Goal: Task Accomplishment & Management: Manage account settings

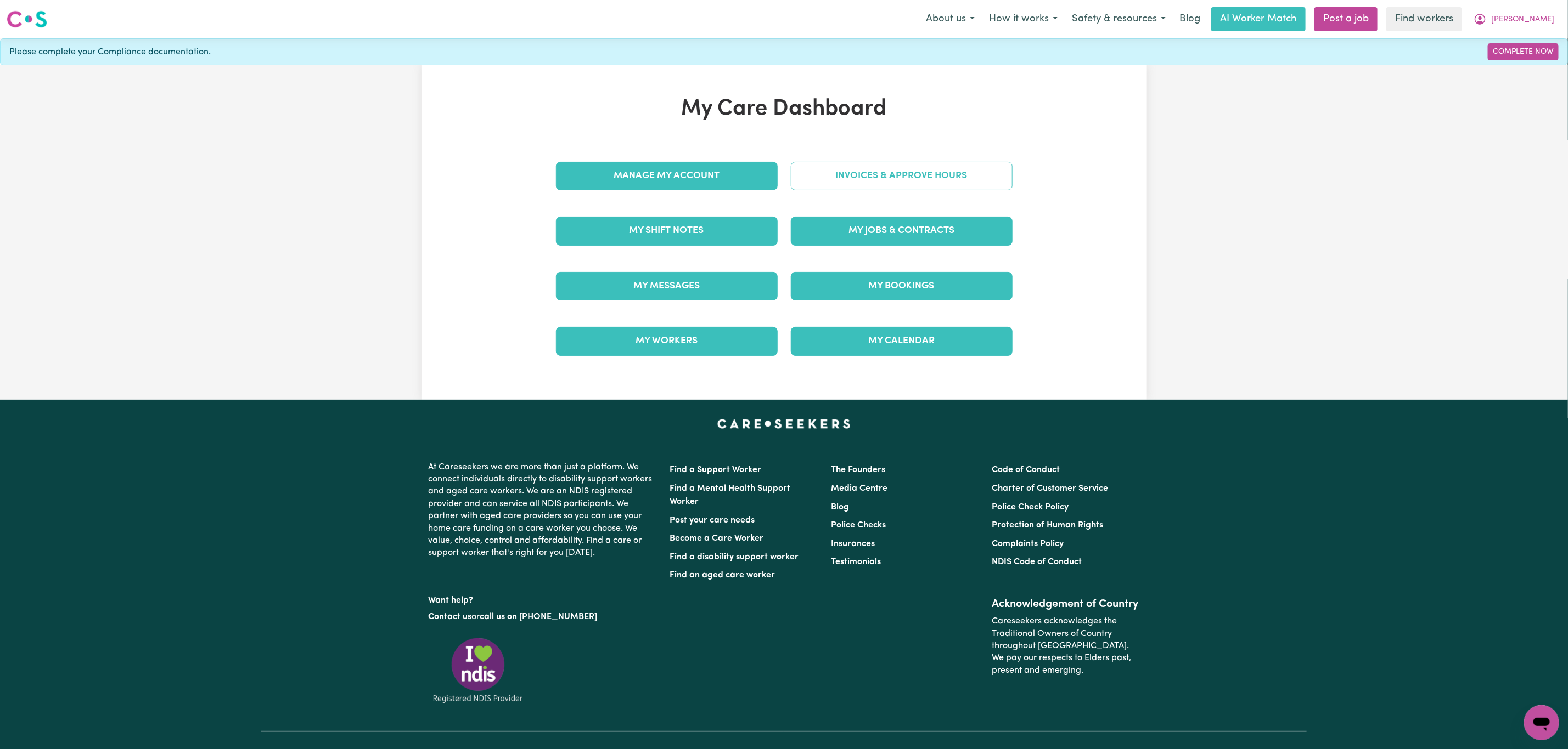
click at [959, 171] on link "Invoices & Approve Hours" at bounding box center [901, 176] width 222 height 28
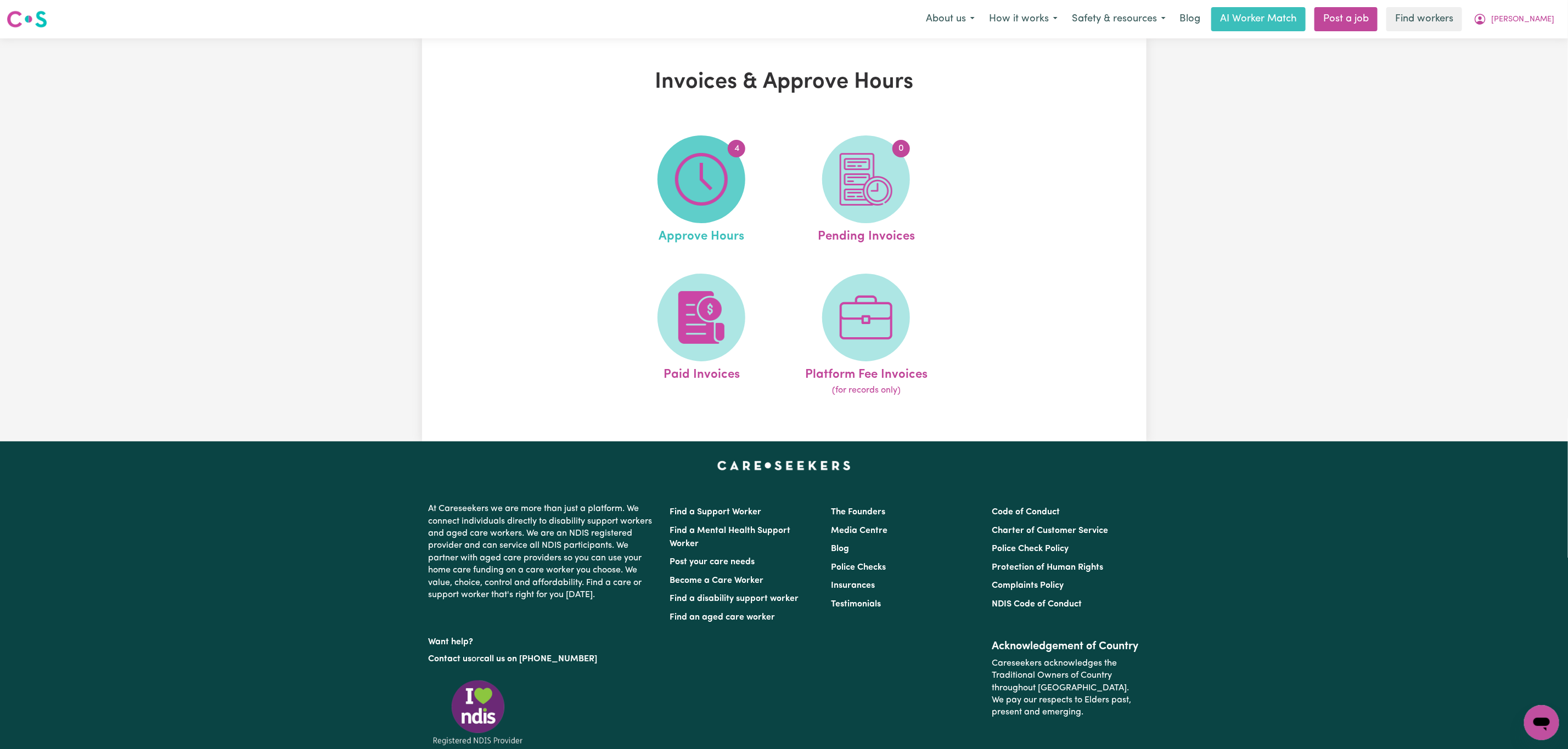
click at [738, 183] on span "4" at bounding box center [701, 179] width 87 height 87
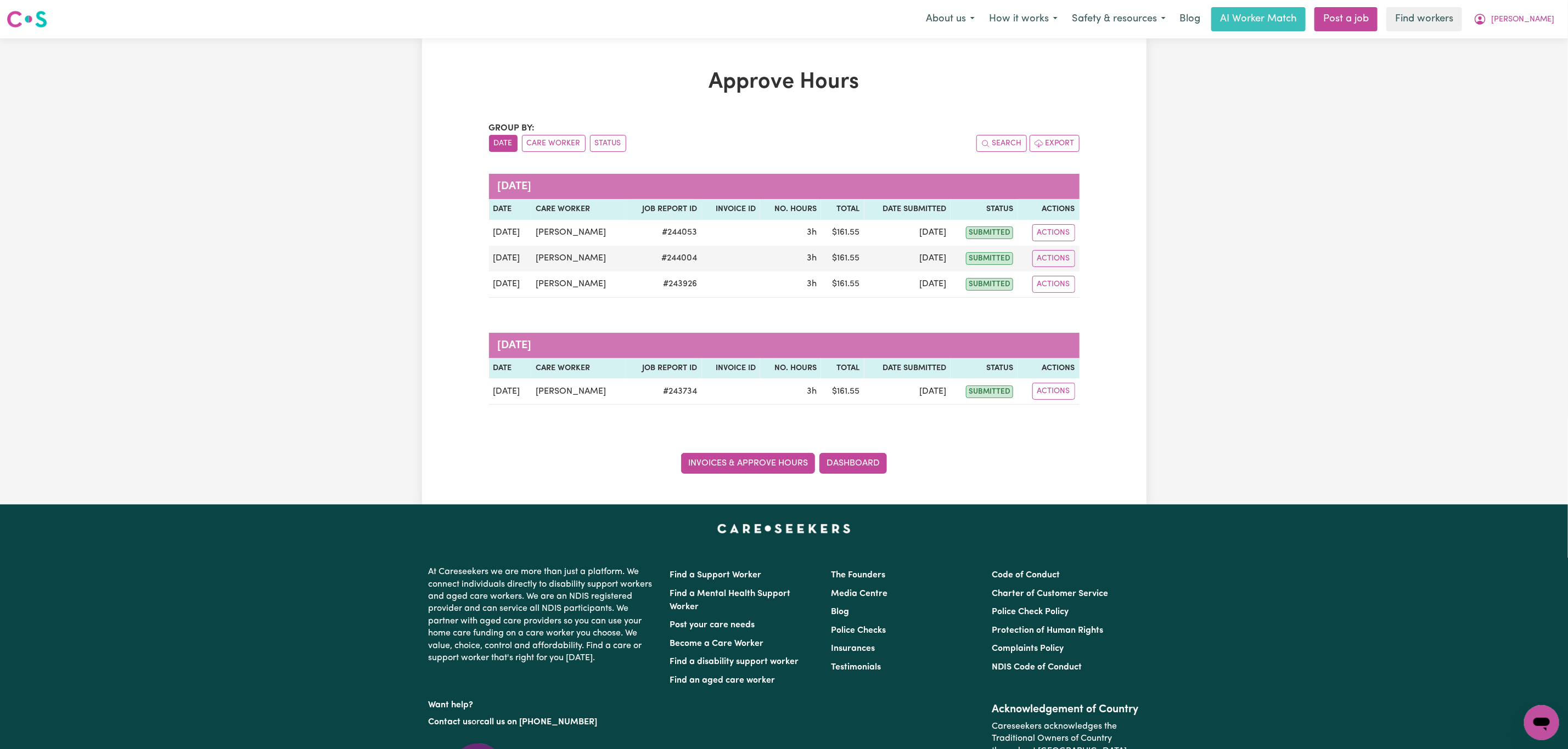
click at [758, 474] on link "Invoices & Approve Hours" at bounding box center [747, 463] width 134 height 21
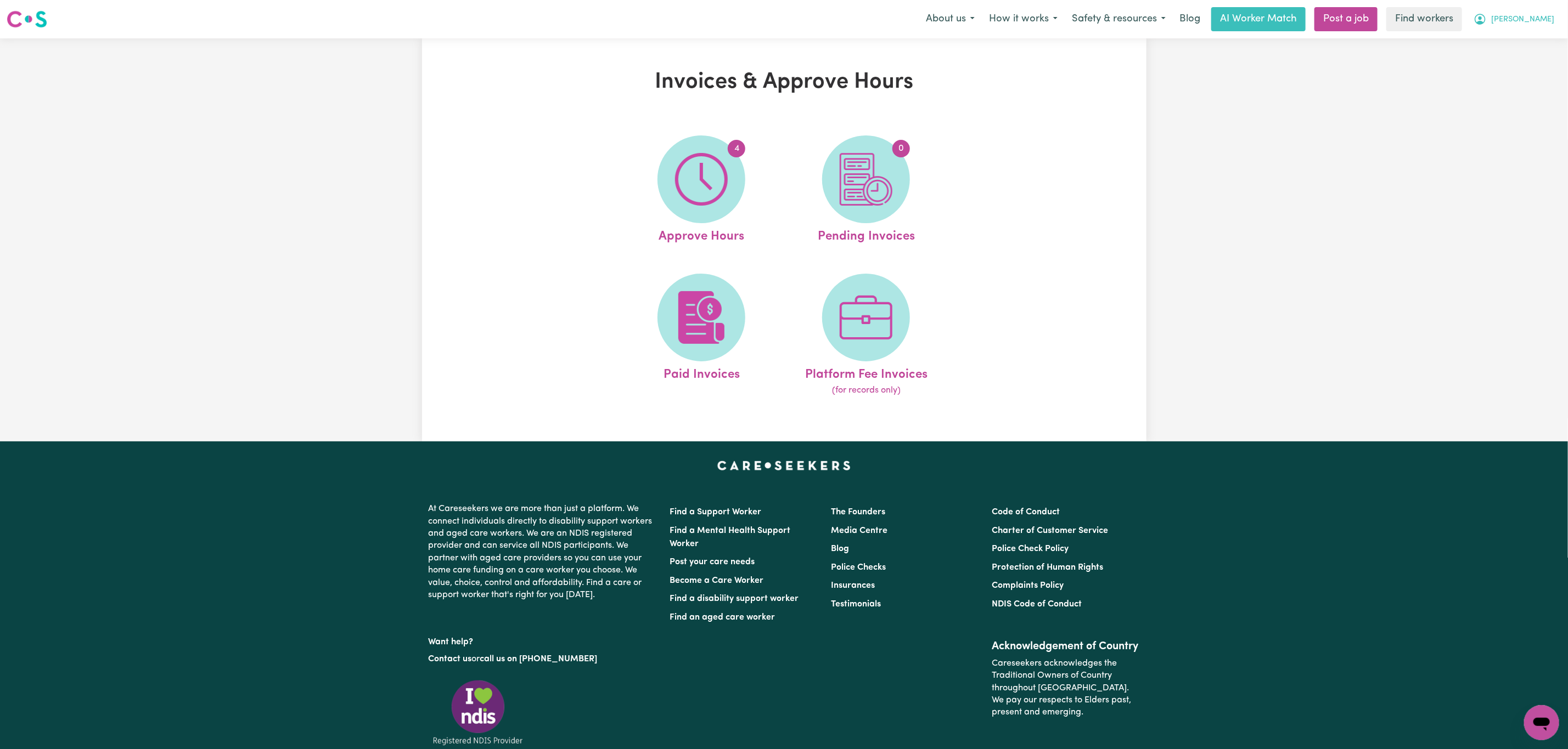
click at [1545, 14] on span "[PERSON_NAME]" at bounding box center [1522, 20] width 63 height 12
click at [1538, 47] on link "My Dashboard" at bounding box center [1517, 43] width 87 height 21
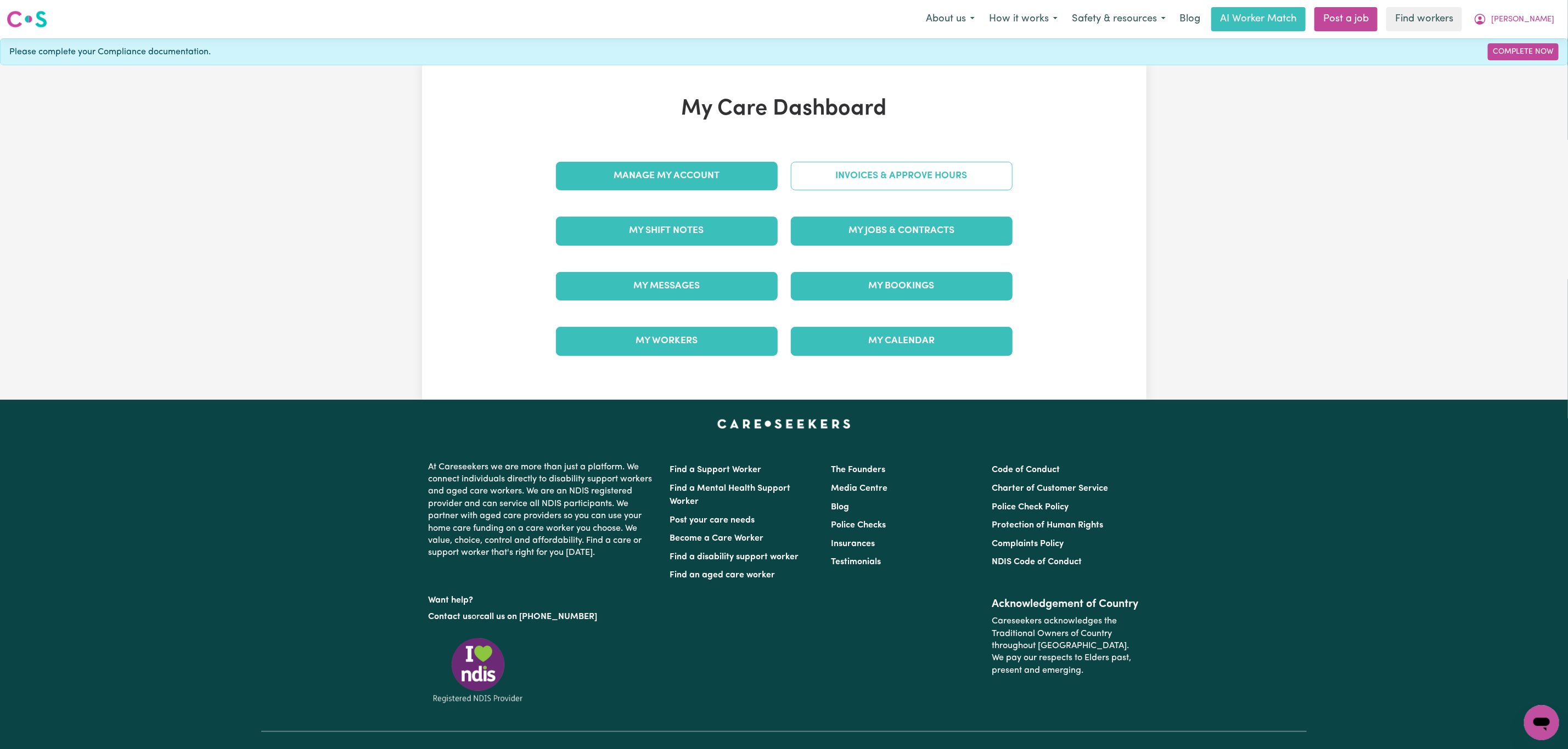
click at [835, 168] on link "Invoices & Approve Hours" at bounding box center [901, 176] width 222 height 28
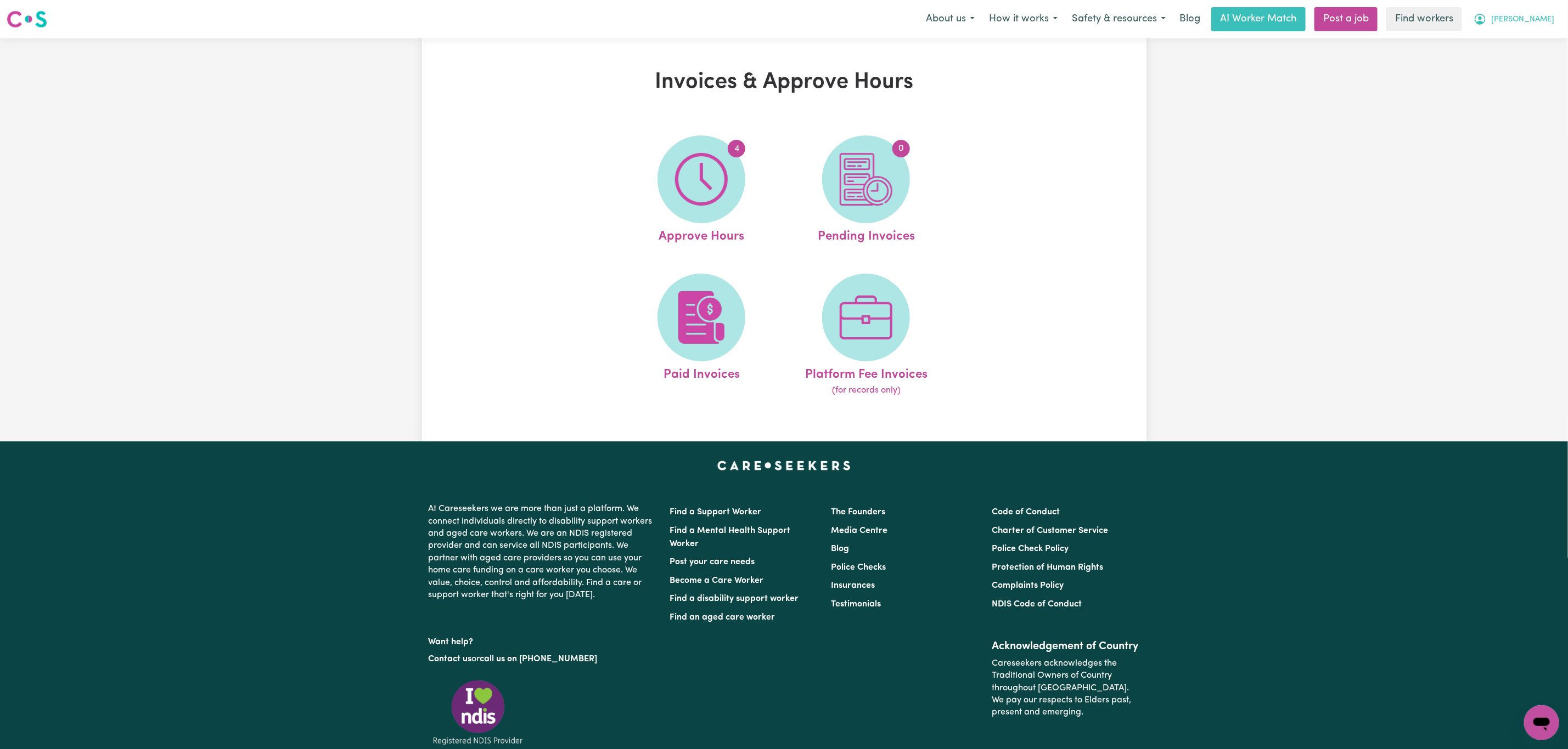
click at [1543, 22] on span "[PERSON_NAME]" at bounding box center [1522, 20] width 63 height 12
click at [1531, 41] on link "My Dashboard" at bounding box center [1517, 43] width 87 height 21
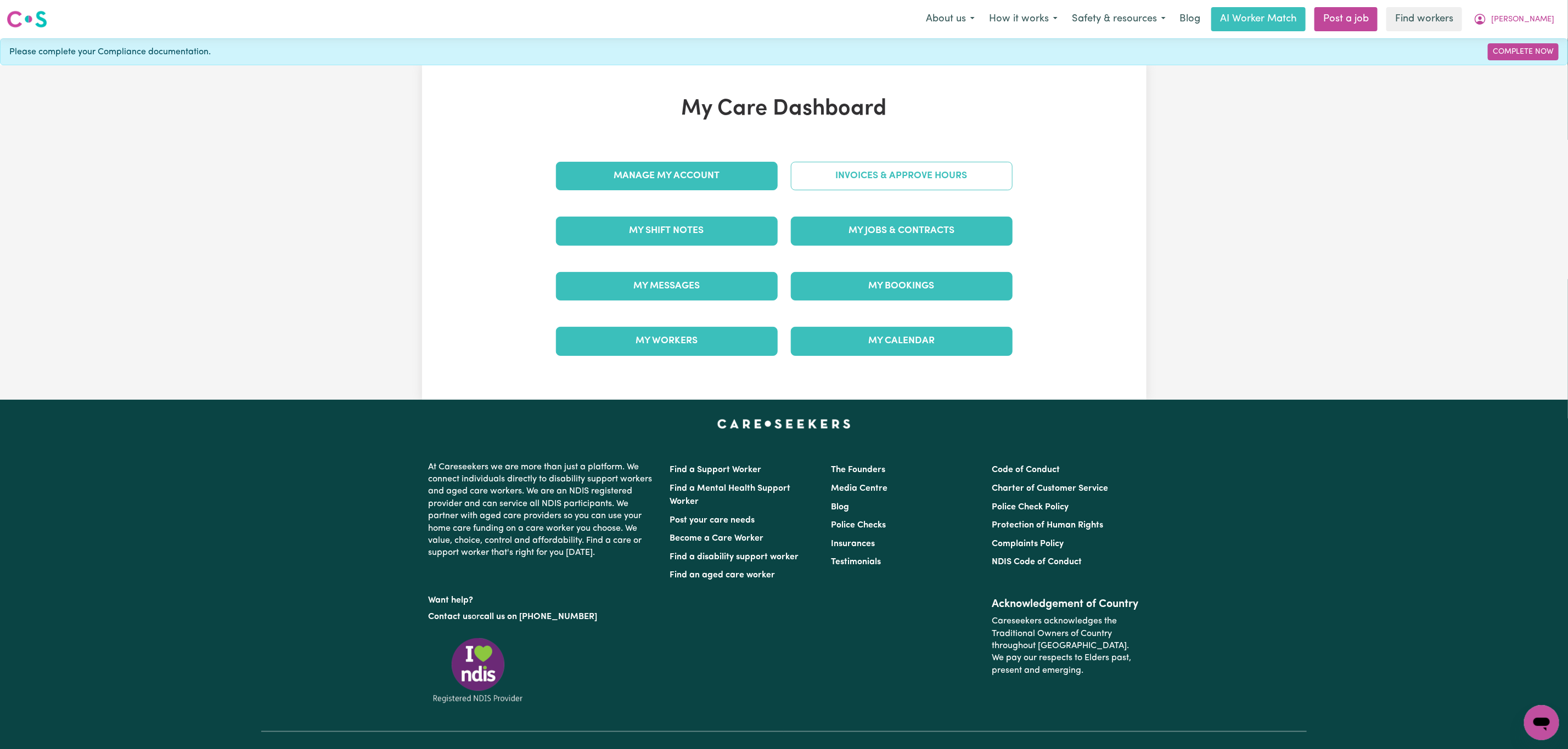
click at [841, 171] on link "Invoices & Approve Hours" at bounding box center [901, 176] width 222 height 28
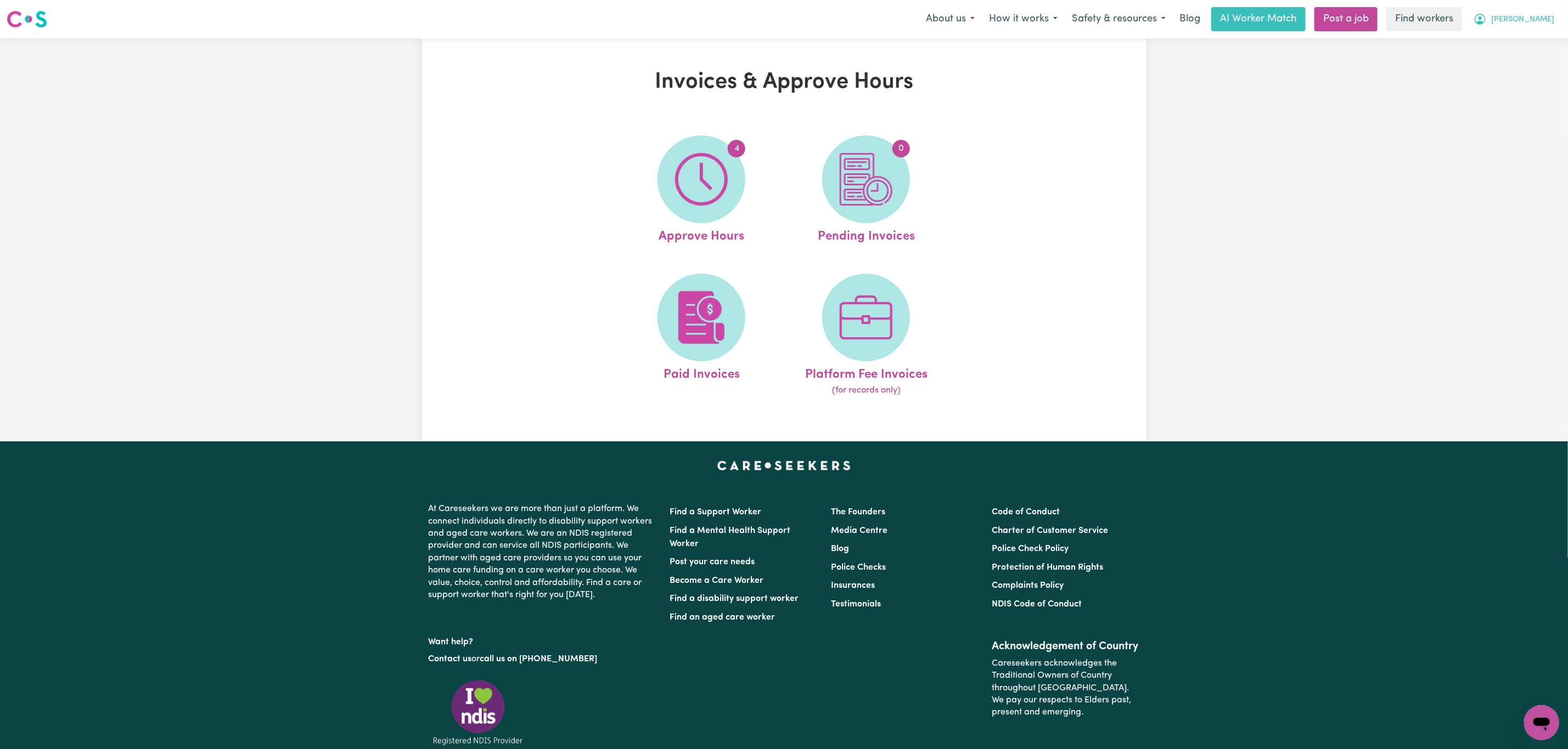
click at [1530, 19] on span "[PERSON_NAME]" at bounding box center [1522, 20] width 63 height 12
click at [1528, 45] on link "My Dashboard" at bounding box center [1517, 43] width 87 height 21
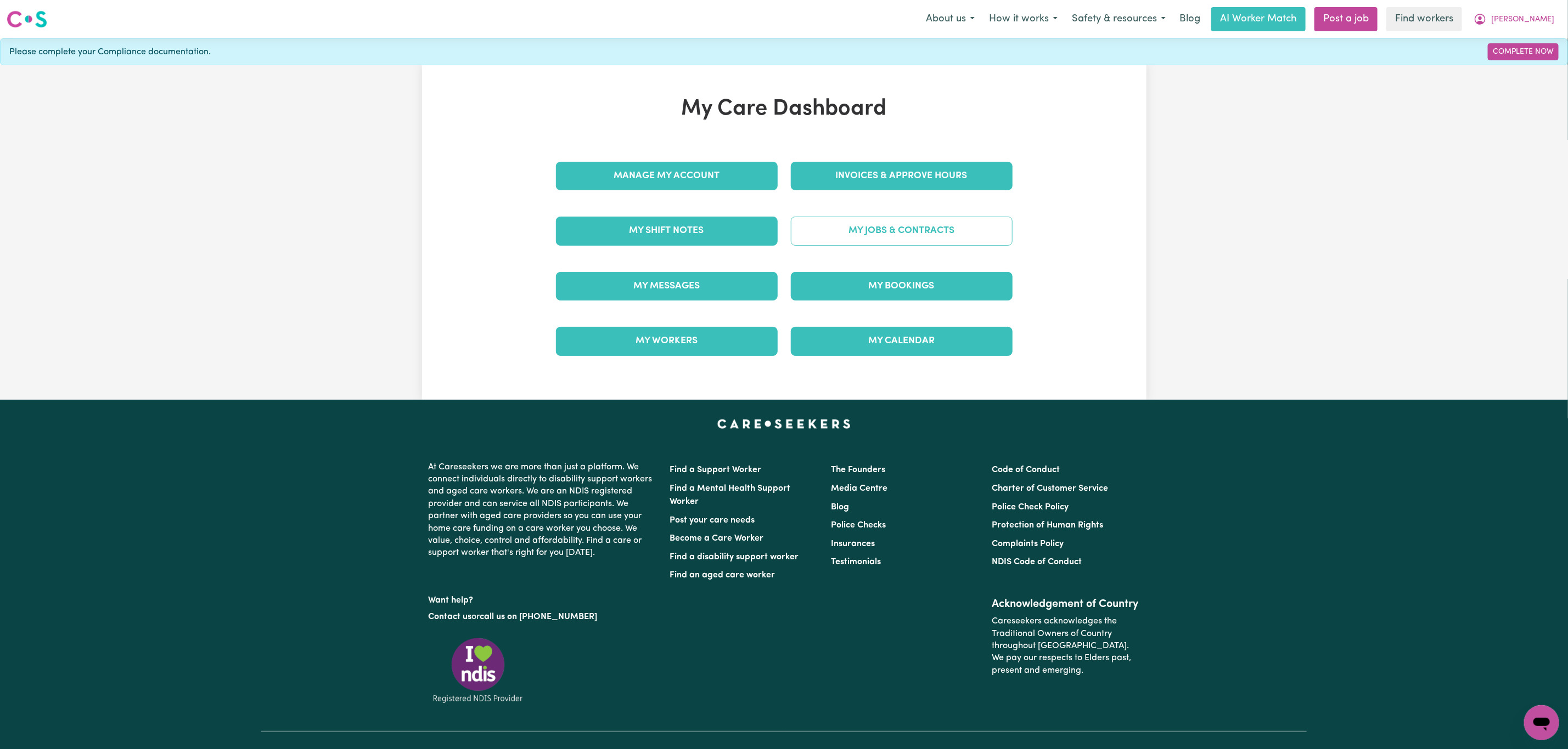
click at [876, 232] on link "My Jobs & Contracts" at bounding box center [901, 231] width 222 height 28
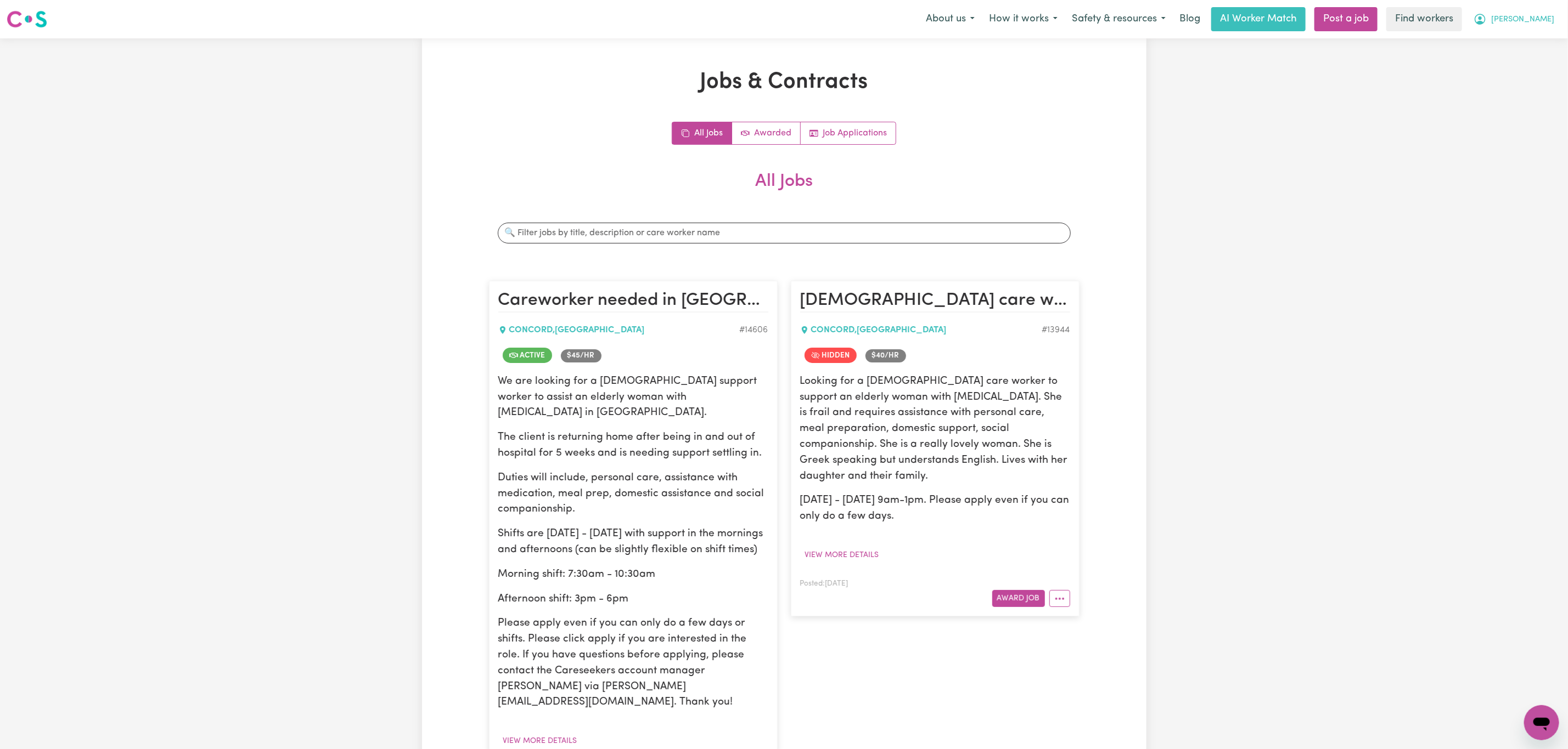
click at [1541, 17] on span "[PERSON_NAME]" at bounding box center [1522, 20] width 63 height 12
click at [1533, 36] on link "My Dashboard" at bounding box center [1517, 43] width 87 height 21
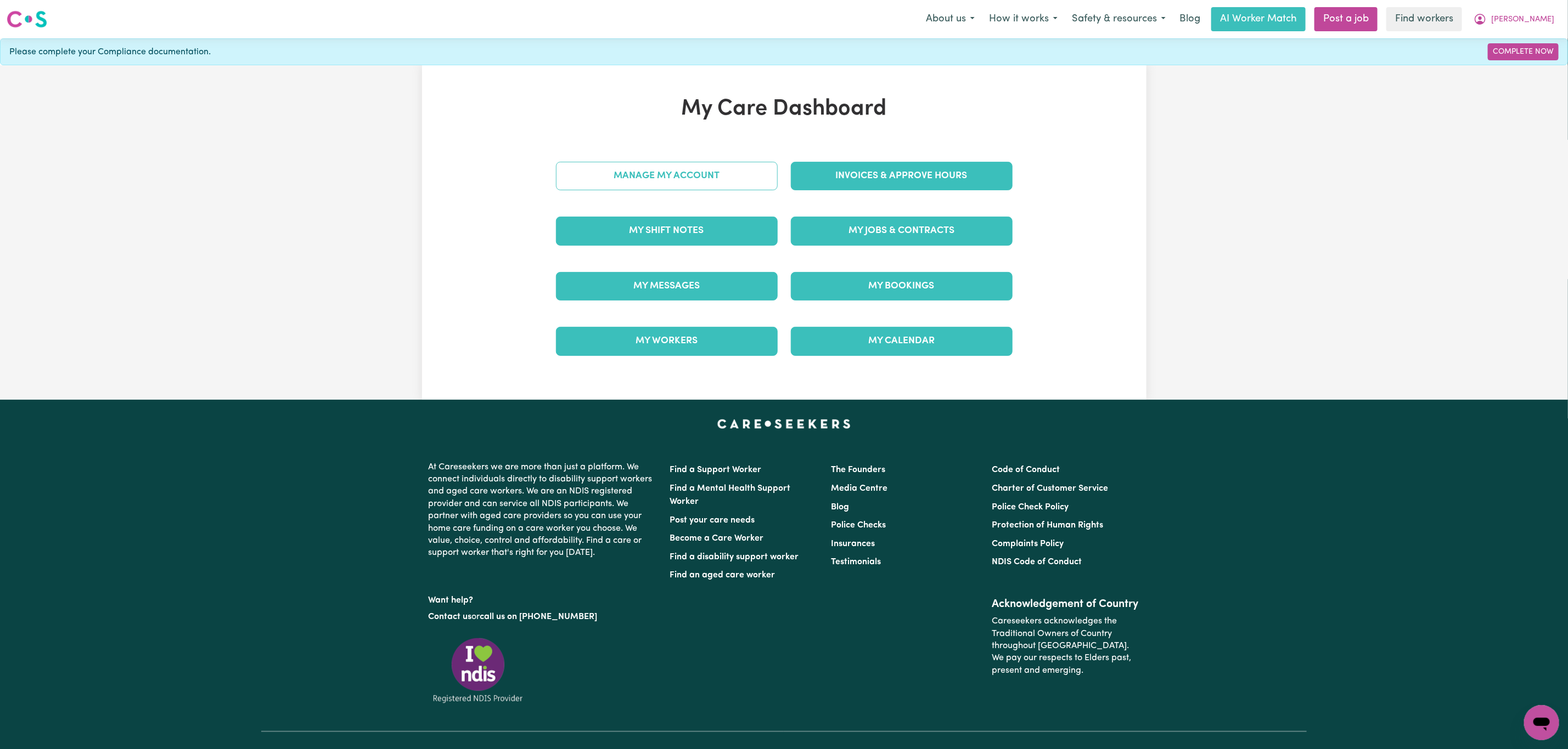
click at [608, 181] on link "Manage My Account" at bounding box center [667, 176] width 222 height 28
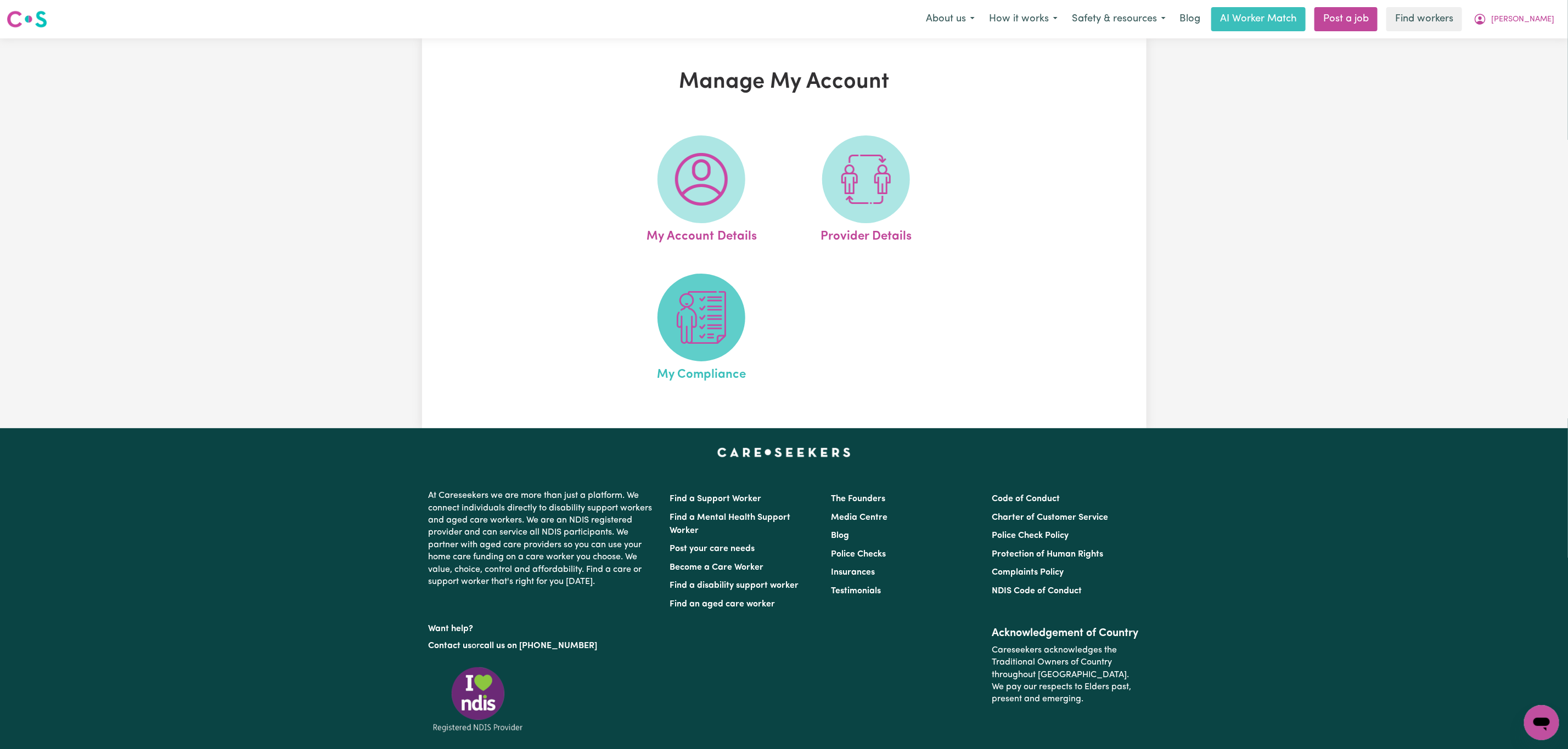
click at [715, 344] on span at bounding box center [701, 317] width 87 height 87
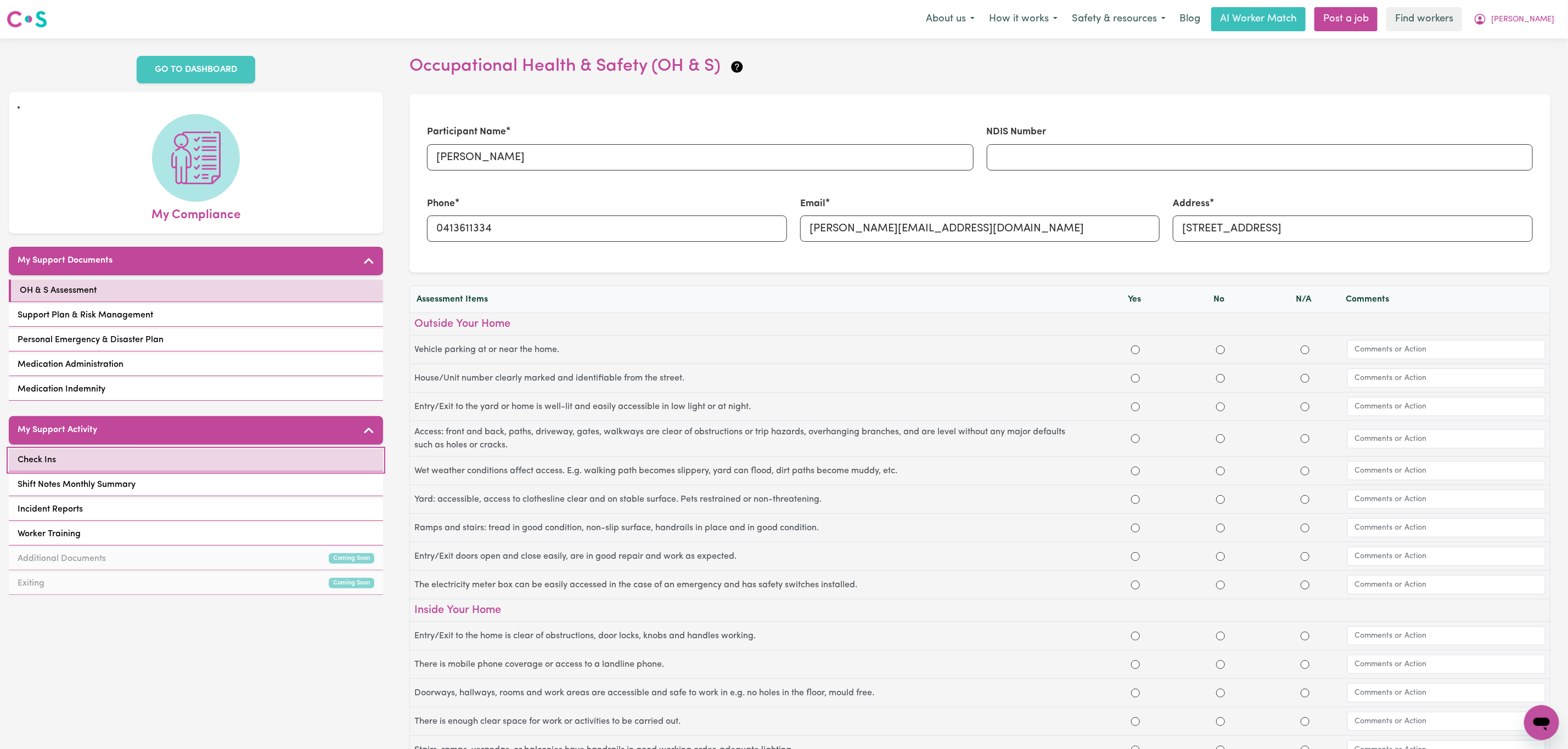
click at [174, 449] on link "Check Ins" at bounding box center [196, 460] width 374 height 22
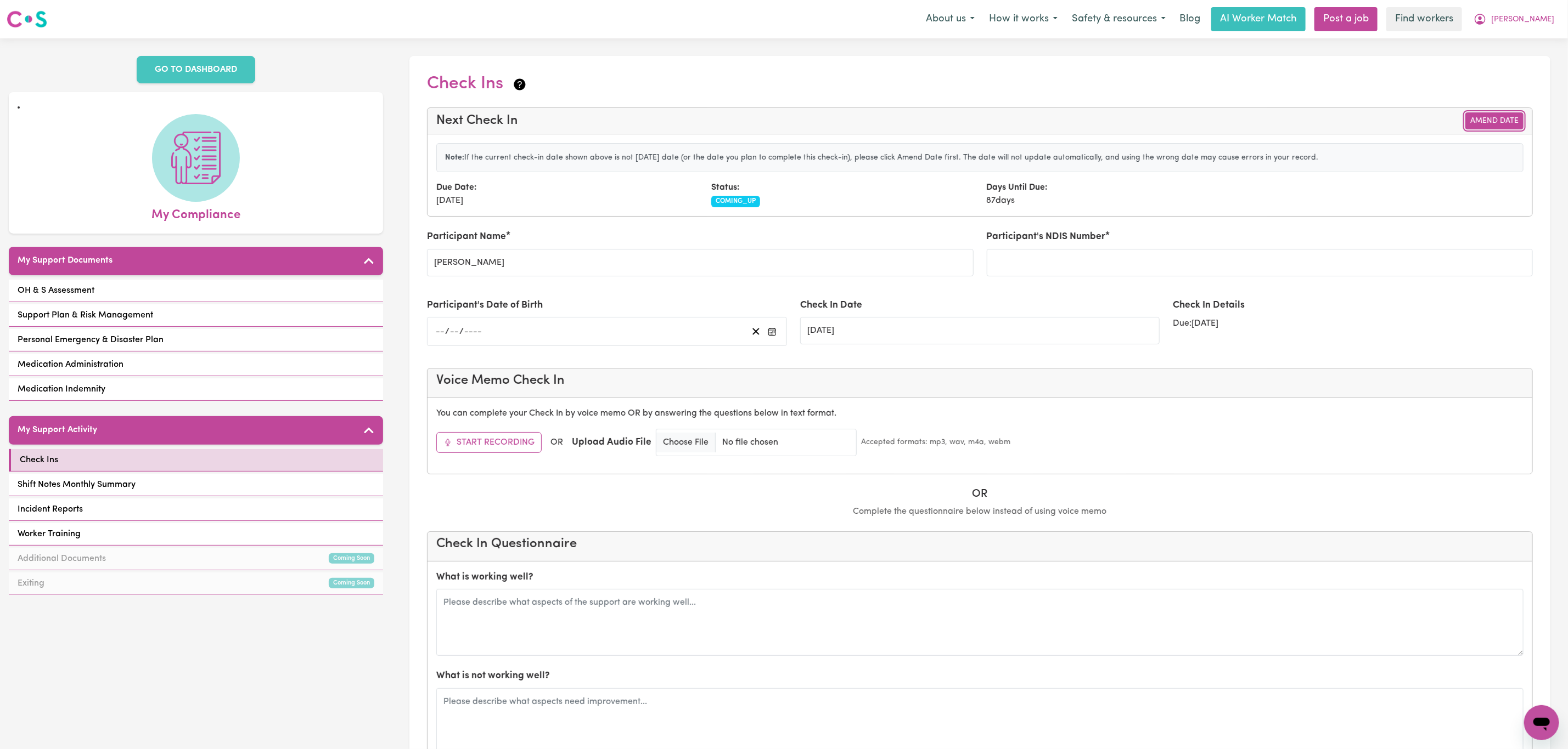
click at [1487, 119] on button "Amend Date" at bounding box center [1494, 121] width 58 height 17
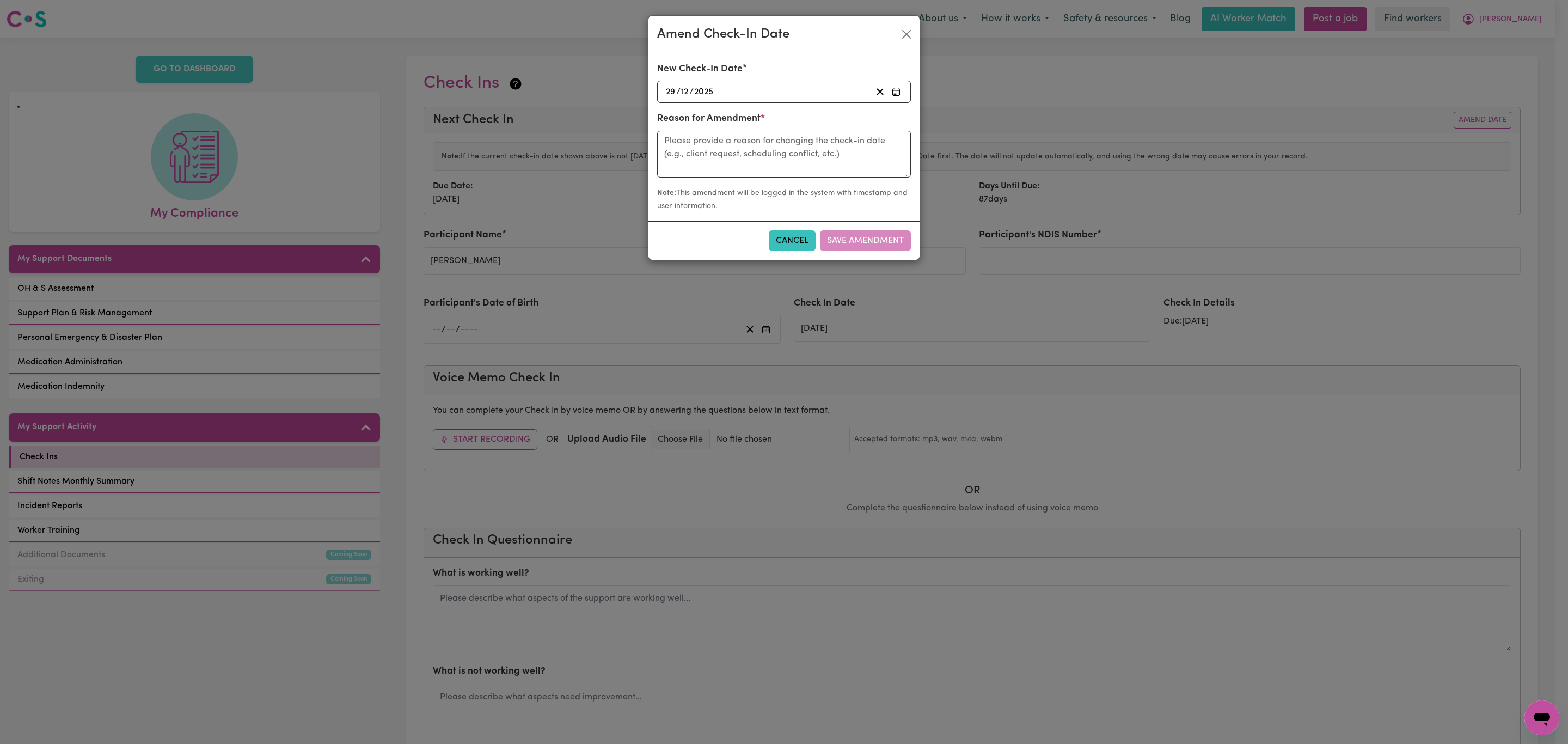
click at [786, 99] on div "2025-12-29 29 / 12 / 2025" at bounding box center [768, 92] width 207 height 15
click at [700, 115] on button "‹" at bounding box center [694, 115] width 24 height 24
click at [699, 115] on button "‹" at bounding box center [694, 115] width 24 height 24
click at [783, 165] on abbr "3" at bounding box center [779, 162] width 5 height 9
type input "2025-10-03"
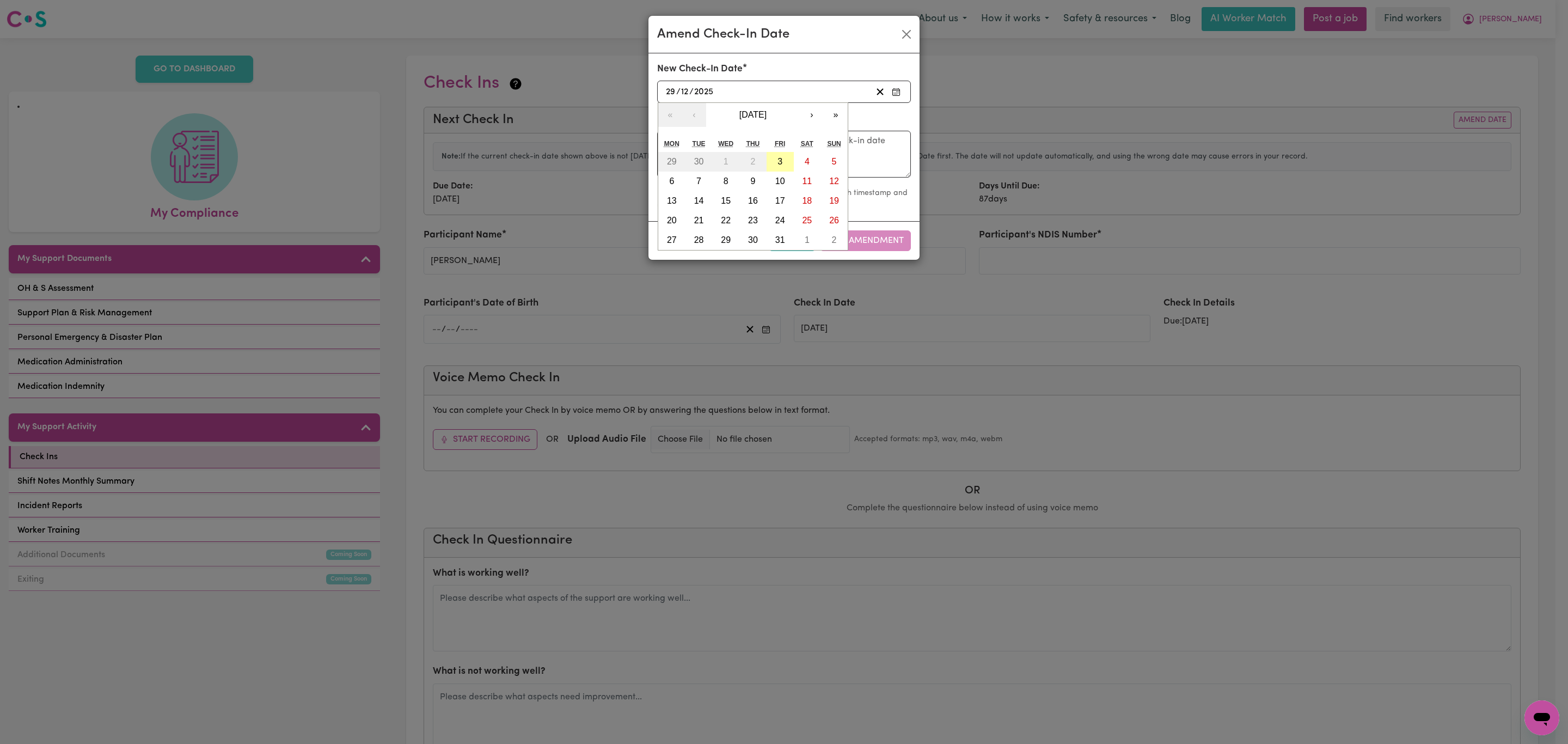
type input "3"
type input "10"
click at [763, 156] on textarea at bounding box center [784, 154] width 254 height 47
type textarea "check in 1"
click at [851, 245] on button "Save Amendment" at bounding box center [865, 240] width 91 height 21
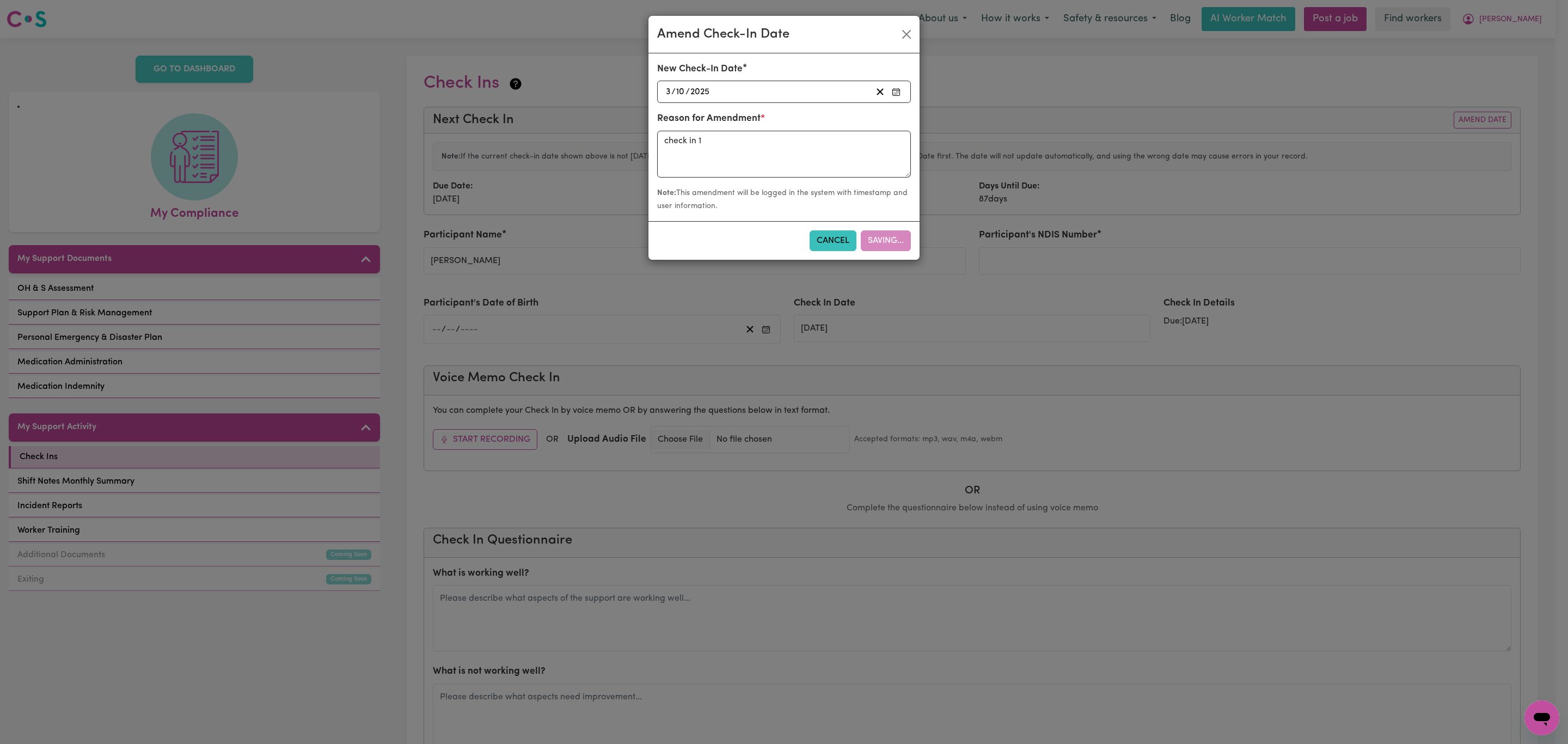
type input "03/10/2025"
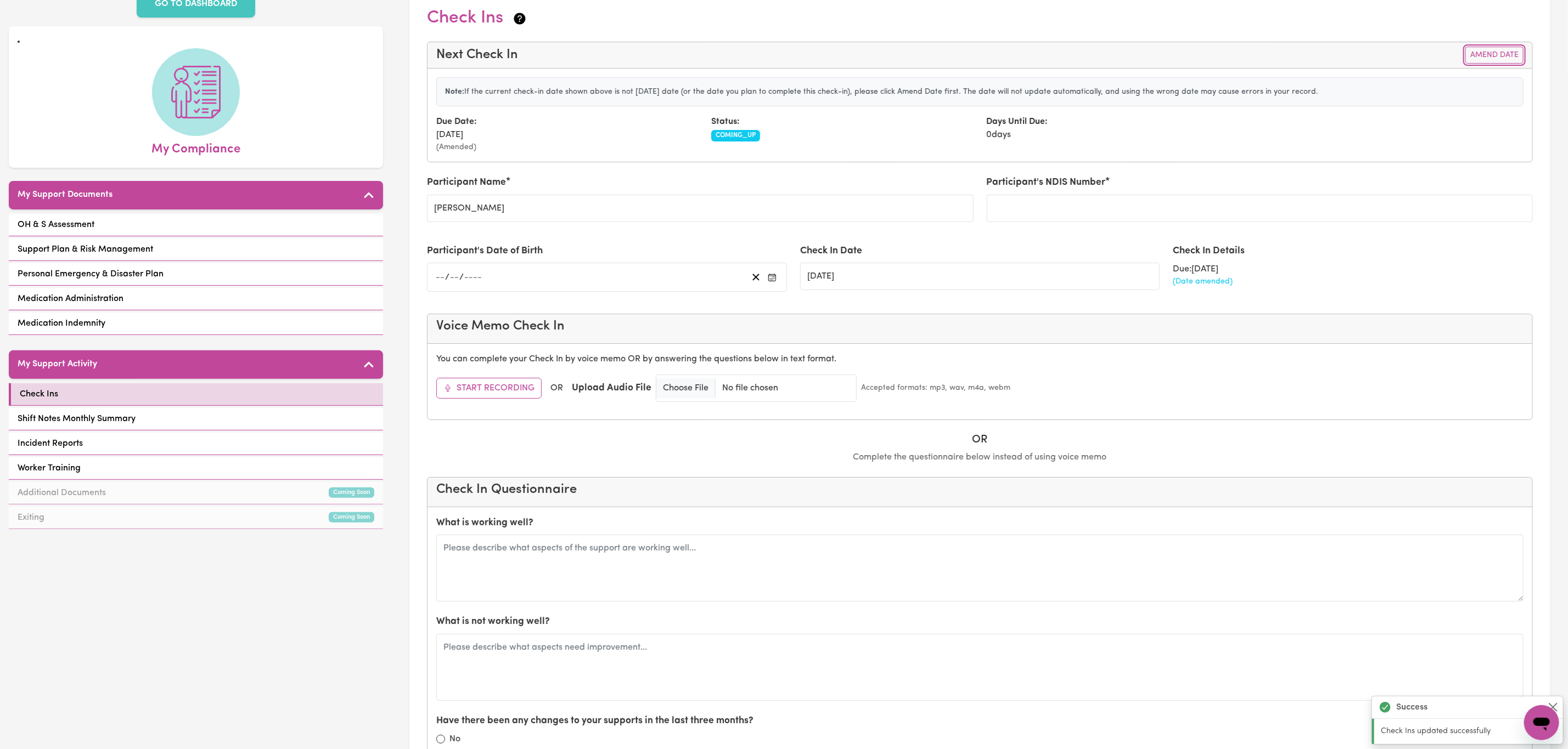
scroll to position [165, 0]
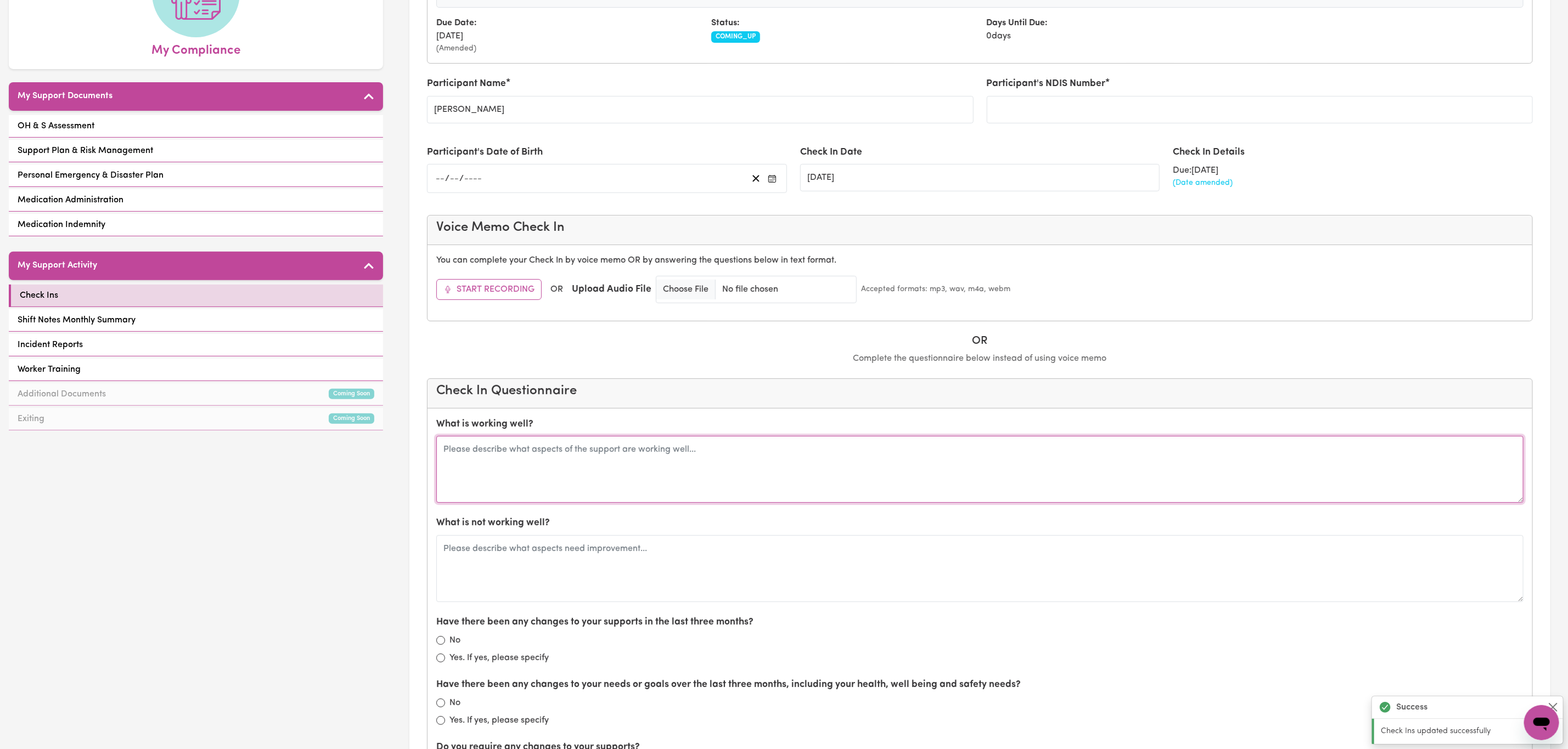
click at [568, 461] on textarea at bounding box center [979, 469] width 1087 height 67
type textarea "everything is going well - spoke with Angela mother is recovering well."
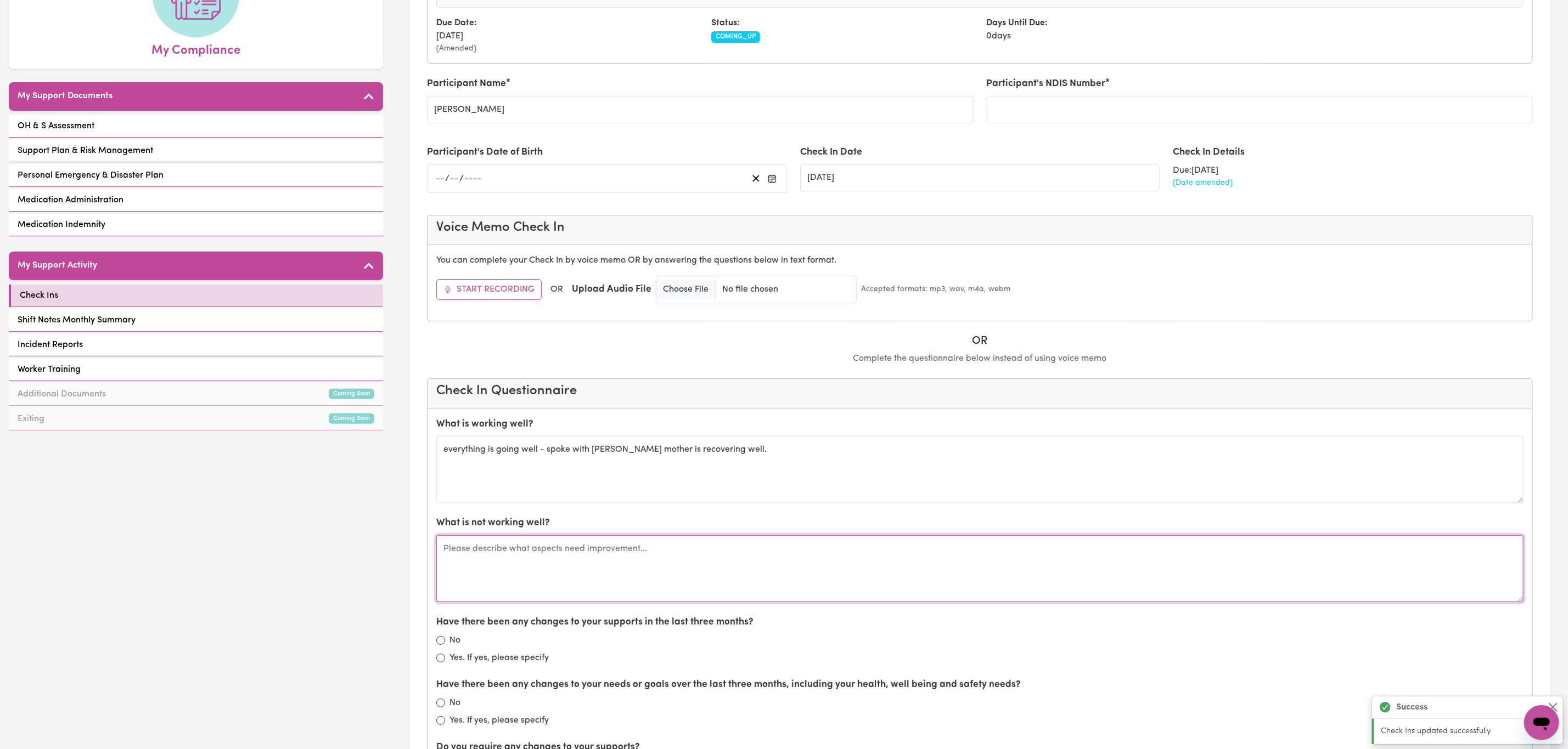
click at [616, 578] on textarea at bounding box center [979, 569] width 1087 height 67
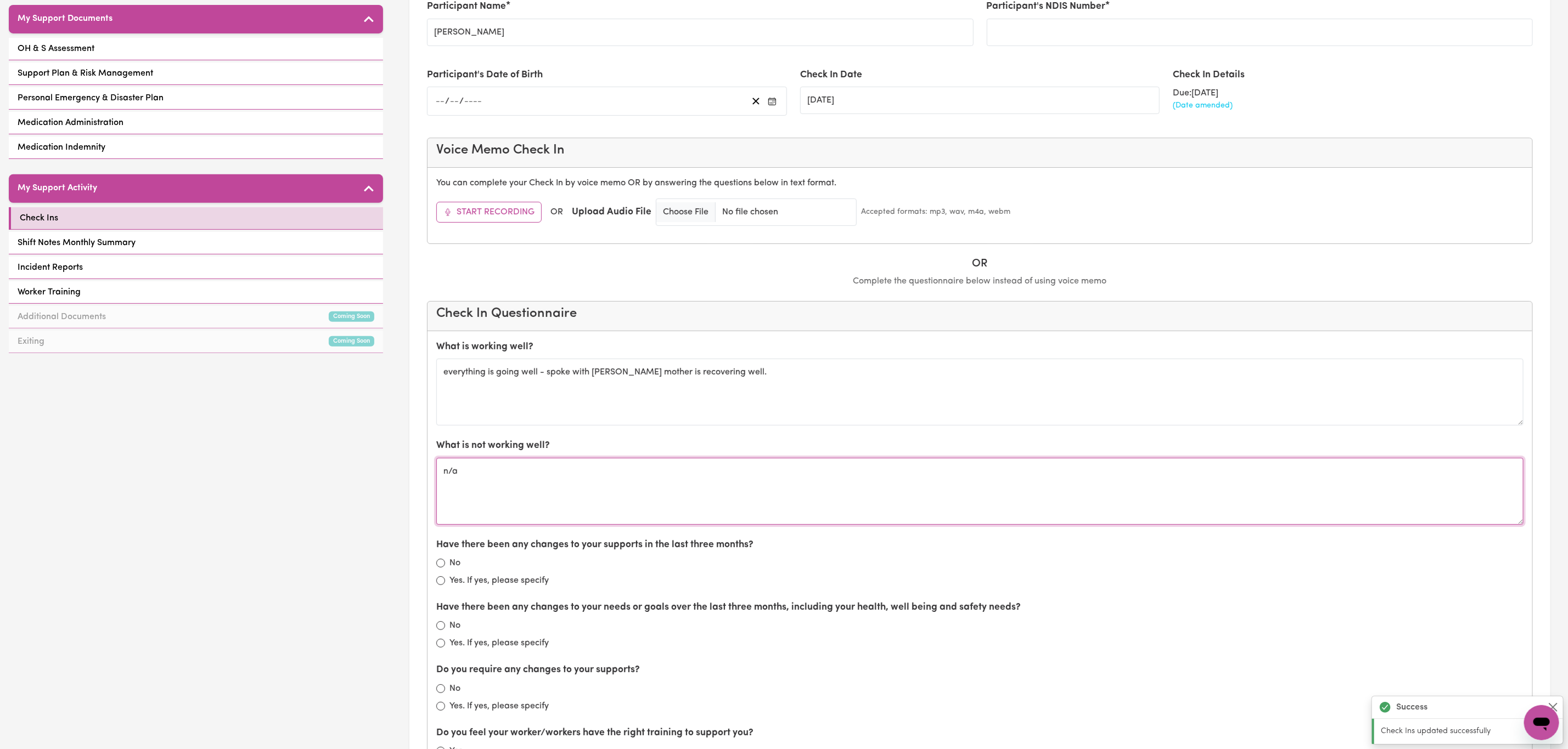
scroll to position [329, 0]
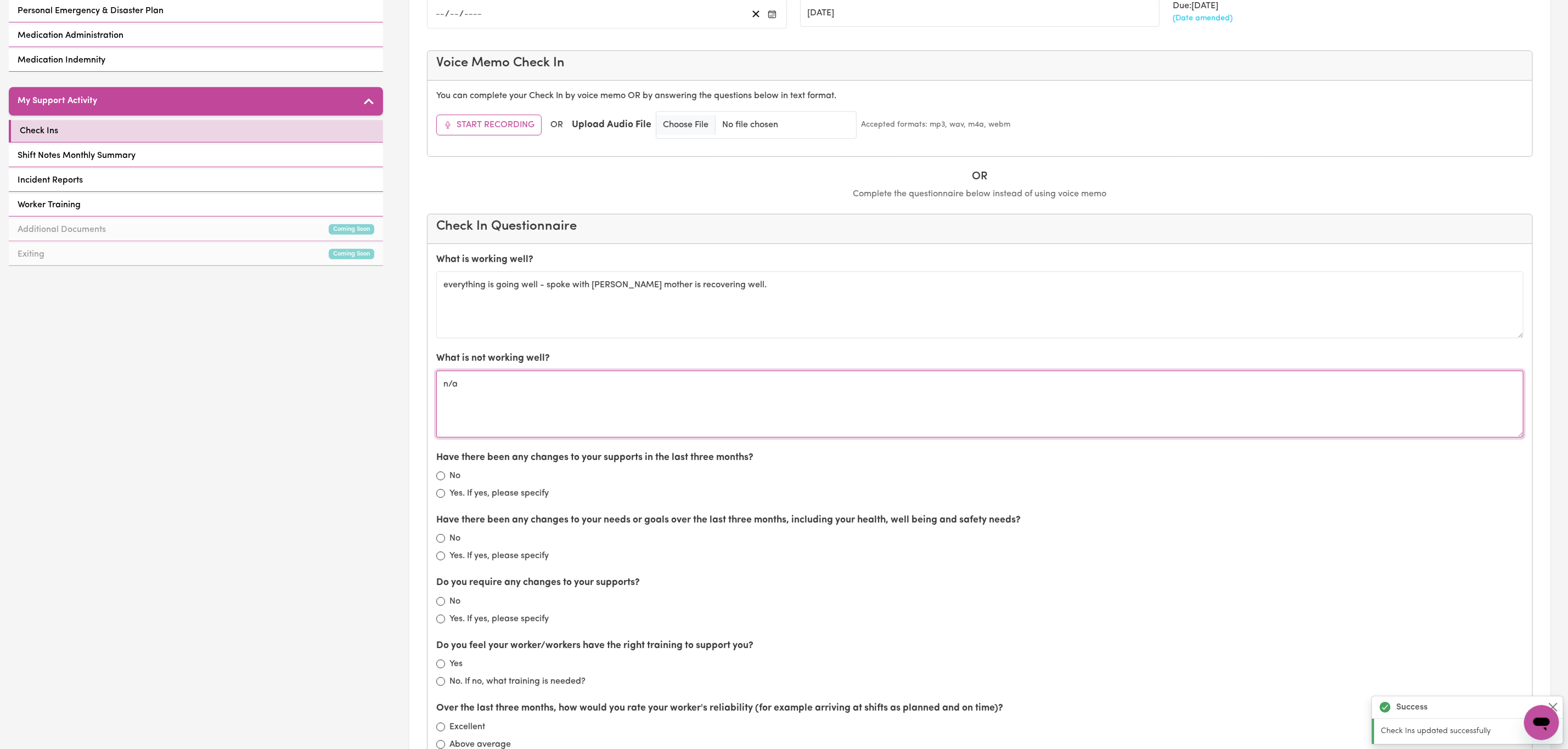
type textarea "n/a"
click at [442, 481] on input "No" at bounding box center [440, 476] width 9 height 9
radio input "true"
click at [438, 542] on input "No" at bounding box center [440, 538] width 9 height 9
radio input "true"
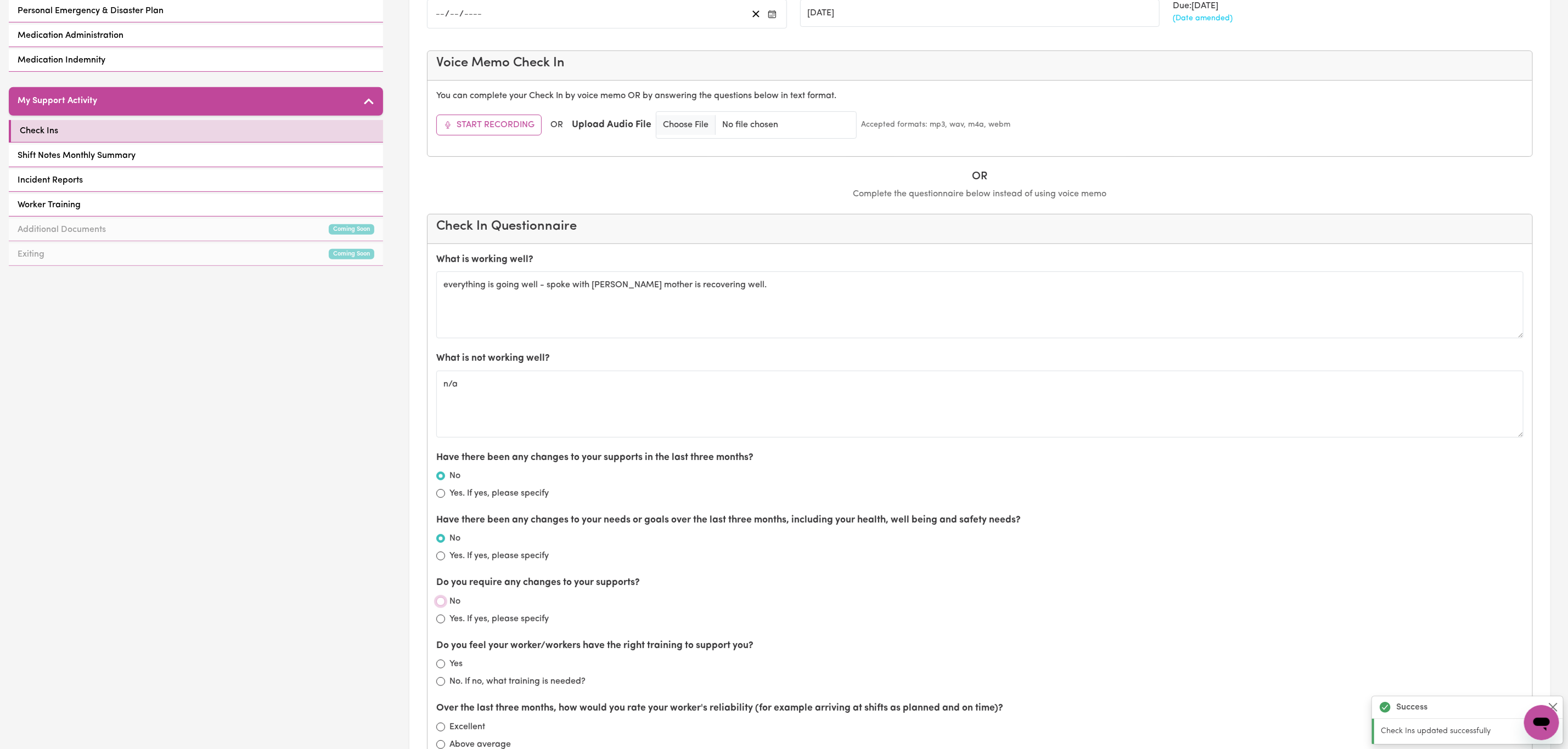
click at [443, 606] on input "No" at bounding box center [440, 601] width 9 height 9
radio input "true"
click at [447, 671] on div "Yes" at bounding box center [979, 664] width 1087 height 13
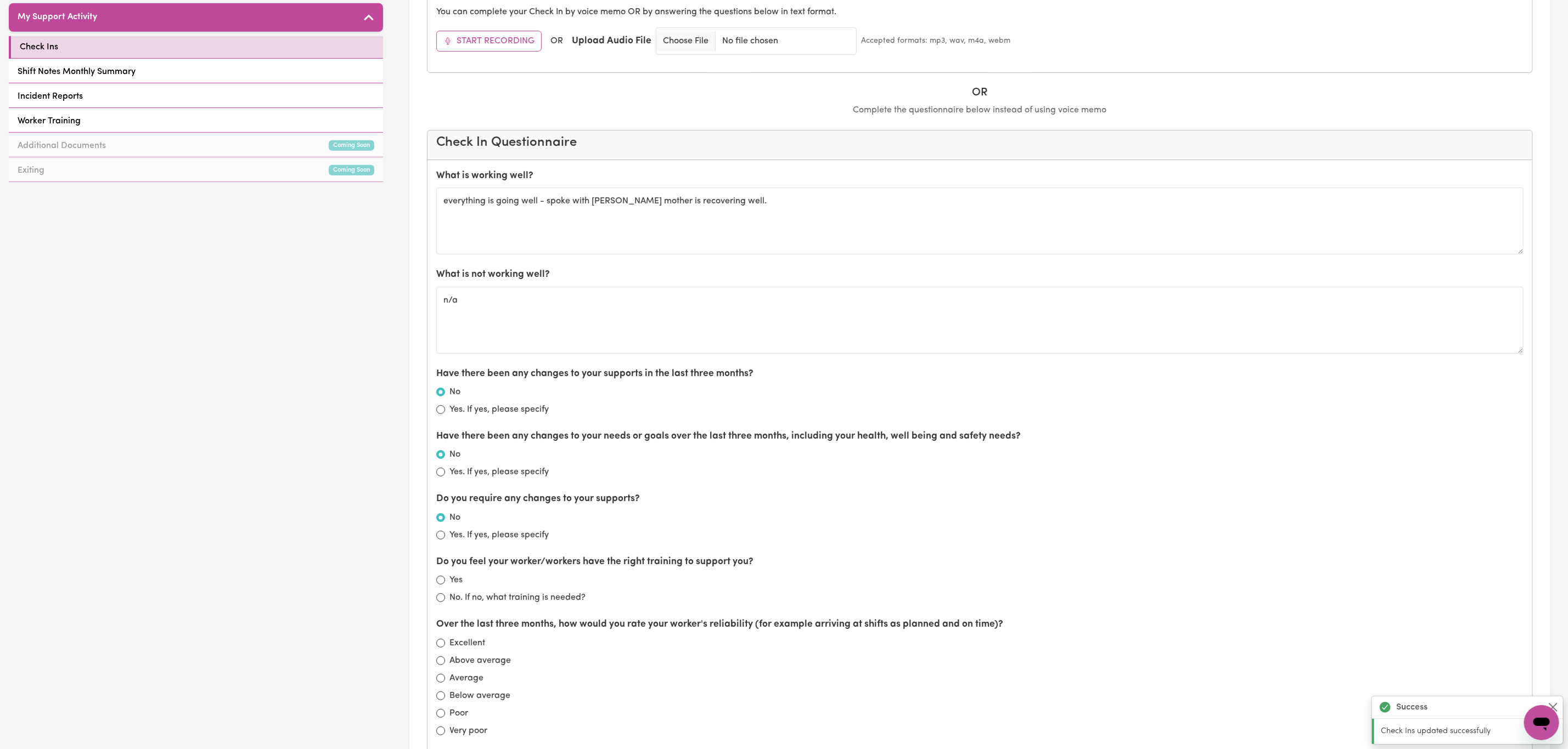
scroll to position [493, 0]
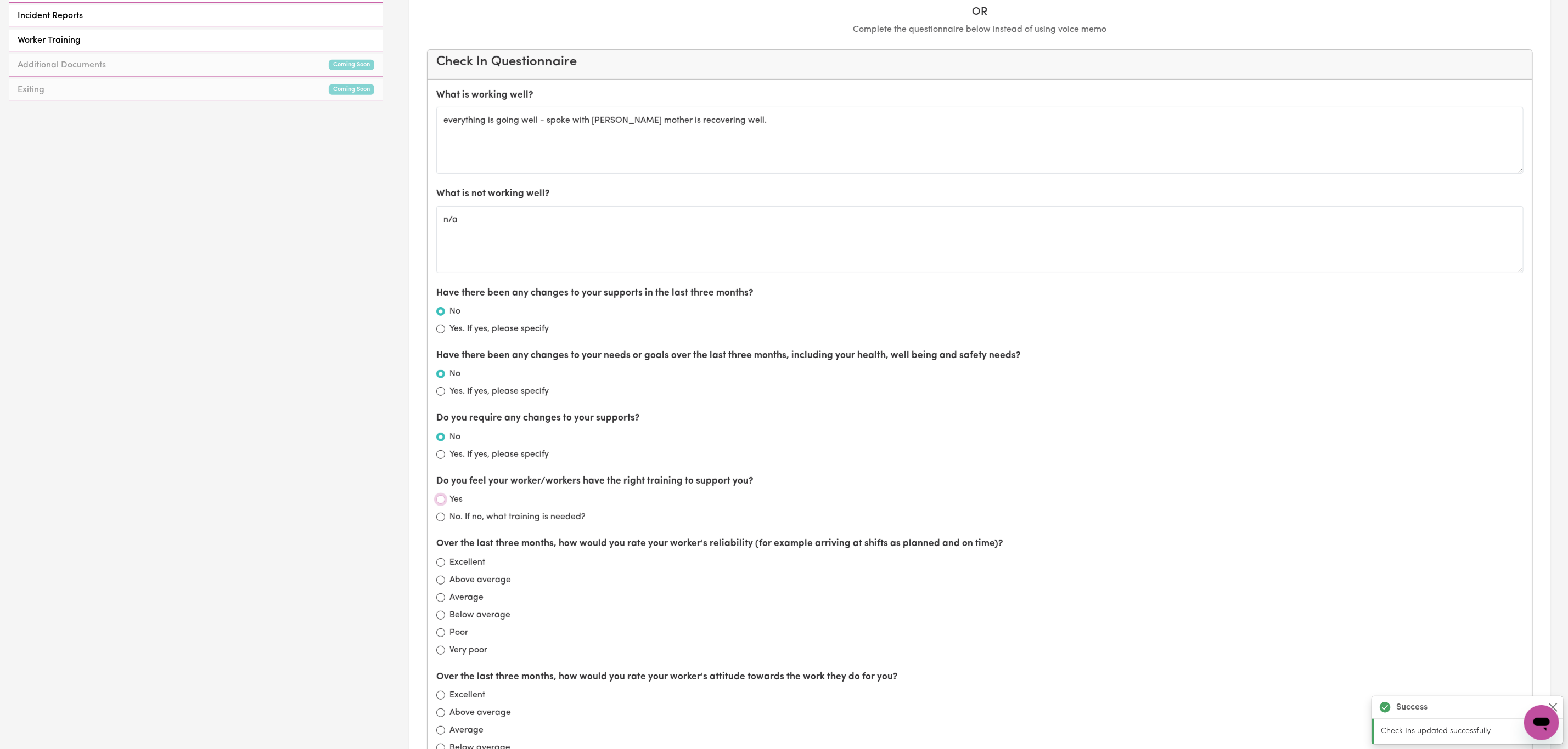
drag, startPoint x: 439, startPoint y: 504, endPoint x: 442, endPoint y: 556, distance: 52.1
click at [439, 502] on input "Yes" at bounding box center [440, 500] width 9 height 9
radio input "true"
click at [440, 567] on input "Excellent" at bounding box center [440, 563] width 9 height 9
radio input "true"
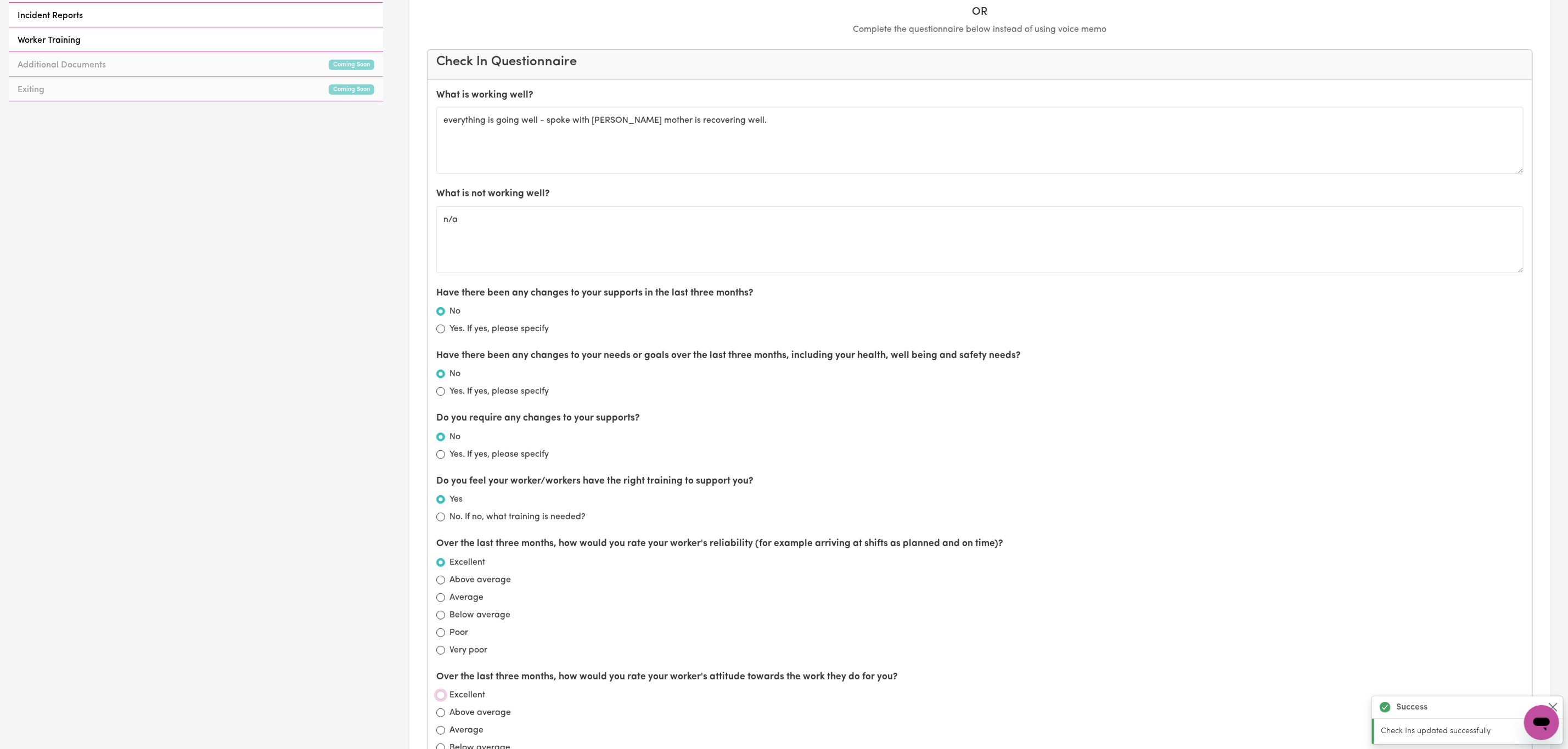
click at [438, 697] on input "Excellent" at bounding box center [440, 695] width 9 height 9
radio input "true"
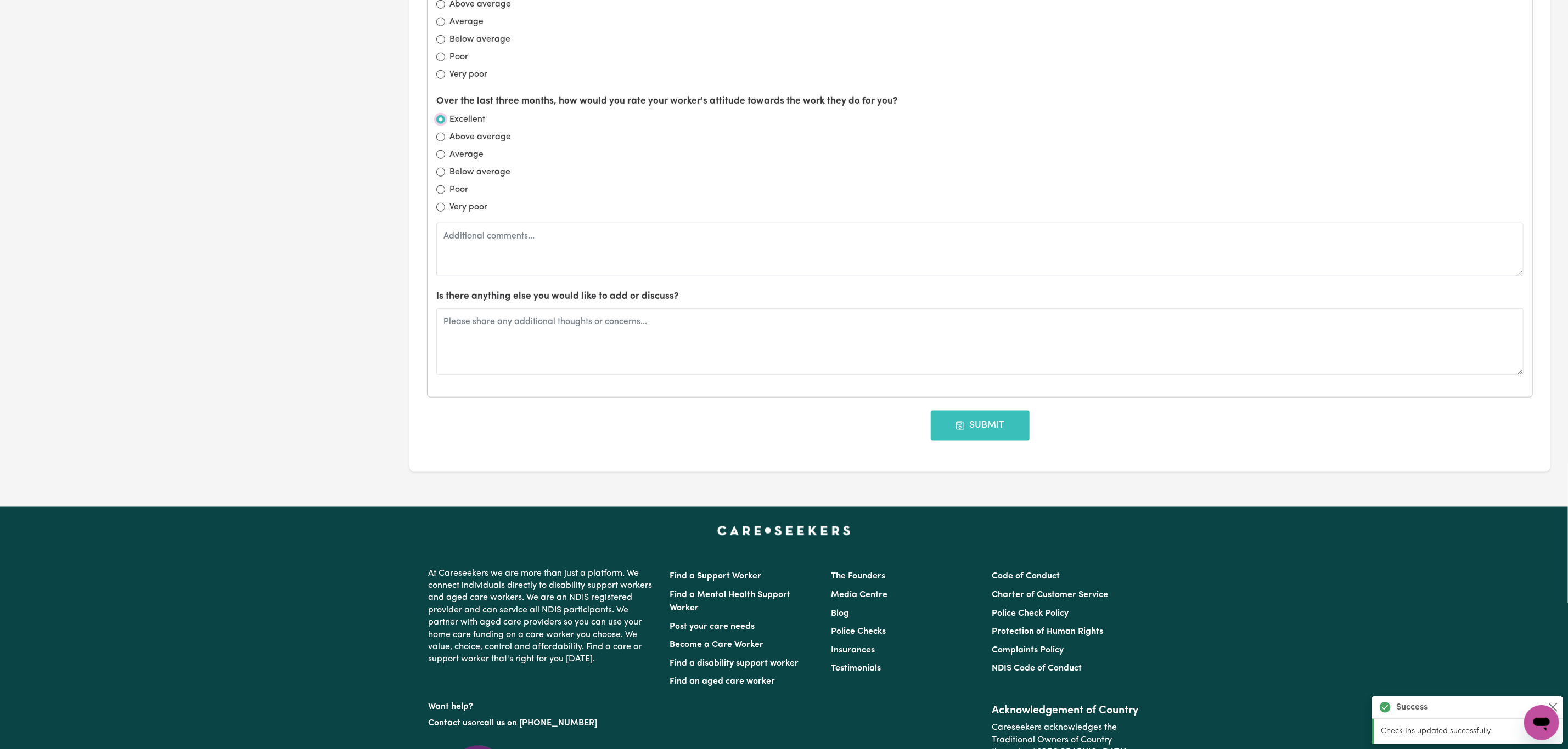
scroll to position [1152, 0]
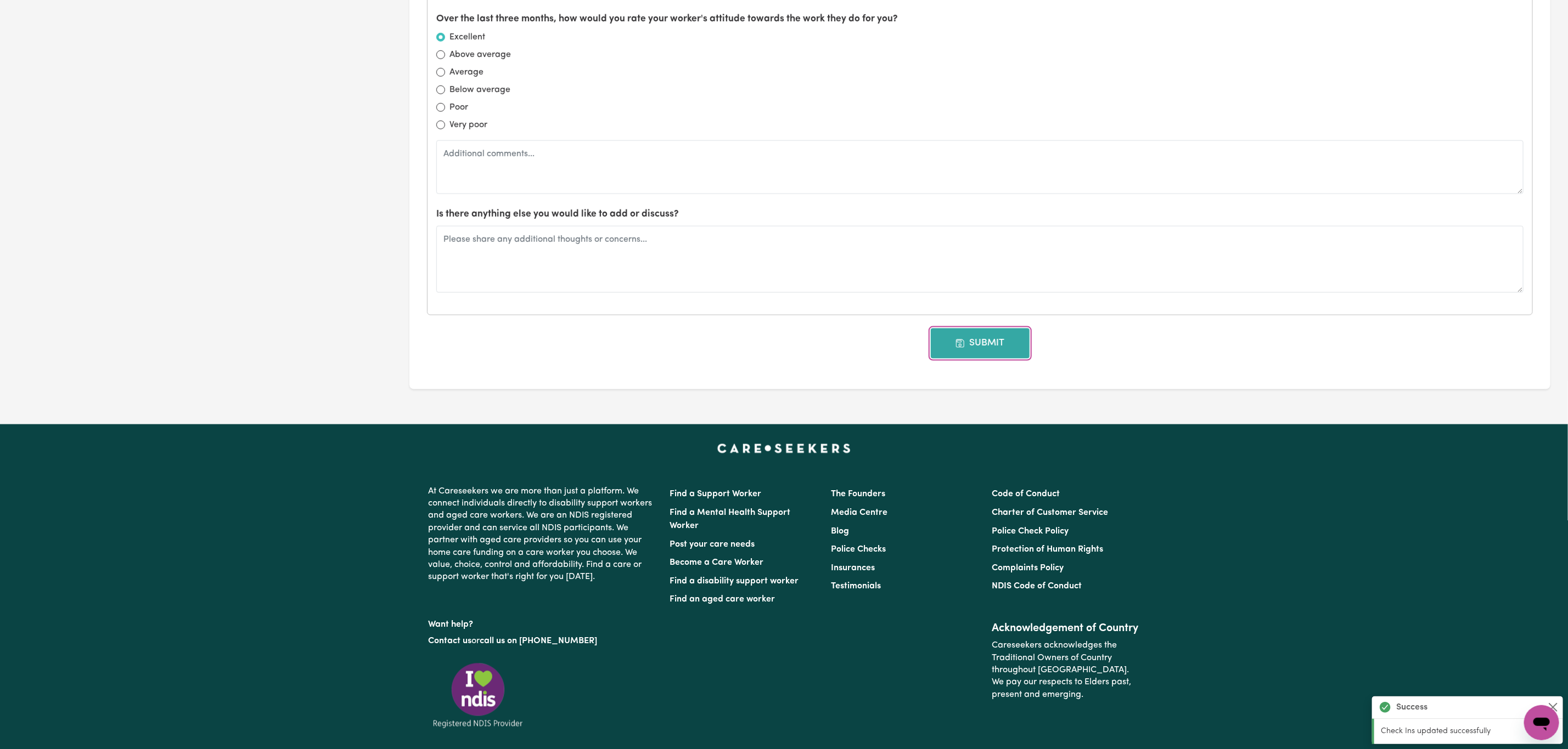
click at [990, 358] on button "Submit" at bounding box center [980, 344] width 99 height 30
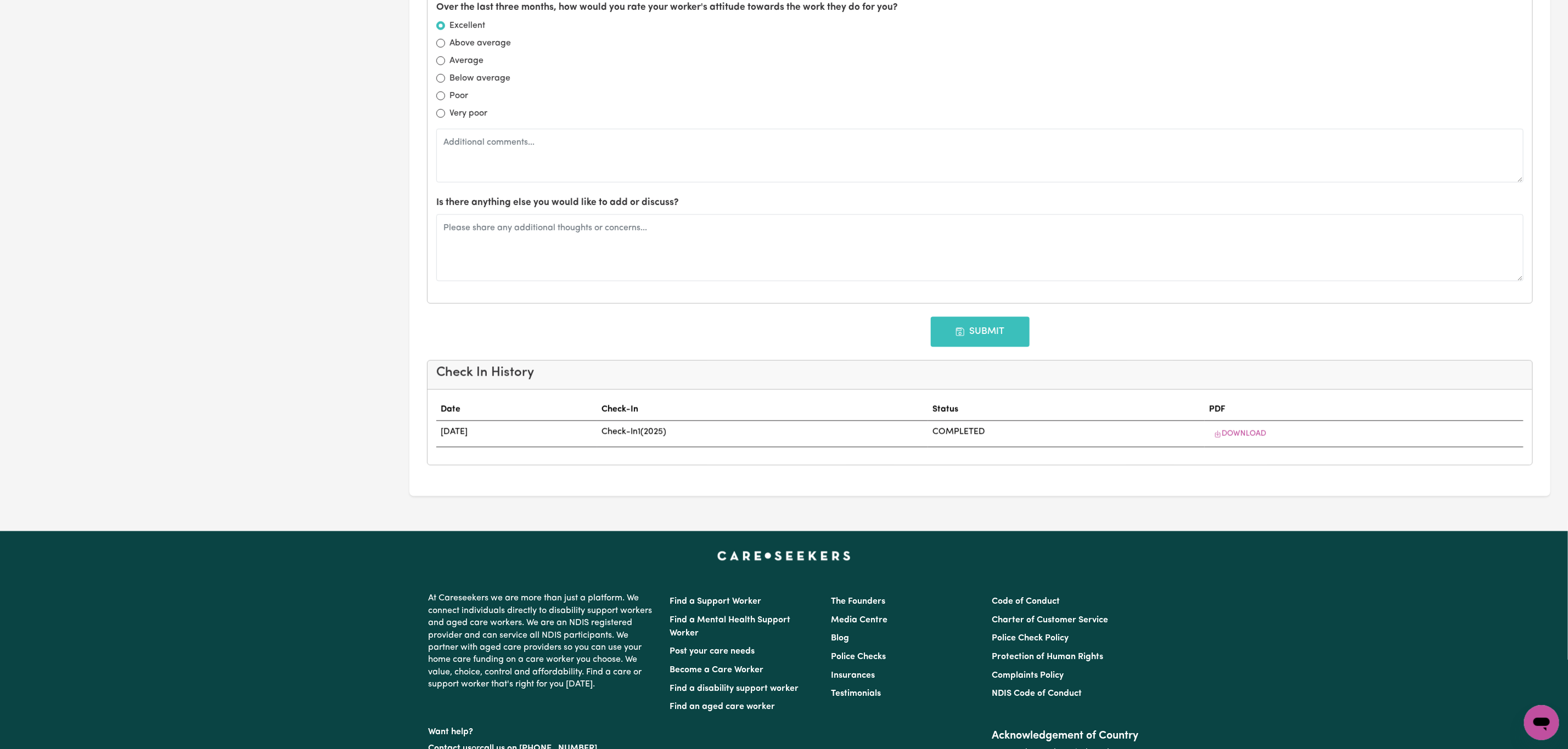
type input "03/01/2026"
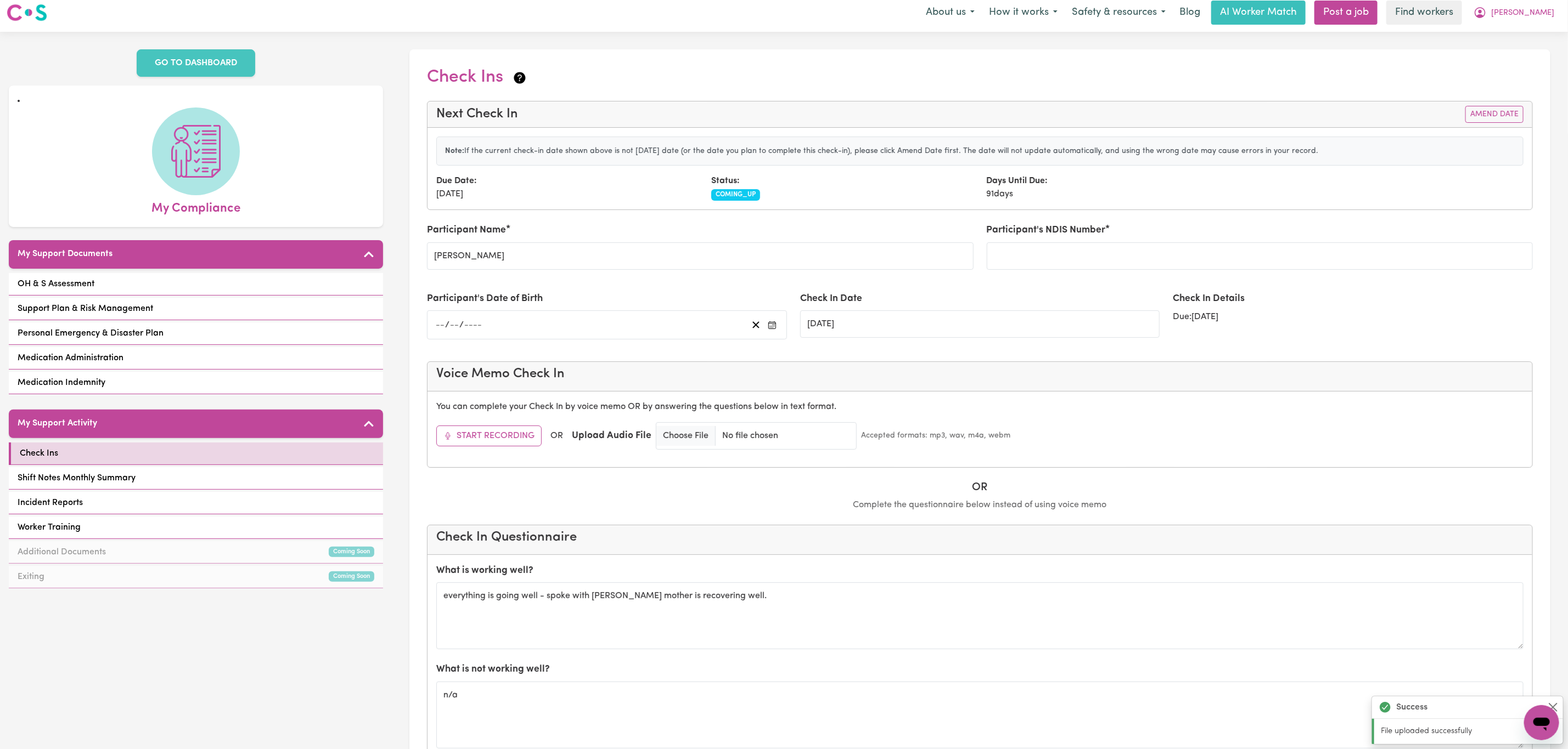
scroll to position [0, 0]
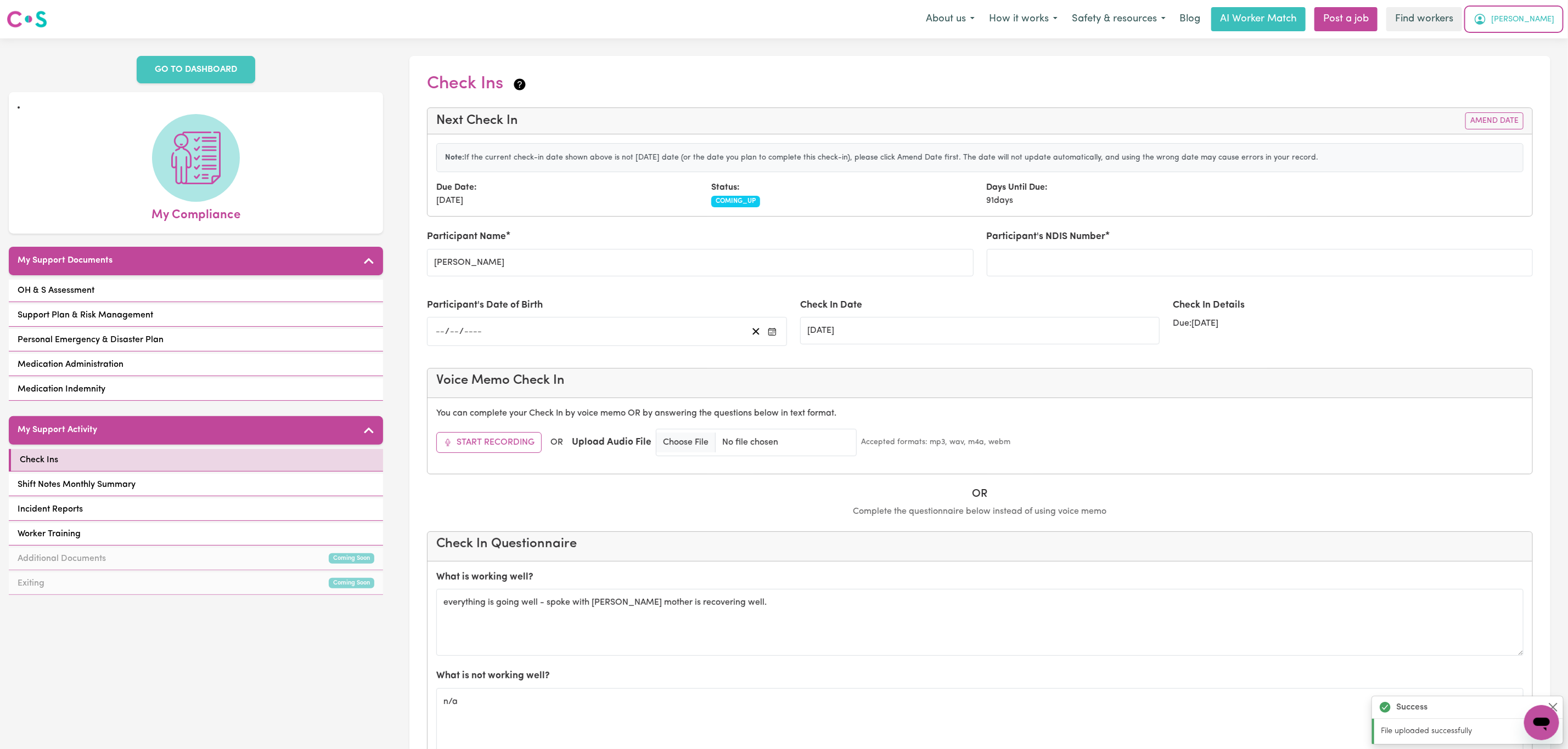
click at [1527, 20] on button "[PERSON_NAME]" at bounding box center [1514, 19] width 95 height 23
click at [1506, 41] on link "My Dashboard" at bounding box center [1517, 43] width 87 height 21
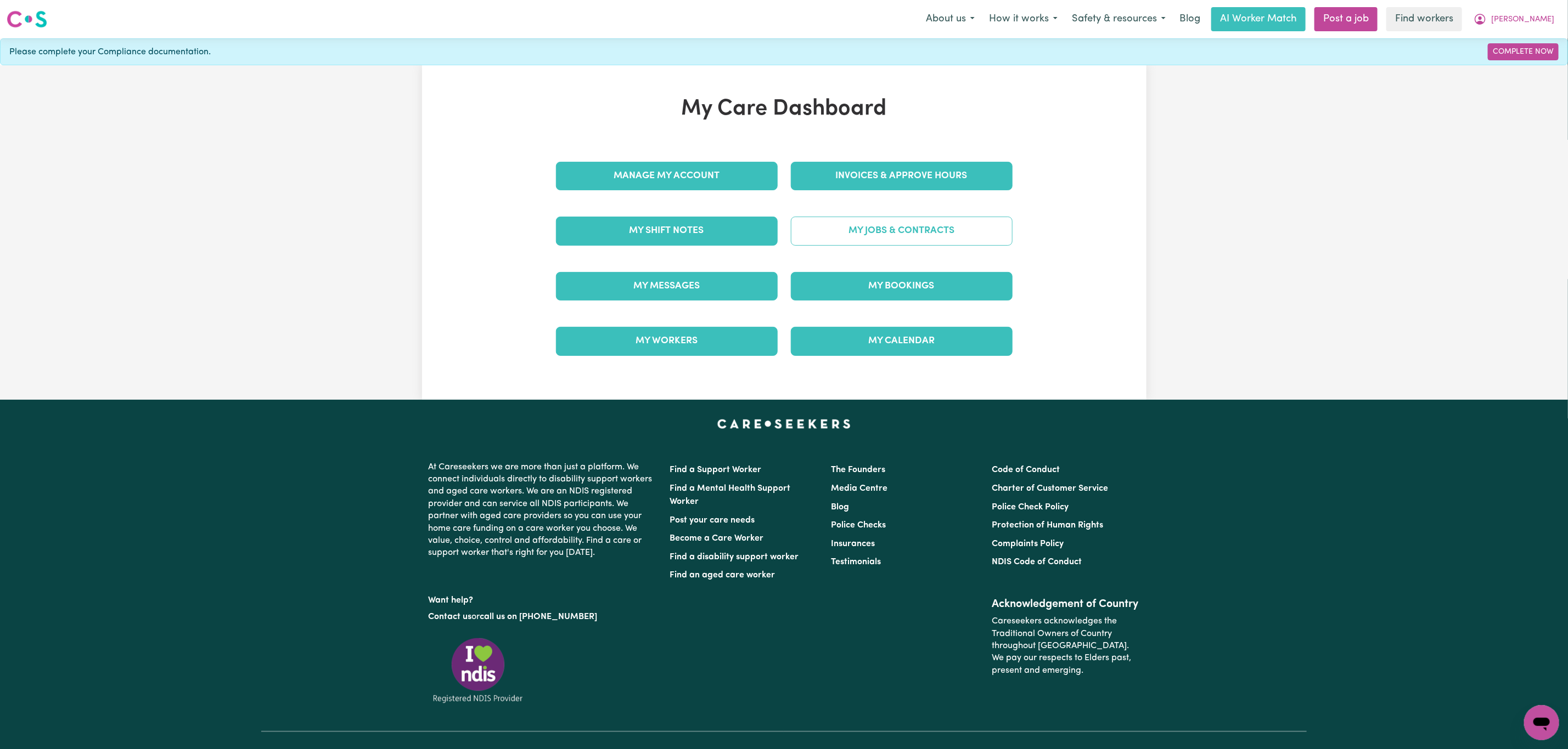
click at [891, 231] on link "My Jobs & Contracts" at bounding box center [901, 231] width 222 height 28
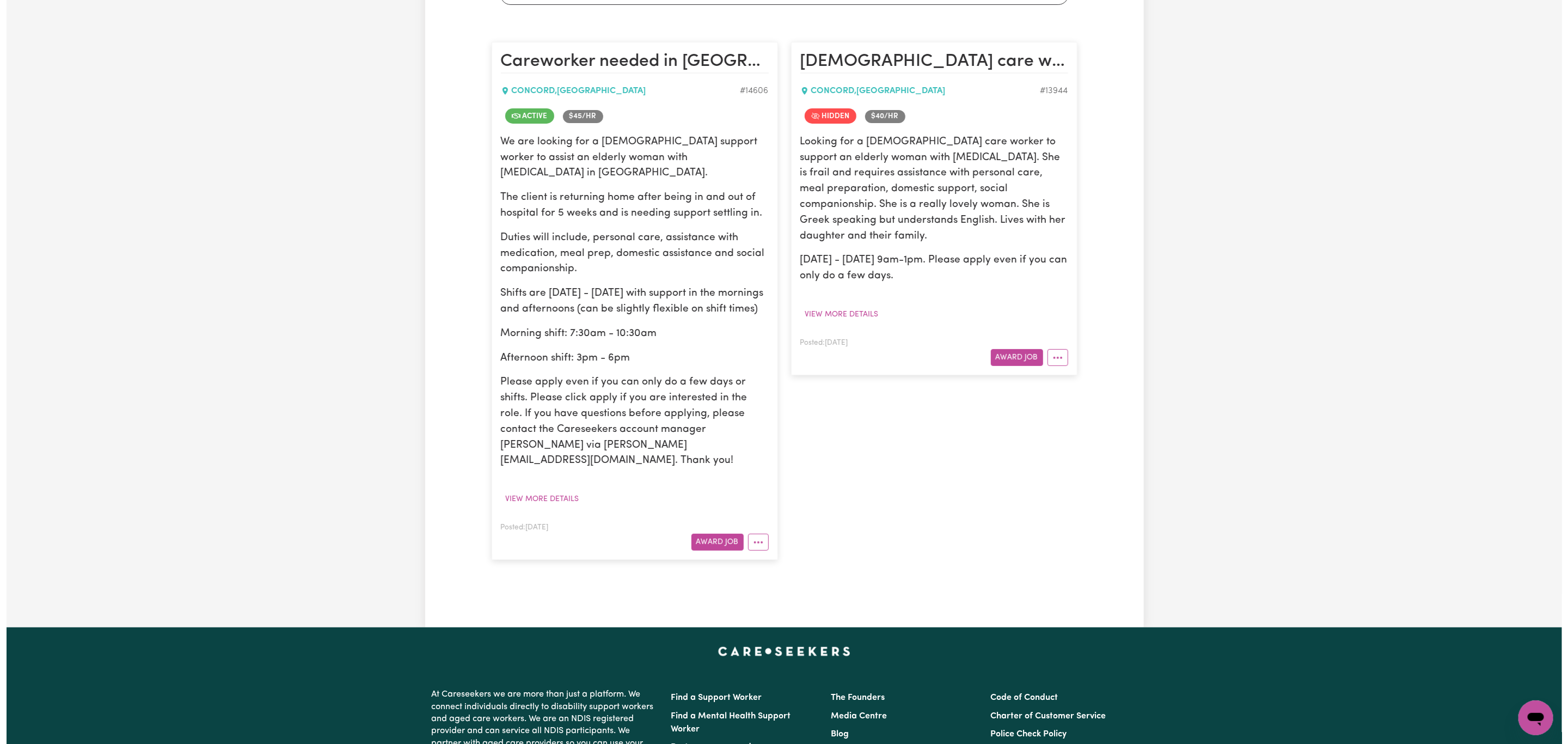
scroll to position [245, 0]
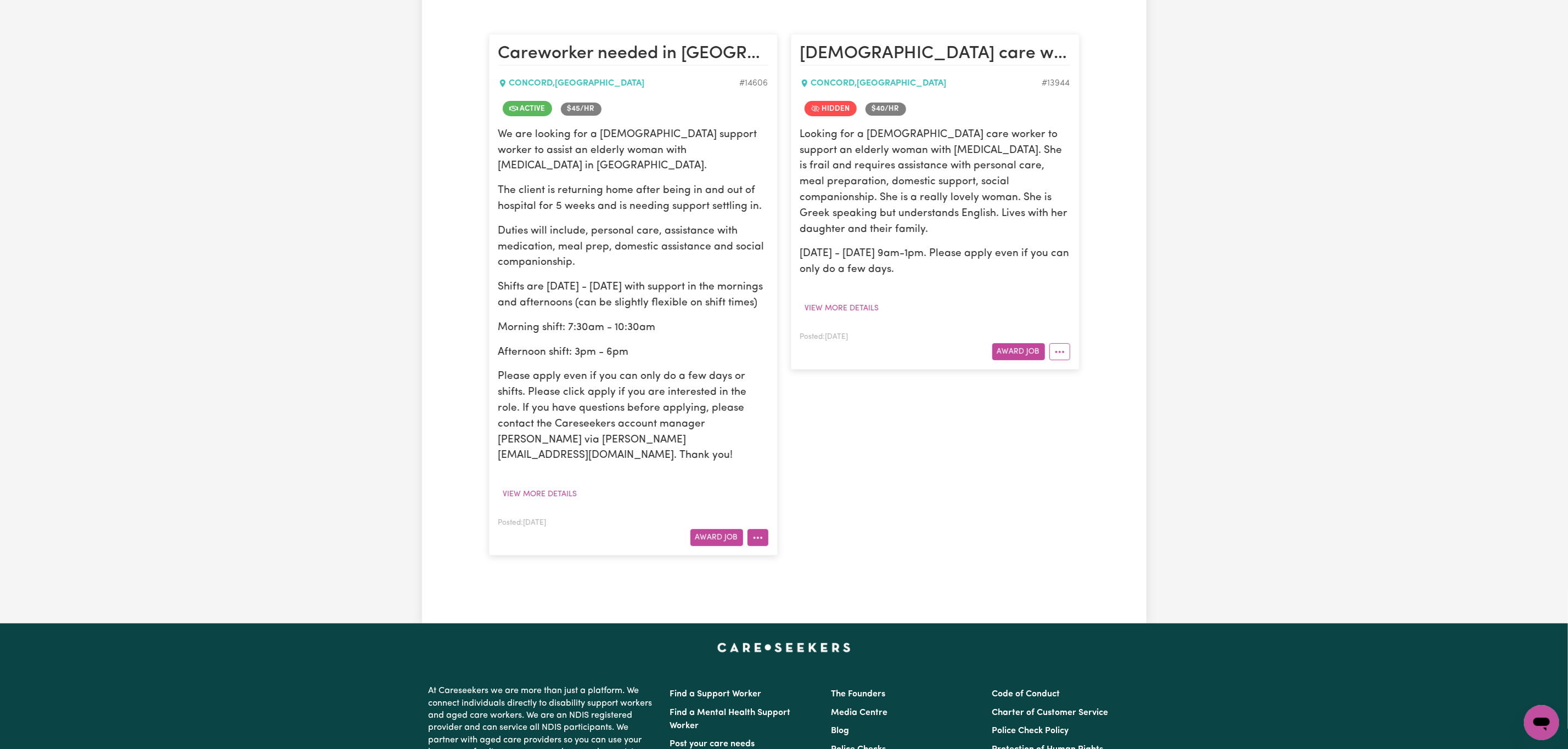
click at [756, 533] on icon "More options" at bounding box center [758, 538] width 11 height 11
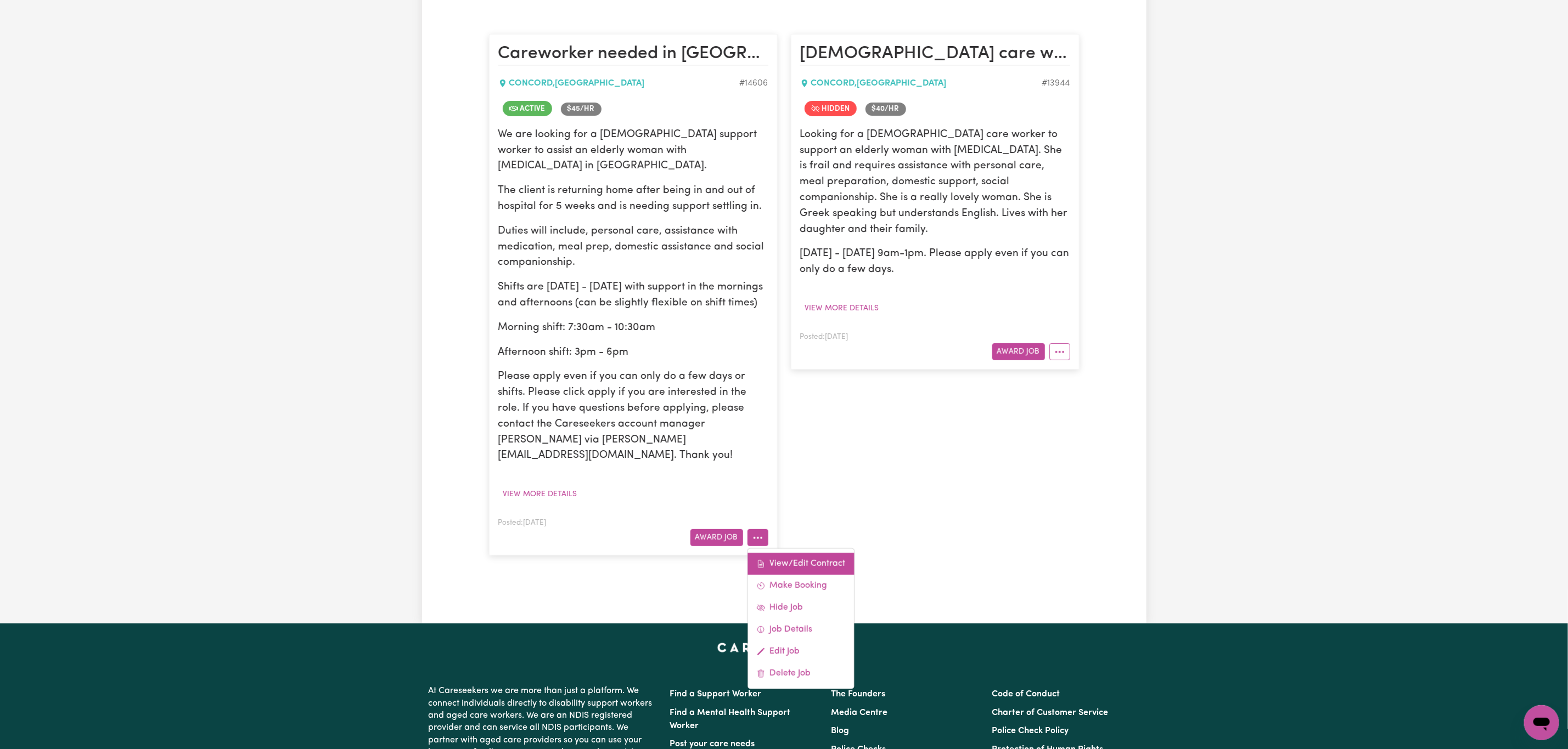
click at [819, 553] on link "View/Edit Contract" at bounding box center [800, 564] width 106 height 22
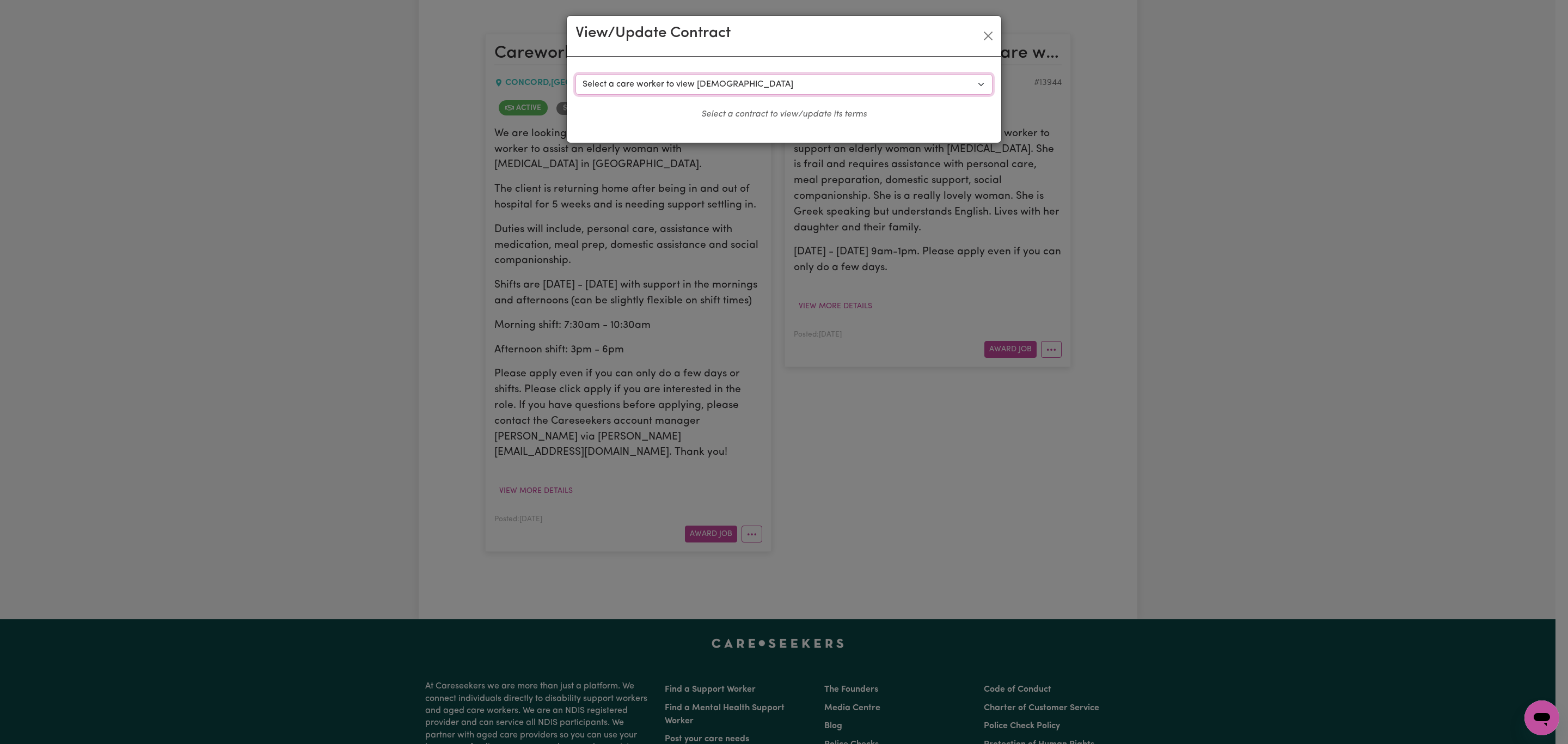
click at [734, 88] on select "Select a care worker to view [DEMOGRAPHIC_DATA] #10429 - [PERSON_NAME] (contrac…" at bounding box center [784, 84] width 417 height 21
click at [575, 74] on select "Select a care worker to view [DEMOGRAPHIC_DATA] #10429 - [PERSON_NAME] (contrac…" at bounding box center [784, 84] width 417 height 21
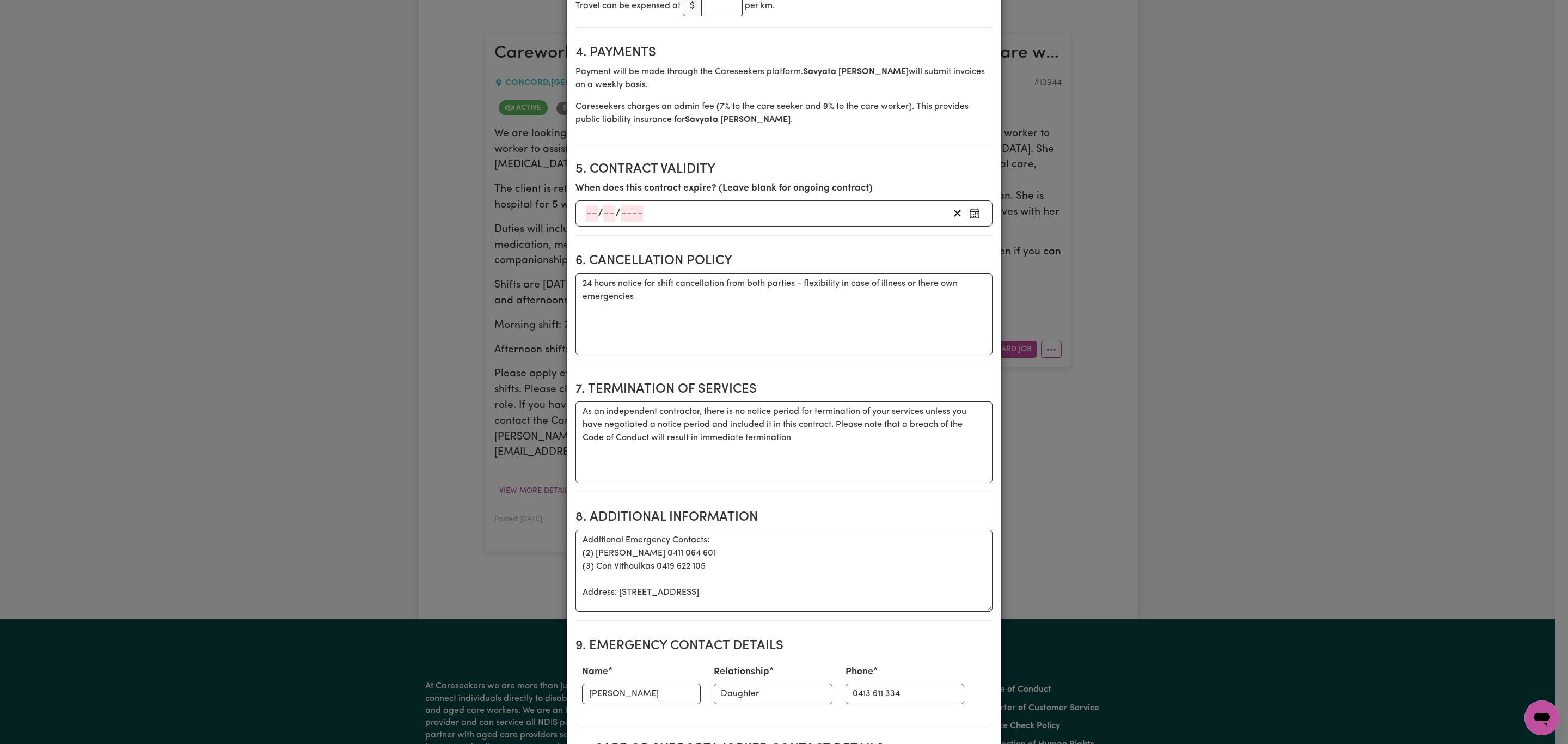
scroll to position [1027, 0]
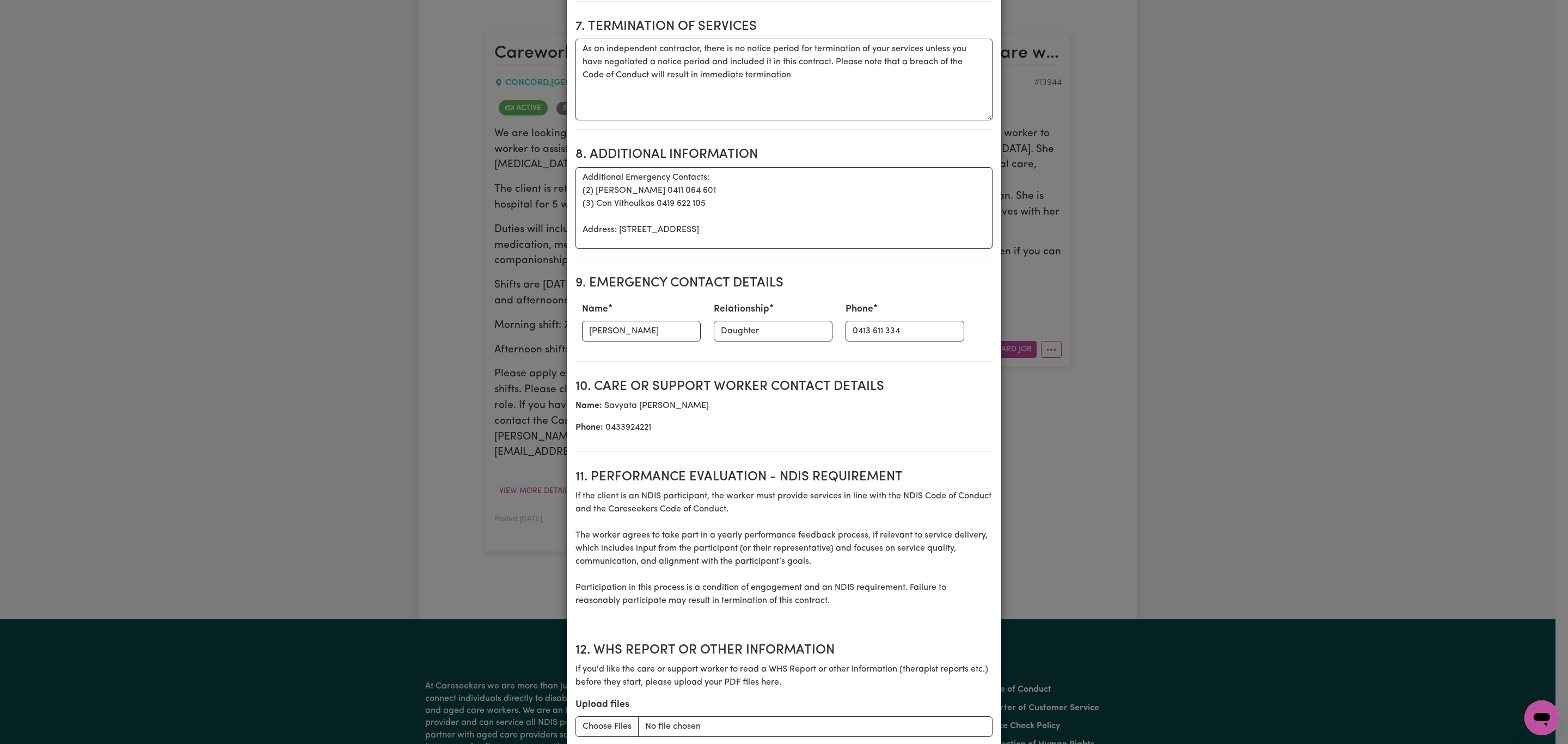
click at [618, 412] on p "Name: Savyata Neupane" at bounding box center [784, 405] width 417 height 13
copy p "Savyata"
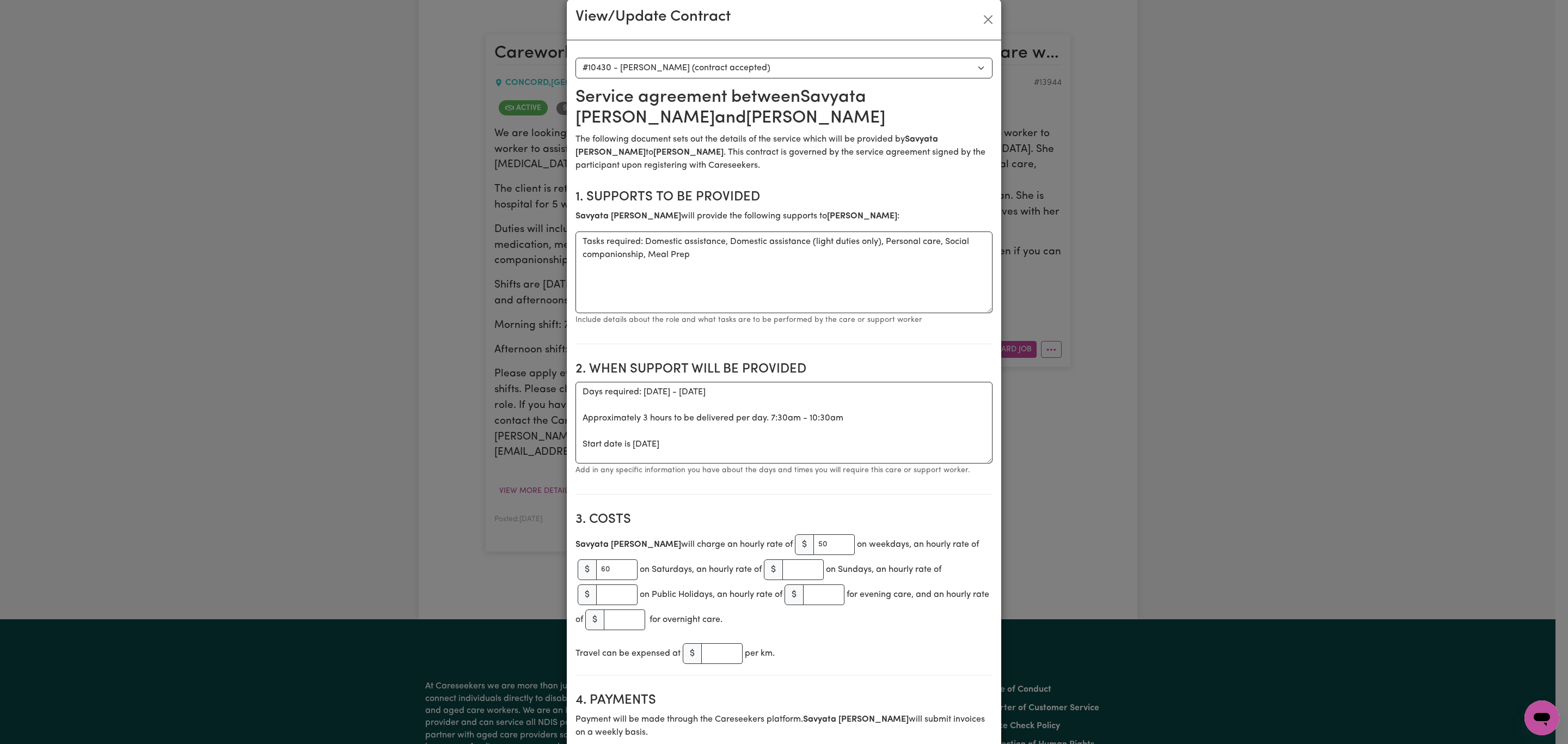
scroll to position [0, 0]
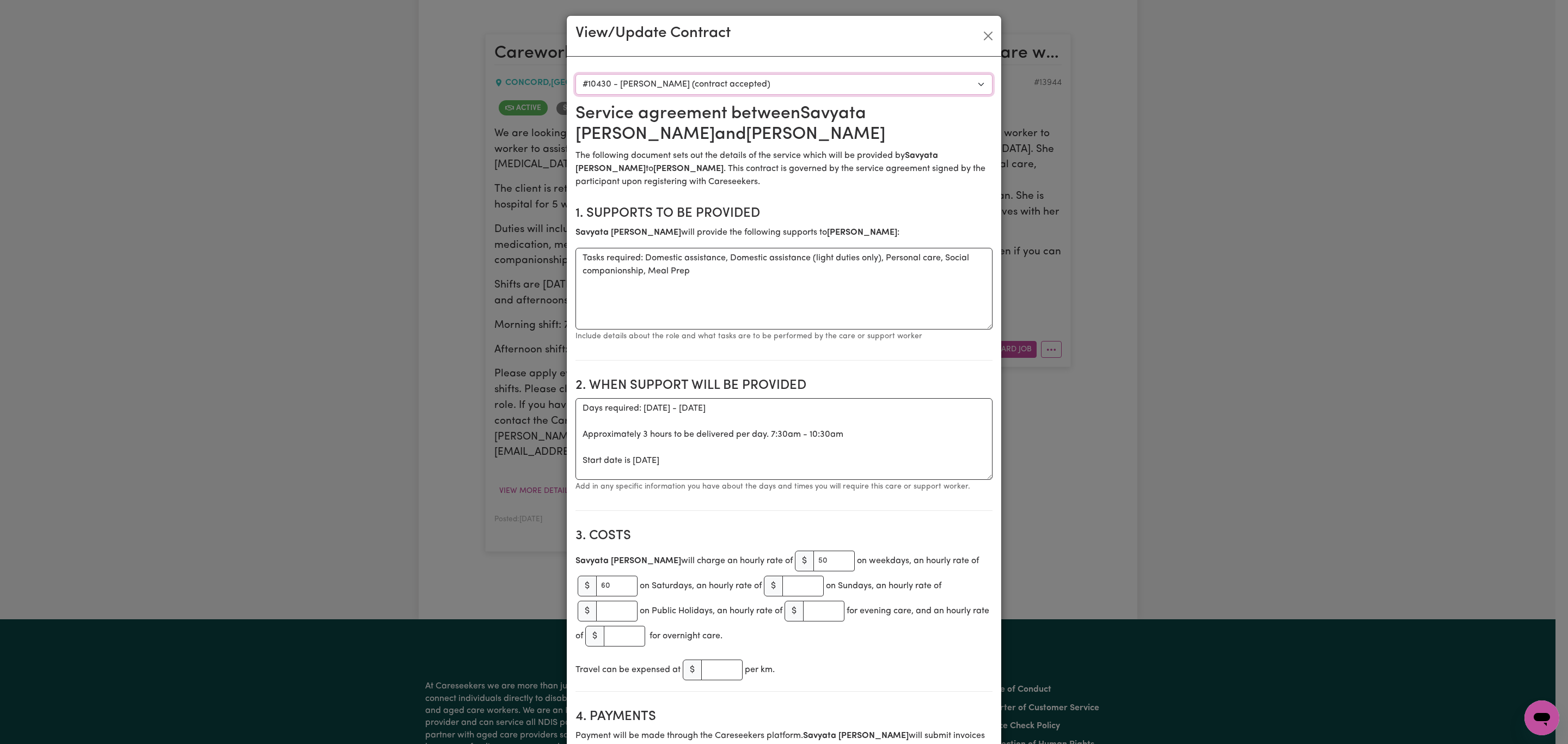
click at [861, 83] on select "Select a care worker to view [DEMOGRAPHIC_DATA] #10429 - [PERSON_NAME] (contrac…" at bounding box center [784, 84] width 417 height 21
select select "10041"
click at [575, 74] on select "Select a care worker to view [DEMOGRAPHIC_DATA] #10429 - [PERSON_NAME] (contrac…" at bounding box center [784, 84] width 417 height 21
type textarea "Days required: [DATE], [DATE], [DATE], [DATE], [DATE], [DATE] Approximately 3 h…"
type input "[PERSON_NAME]"
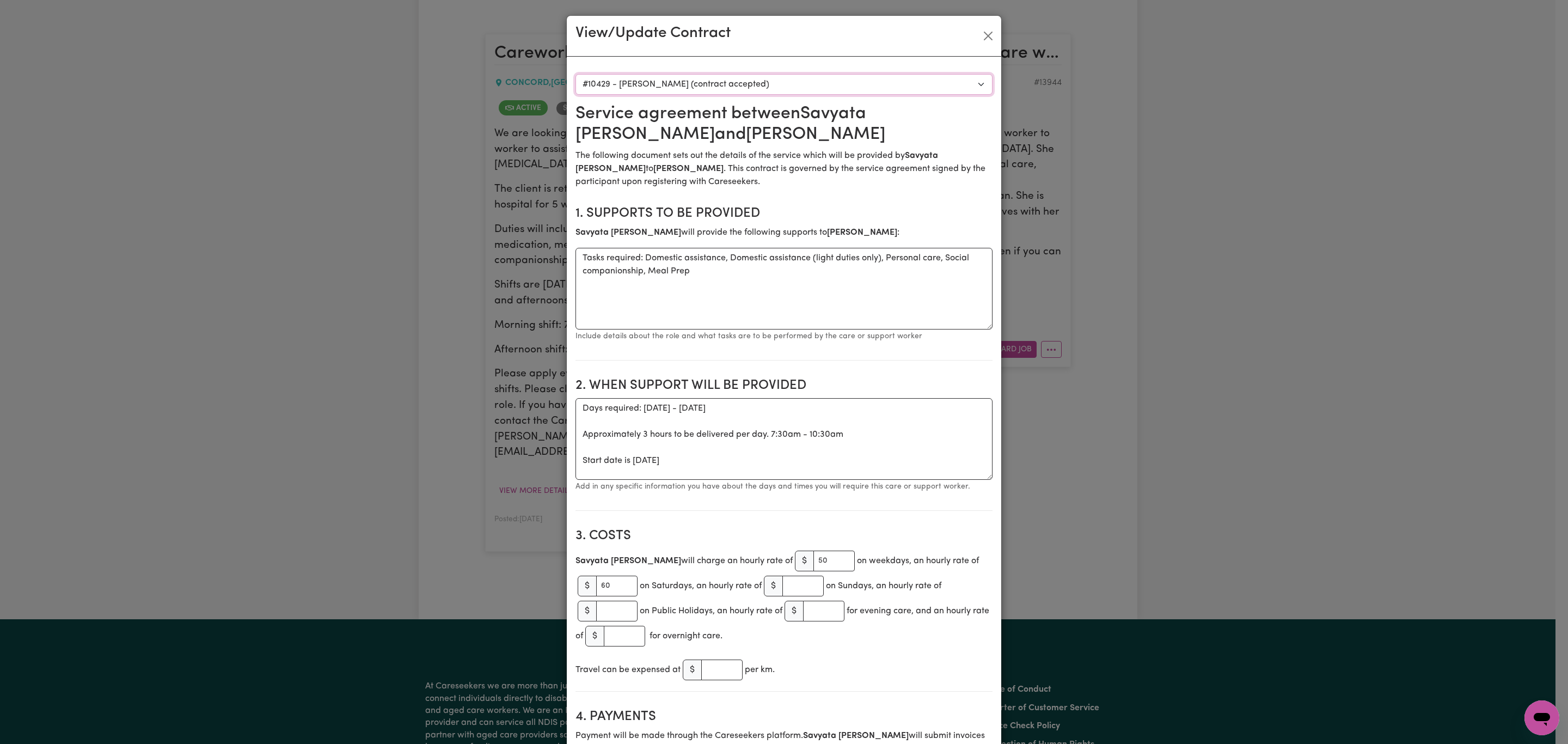
type input "Daughter"
drag, startPoint x: 738, startPoint y: 87, endPoint x: 738, endPoint y: 94, distance: 7.0
click at [738, 87] on select "Select a care worker to view [DEMOGRAPHIC_DATA] #10429 - [PERSON_NAME] (contrac…" at bounding box center [784, 84] width 417 height 21
select select "10042"
click at [575, 74] on select "Select a care worker to view [DEMOGRAPHIC_DATA] #10429 - [PERSON_NAME] (contrac…" at bounding box center [784, 84] width 417 height 21
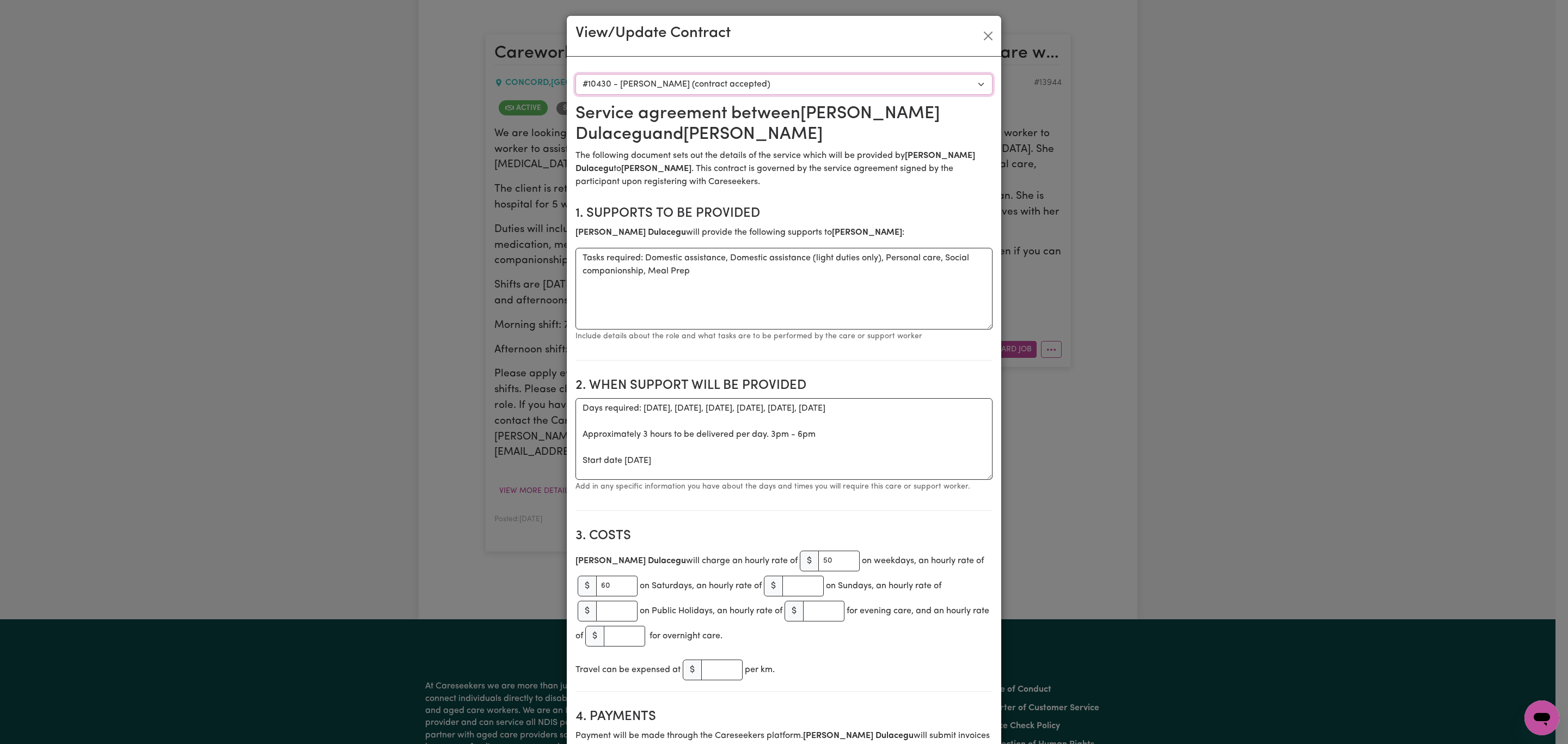
type textarea "Days required: Monday - Saturday Approximately 3 hours to be delivered per day.…"
type input "[PERSON_NAME]"
type input "Daughter"
click at [754, 75] on select "Select a care worker to view [DEMOGRAPHIC_DATA] #10429 - [PERSON_NAME] (contrac…" at bounding box center [784, 84] width 417 height 21
select select "10041"
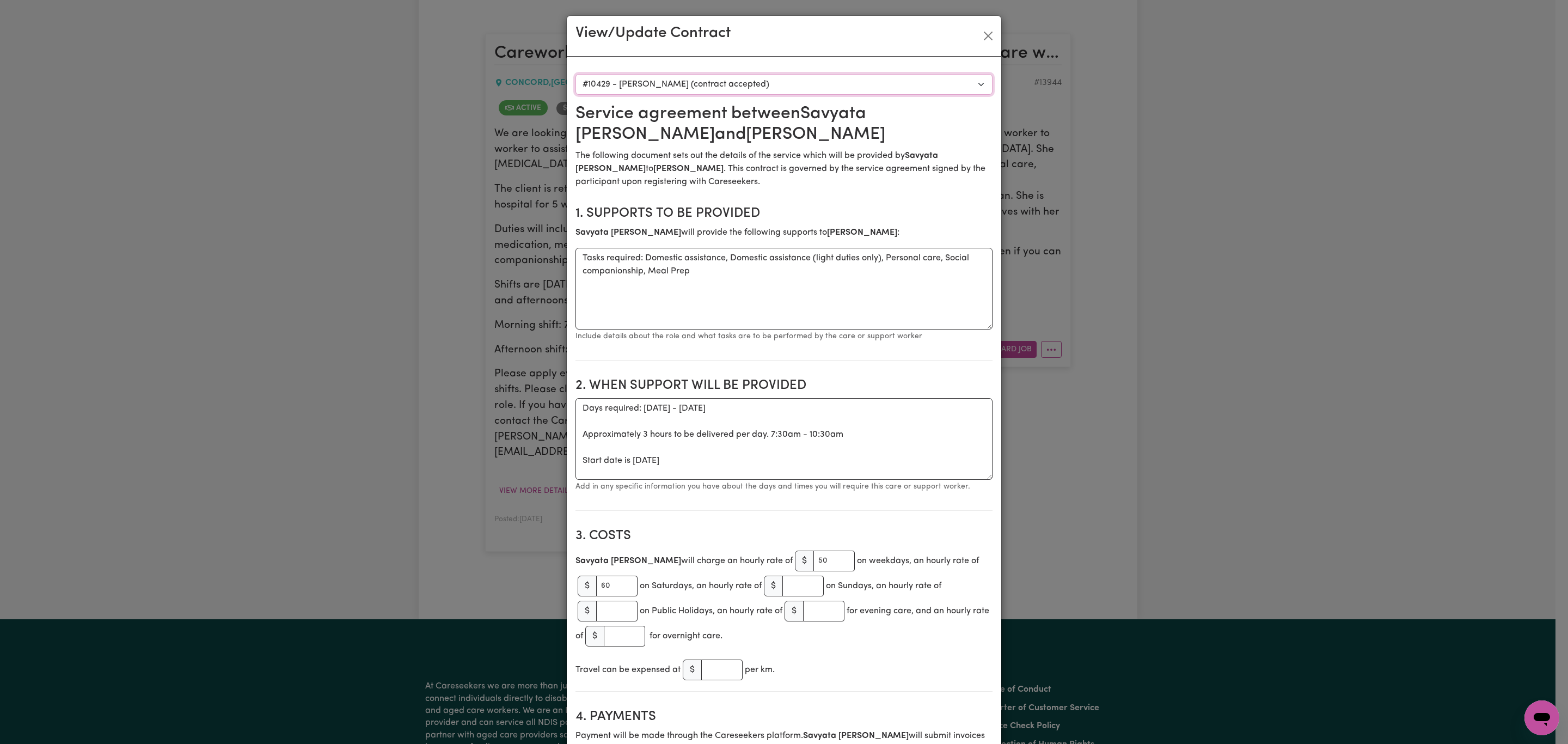
click at [575, 74] on select "Select a care worker to view [DEMOGRAPHIC_DATA] #10429 - [PERSON_NAME] (contrac…" at bounding box center [784, 84] width 417 height 21
type textarea "Days required: [DATE], [DATE], [DATE], [DATE], [DATE], [DATE] Approximately 3 h…"
type input "[PERSON_NAME]"
type input "Daughter"
click at [600, 615] on input "number" at bounding box center [616, 611] width 41 height 21
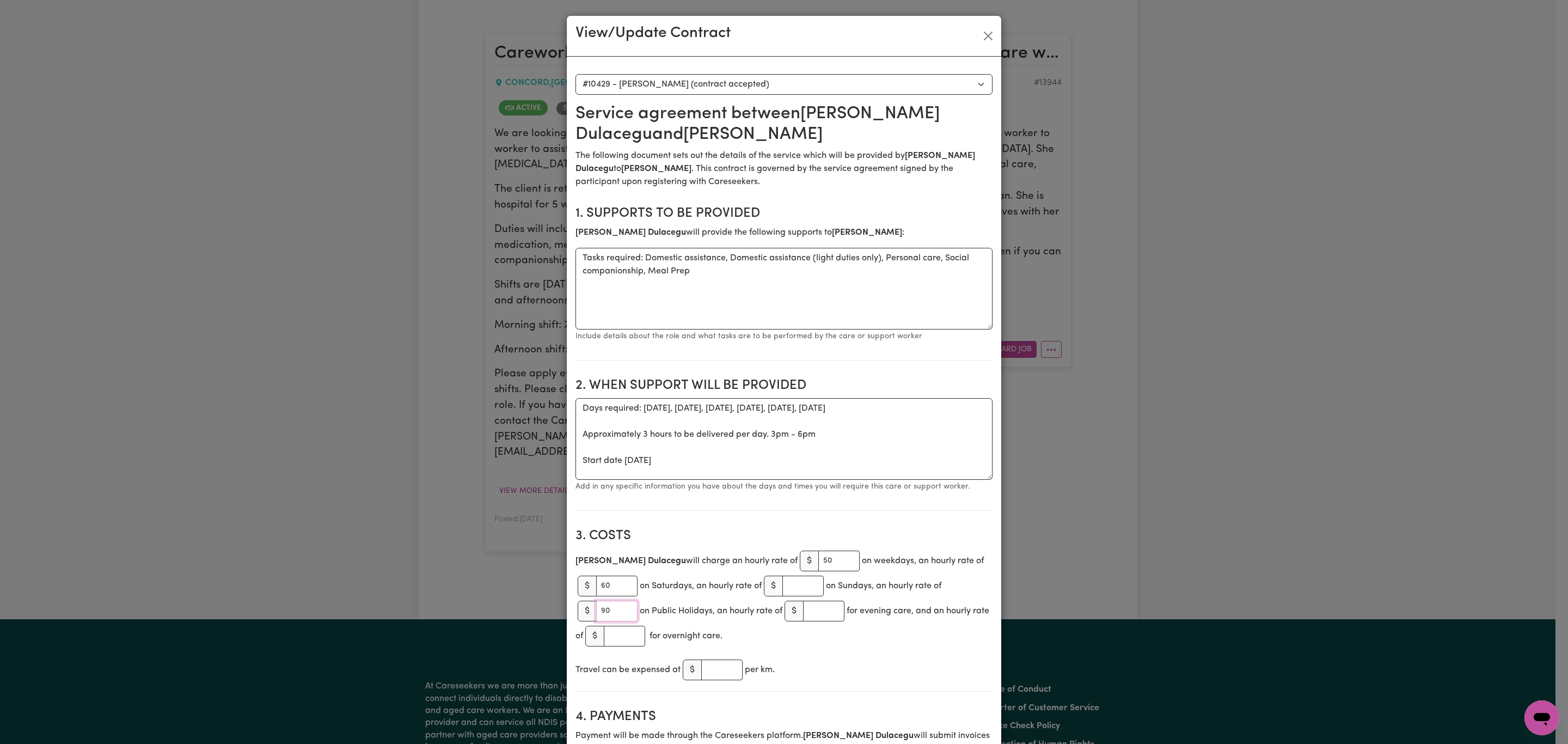
type input "90"
drag, startPoint x: 647, startPoint y: 593, endPoint x: 658, endPoint y: 592, distance: 11.0
click at [658, 592] on div "Marica Dulacegu will charge an hourly rate of $ 50 on weekdays, an hourly rate …" at bounding box center [784, 599] width 417 height 100
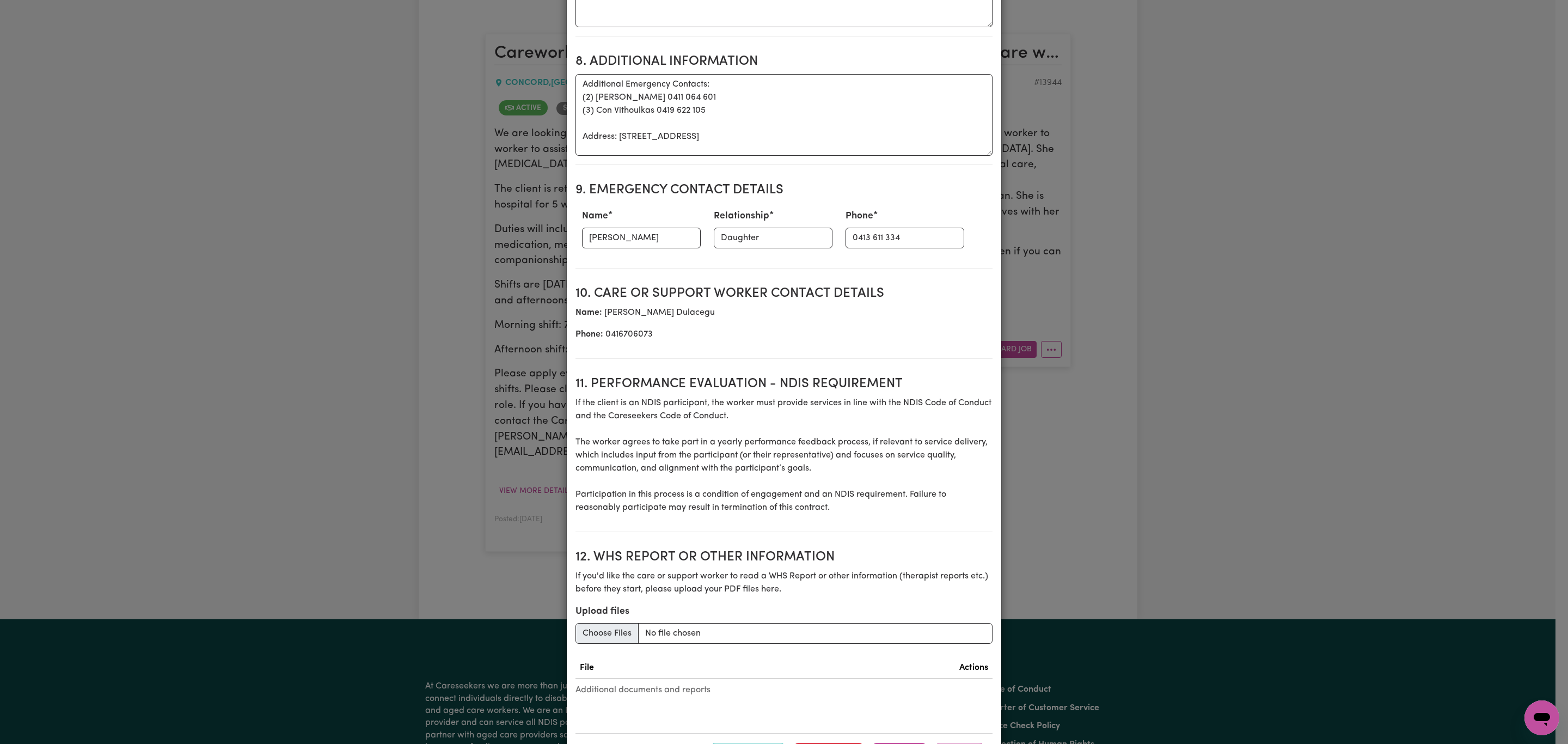
scroll to position [1190, 0]
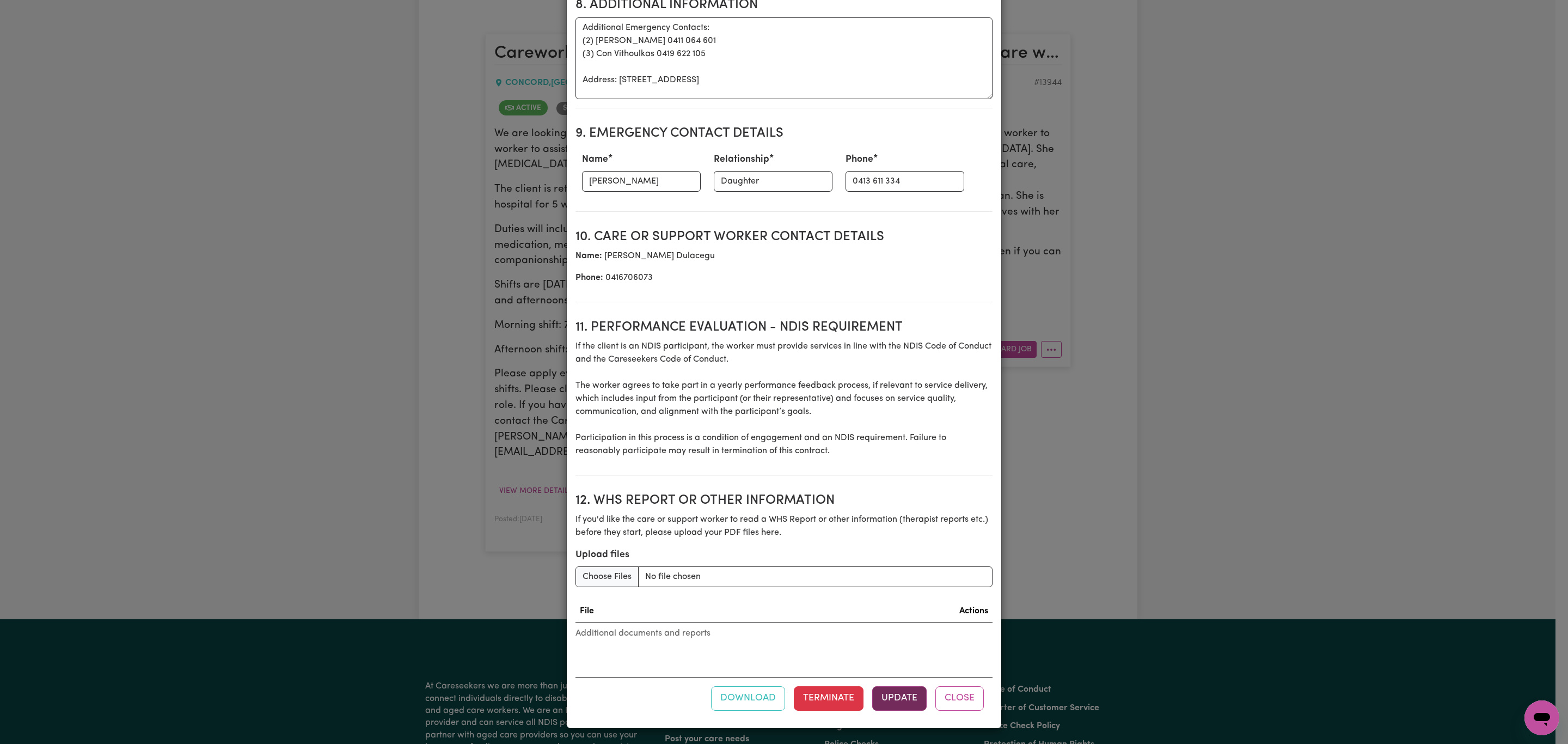
click at [892, 697] on button "Update" at bounding box center [899, 699] width 55 height 24
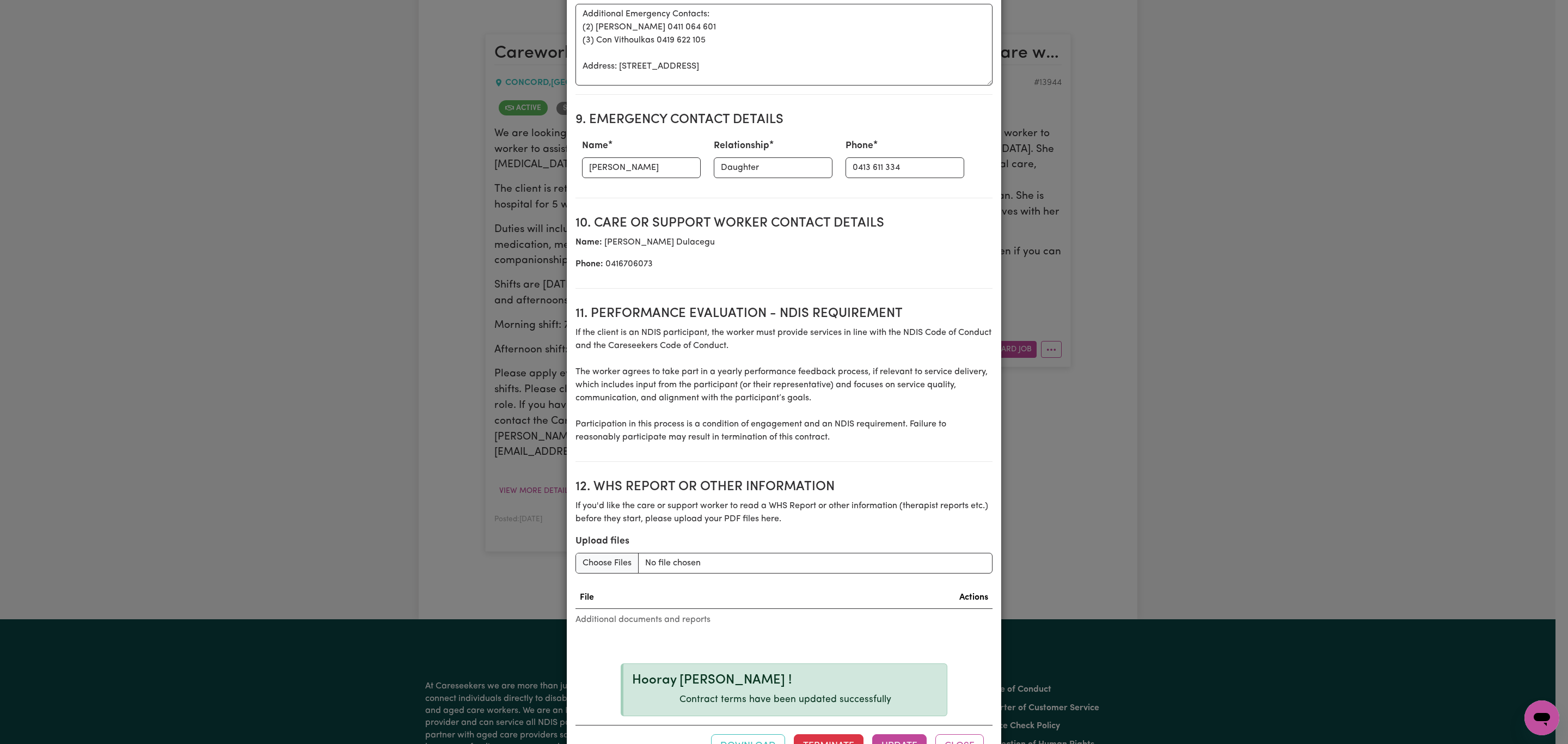
scroll to position [1252, 0]
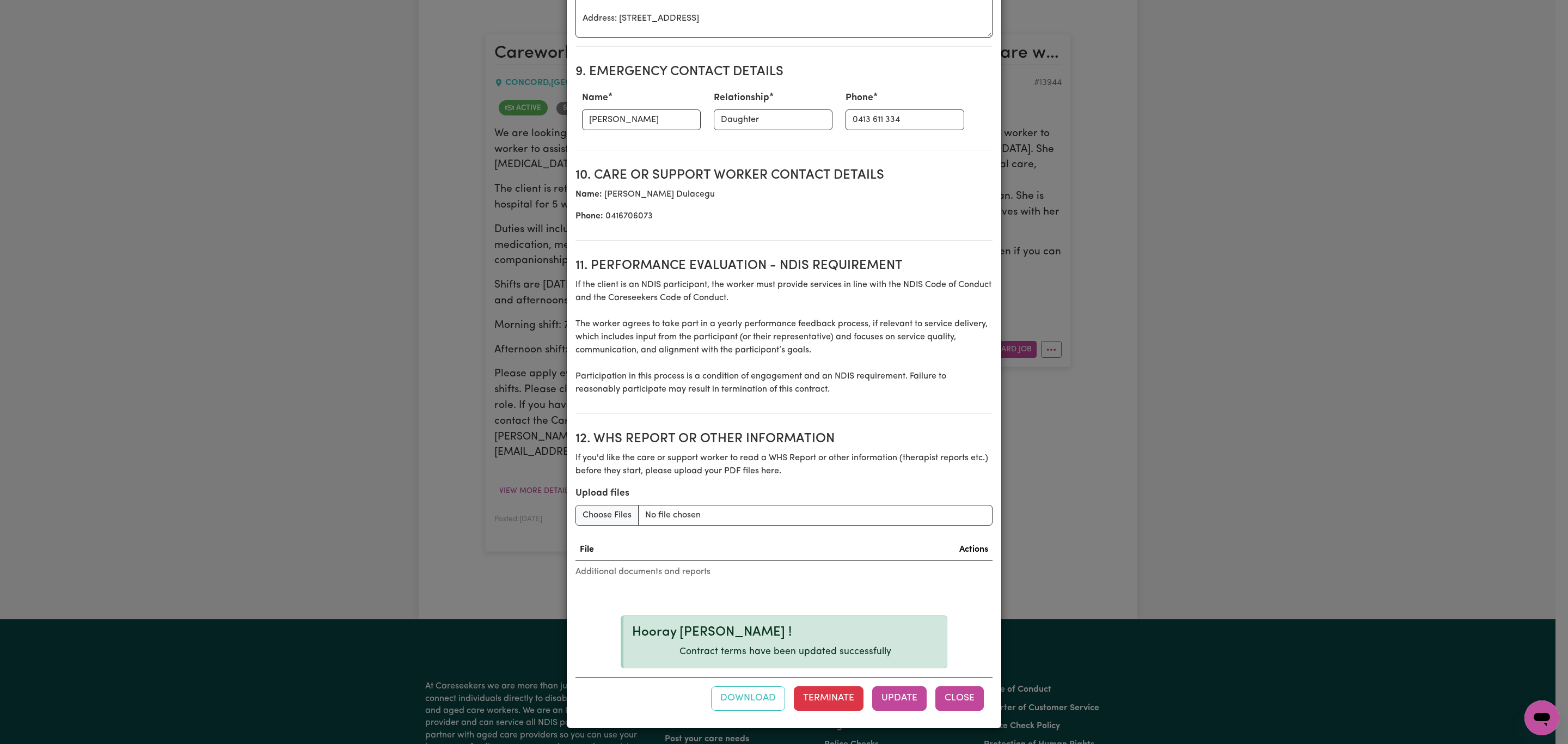
click at [952, 692] on button "Close" at bounding box center [960, 699] width 48 height 24
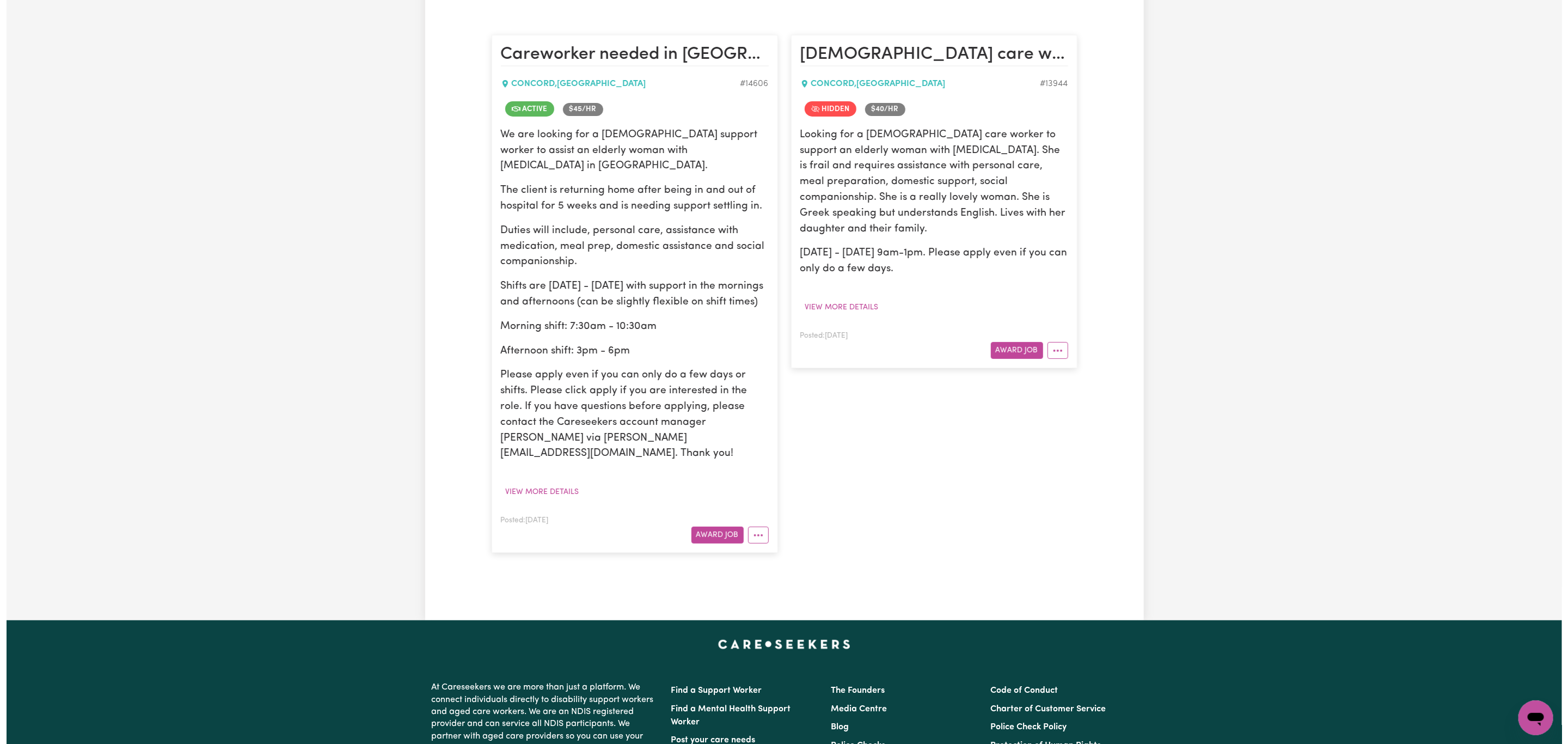
scroll to position [245, 0]
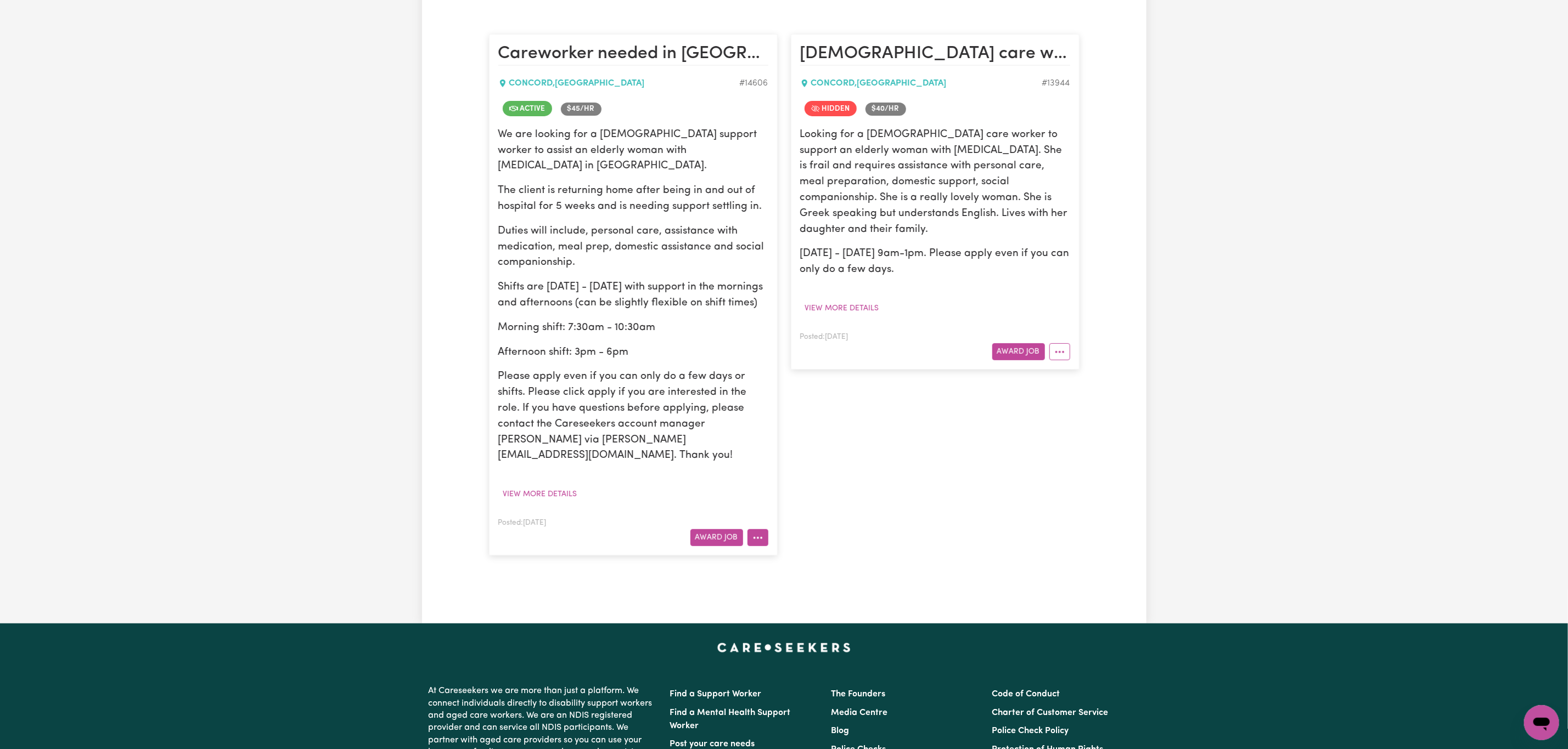
click at [761, 529] on button "More options" at bounding box center [758, 538] width 21 height 17
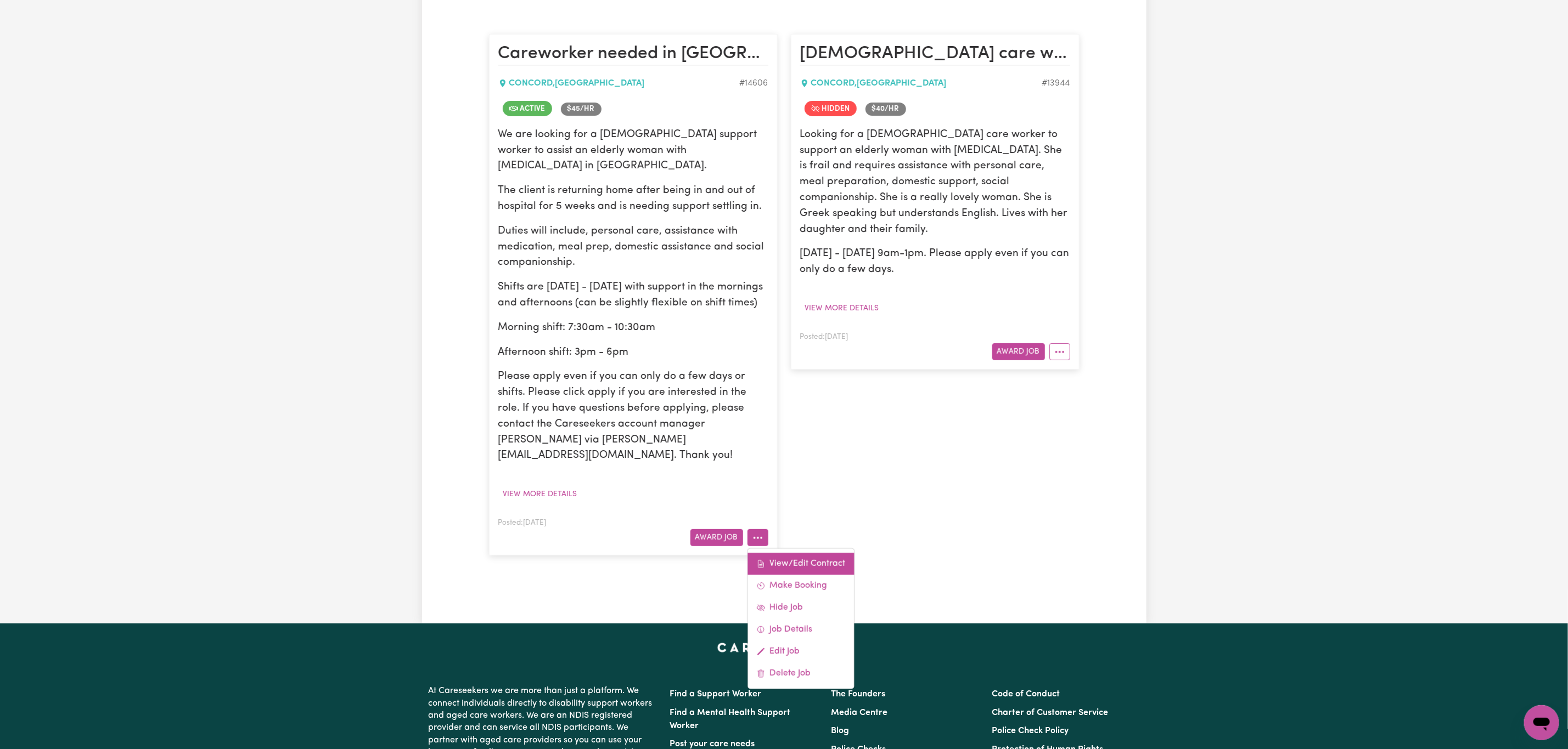
click at [815, 553] on link "View/Edit Contract" at bounding box center [800, 564] width 106 height 22
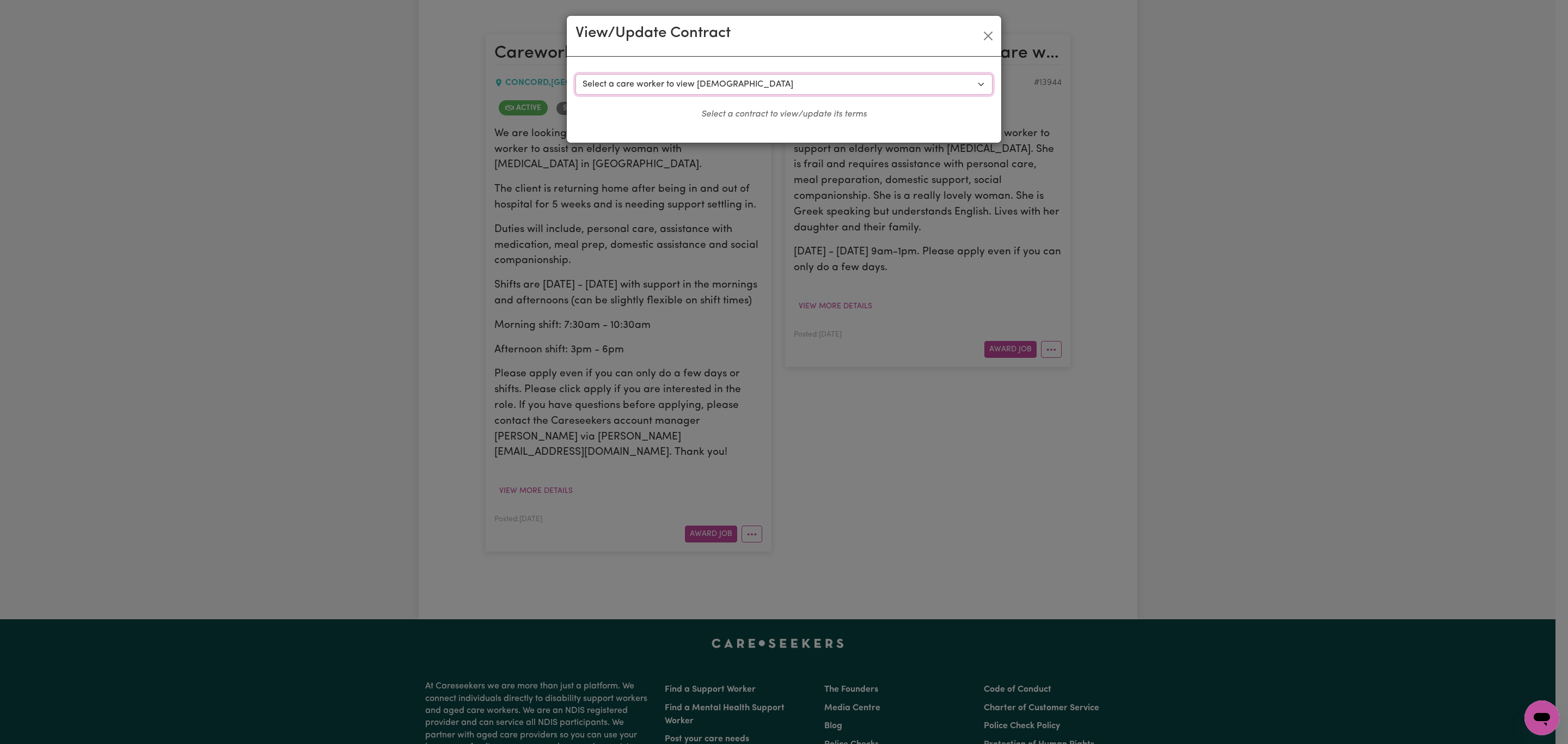
click at [825, 90] on select "Select a care worker to view [DEMOGRAPHIC_DATA] #10429 - [PERSON_NAME] (contrac…" at bounding box center [784, 84] width 417 height 21
click at [575, 74] on select "Select a care worker to view [DEMOGRAPHIC_DATA] #10429 - [PERSON_NAME] (contrac…" at bounding box center [784, 84] width 417 height 21
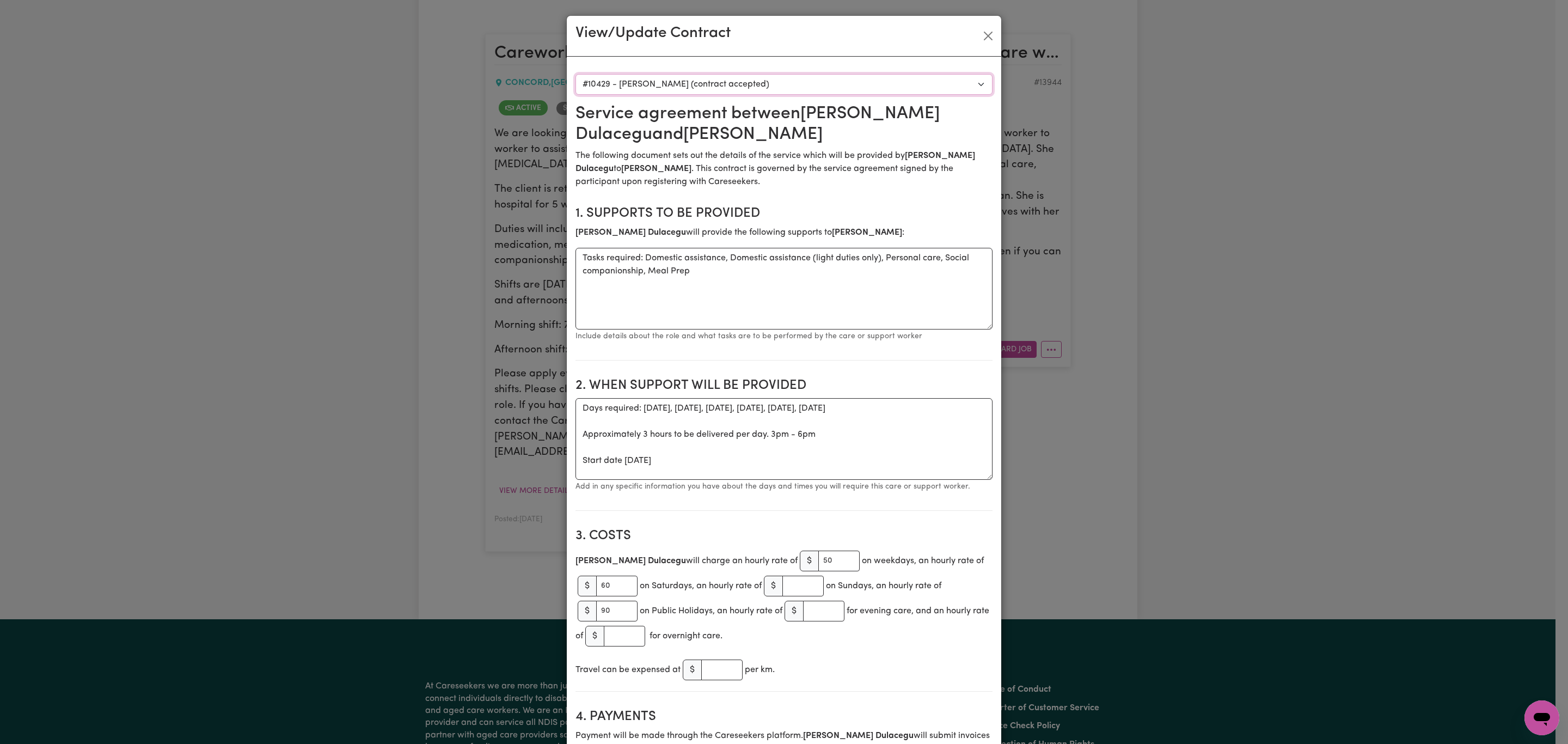
click at [795, 86] on select "Select a care worker to view [DEMOGRAPHIC_DATA] #10429 - [PERSON_NAME] (contrac…" at bounding box center [784, 84] width 417 height 21
select select "10042"
click at [575, 74] on select "Select a care worker to view [DEMOGRAPHIC_DATA] #10429 - [PERSON_NAME] (contrac…" at bounding box center [784, 84] width 417 height 21
type textarea "Days required: Monday - Saturday Approximately 3 hours to be delivered per day.…"
type input "[PERSON_NAME]"
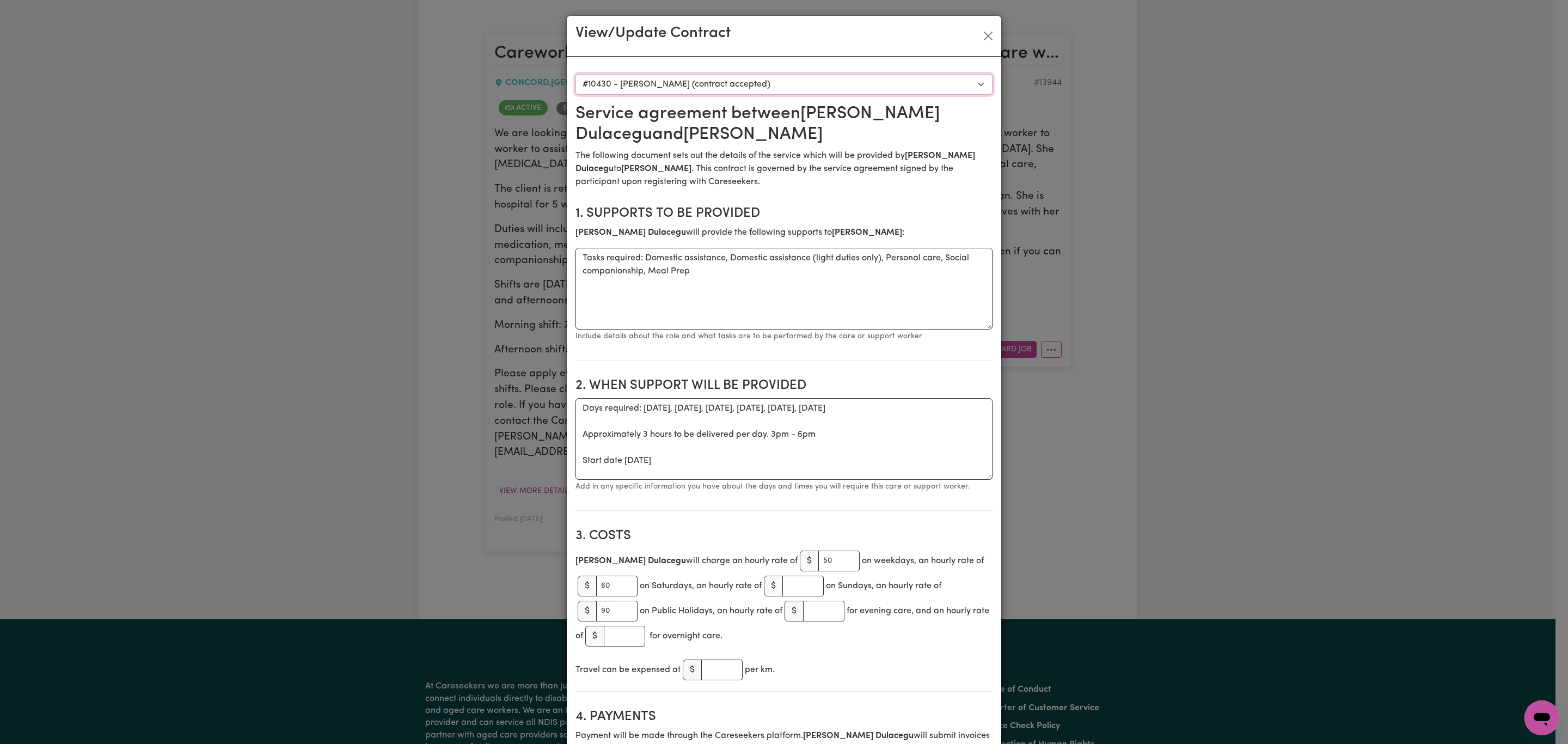
type input "Daughter"
click at [980, 33] on button "Close" at bounding box center [989, 36] width 17 height 18
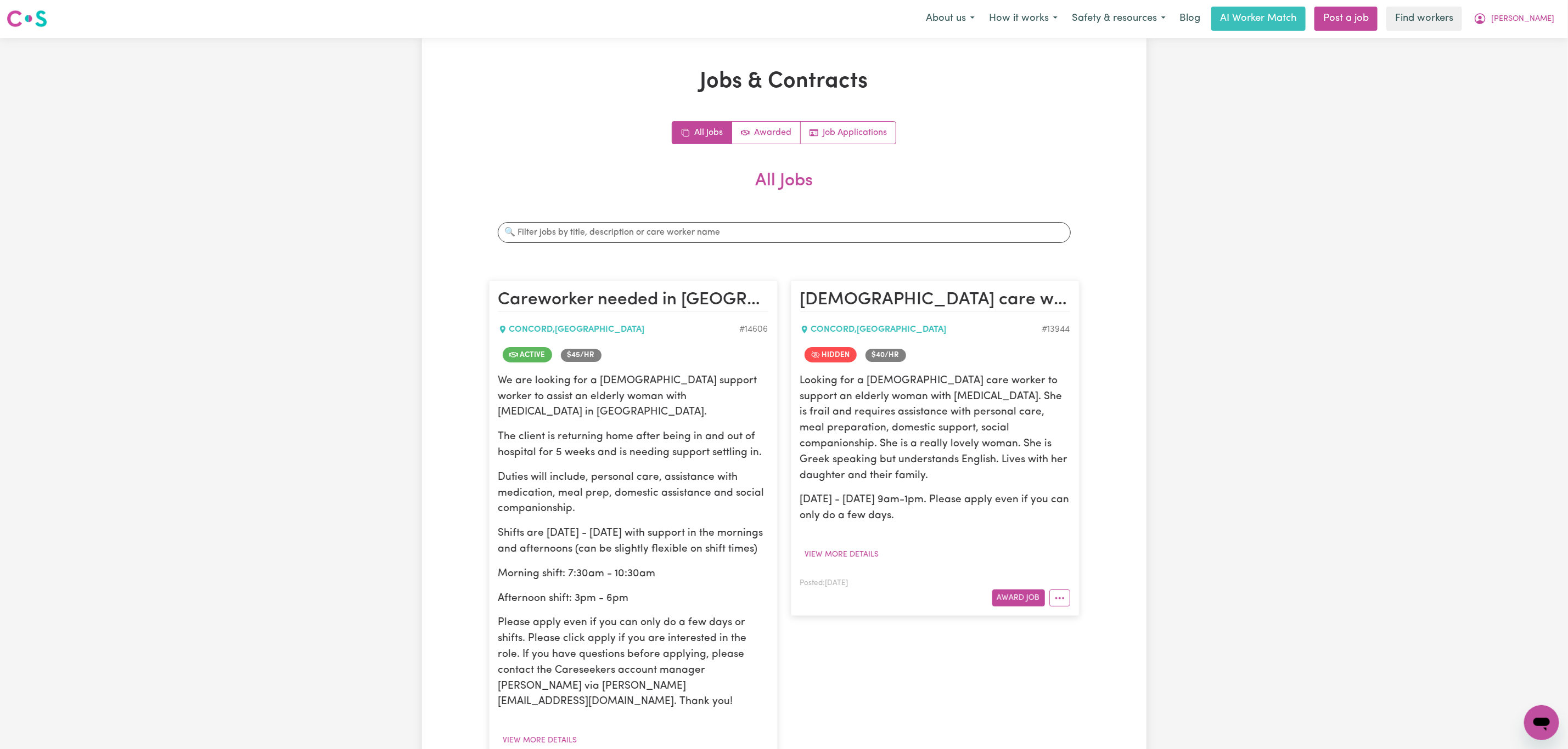
scroll to position [0, 0]
click at [1551, 10] on button "[PERSON_NAME]" at bounding box center [1514, 19] width 95 height 23
click at [1527, 43] on link "My Dashboard" at bounding box center [1517, 43] width 87 height 21
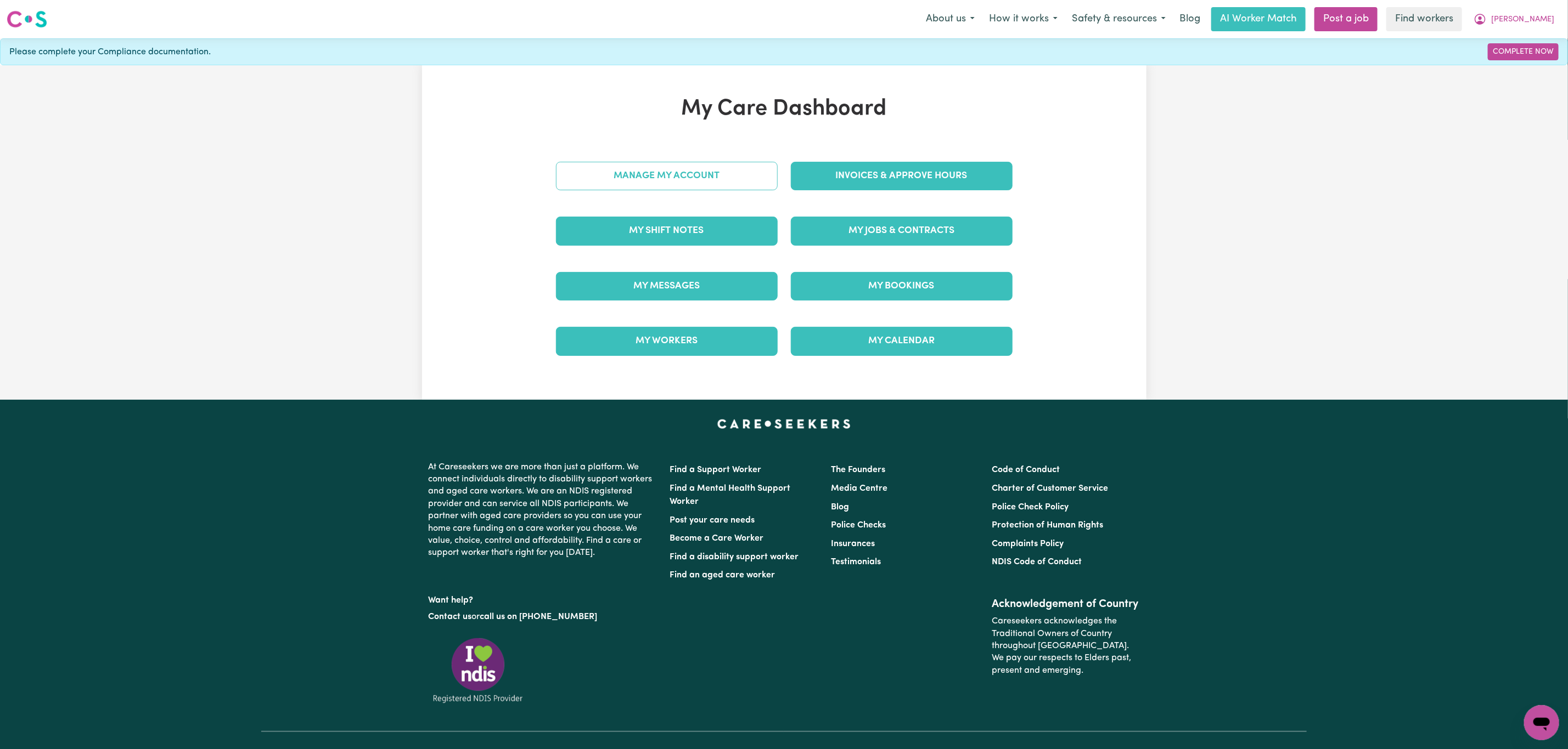
click at [602, 181] on link "Manage My Account" at bounding box center [667, 176] width 222 height 28
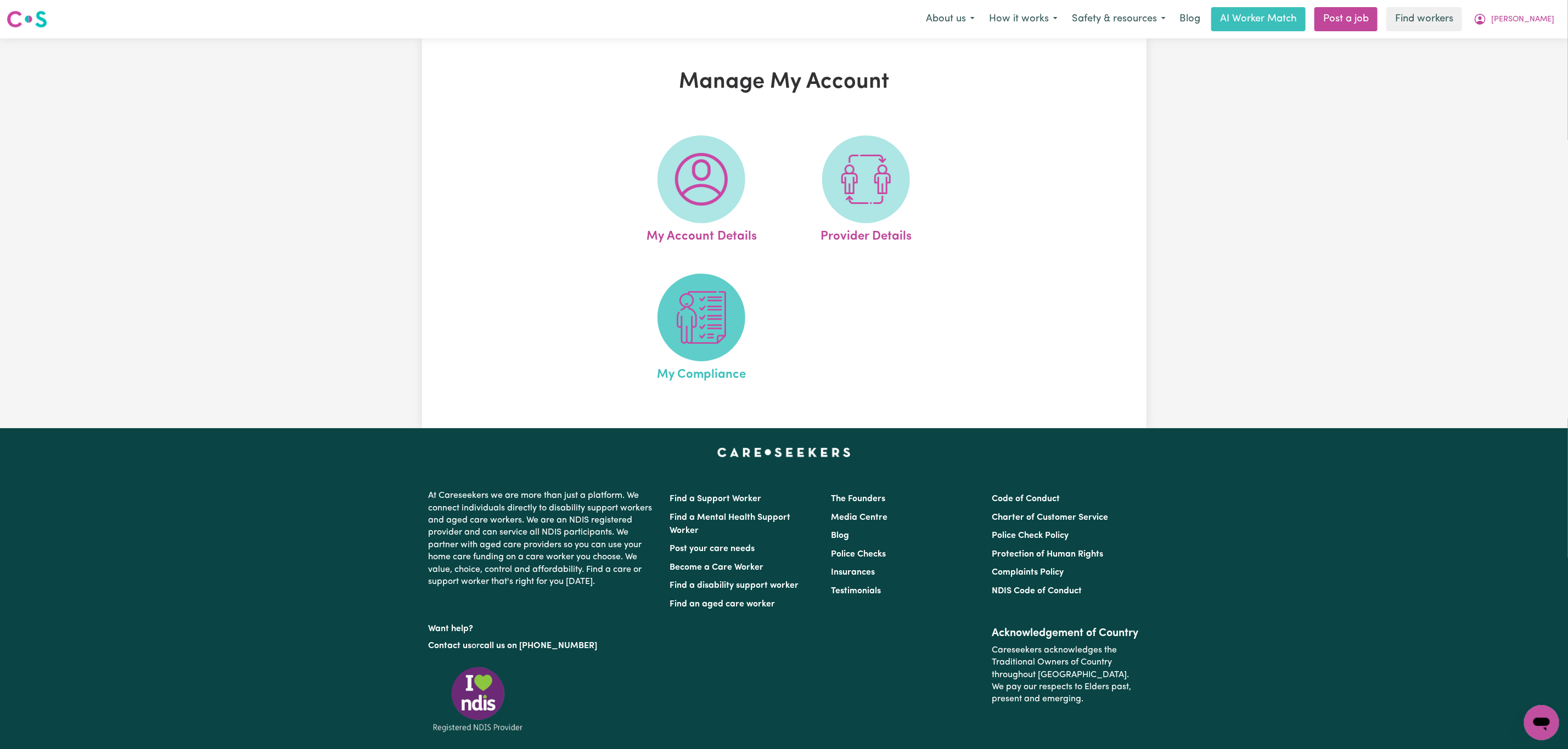
click at [675, 313] on img at bounding box center [701, 318] width 53 height 53
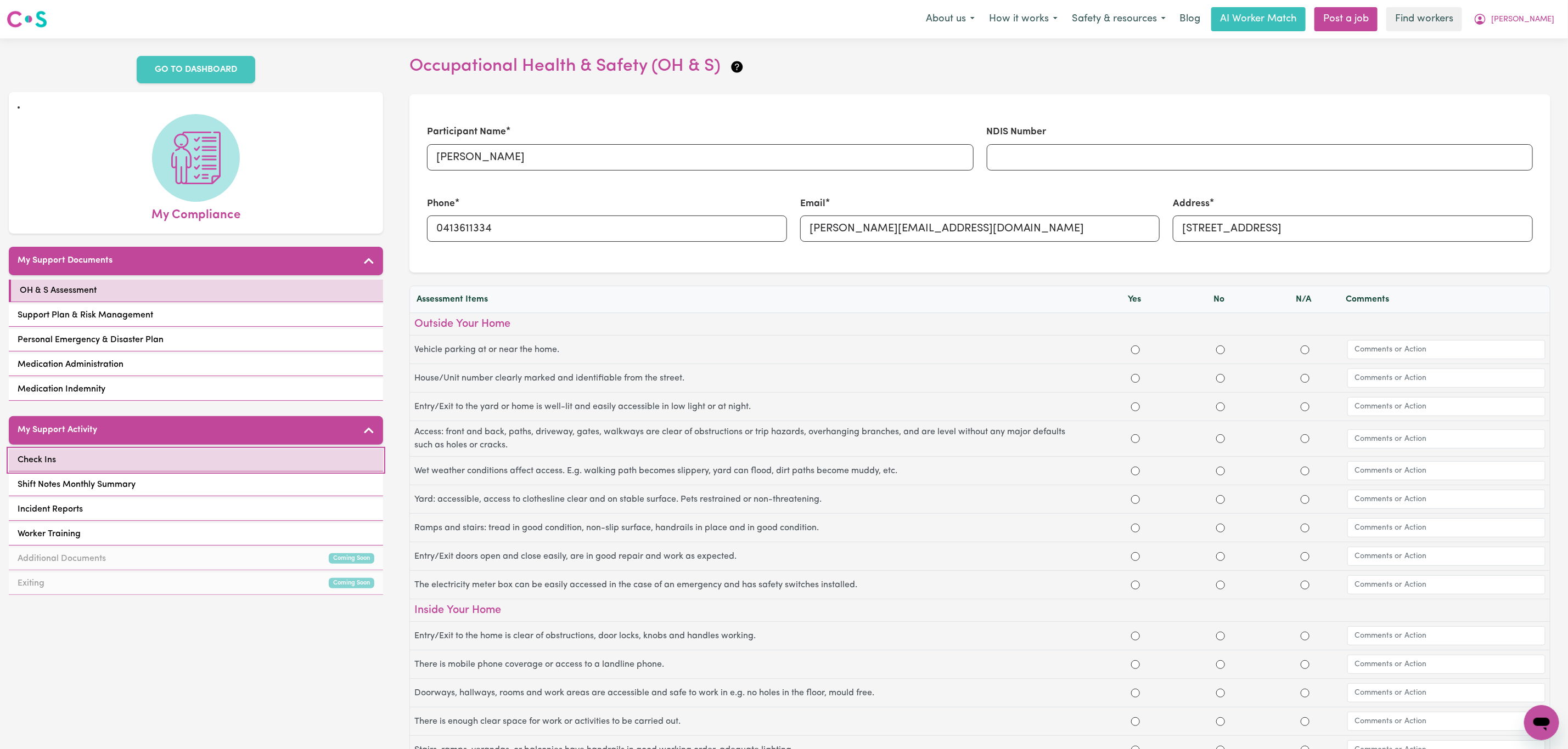
click at [208, 455] on link "Check Ins" at bounding box center [196, 460] width 374 height 22
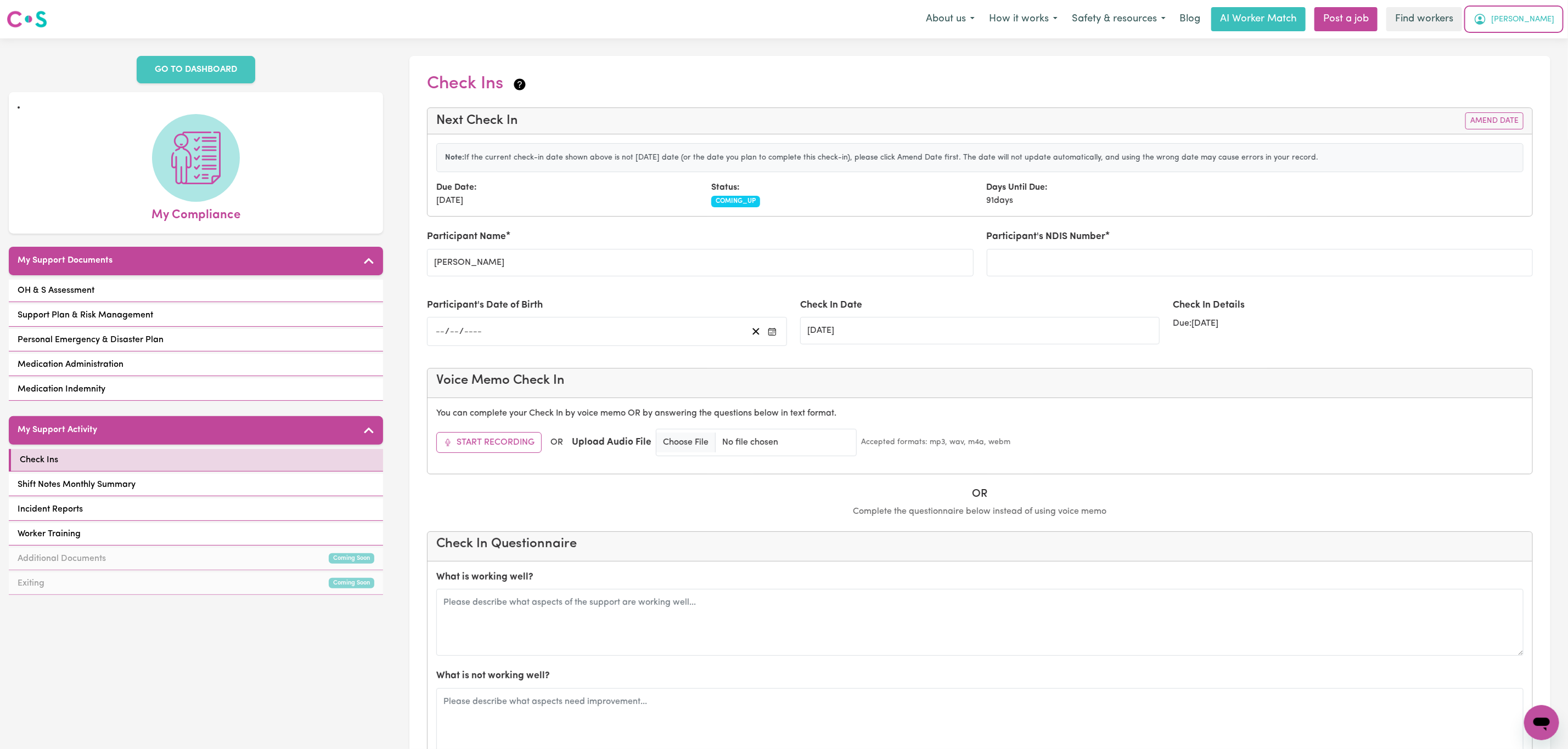
click at [1529, 18] on span "[PERSON_NAME]" at bounding box center [1522, 20] width 63 height 12
click at [1523, 54] on link "Logout" at bounding box center [1517, 63] width 87 height 21
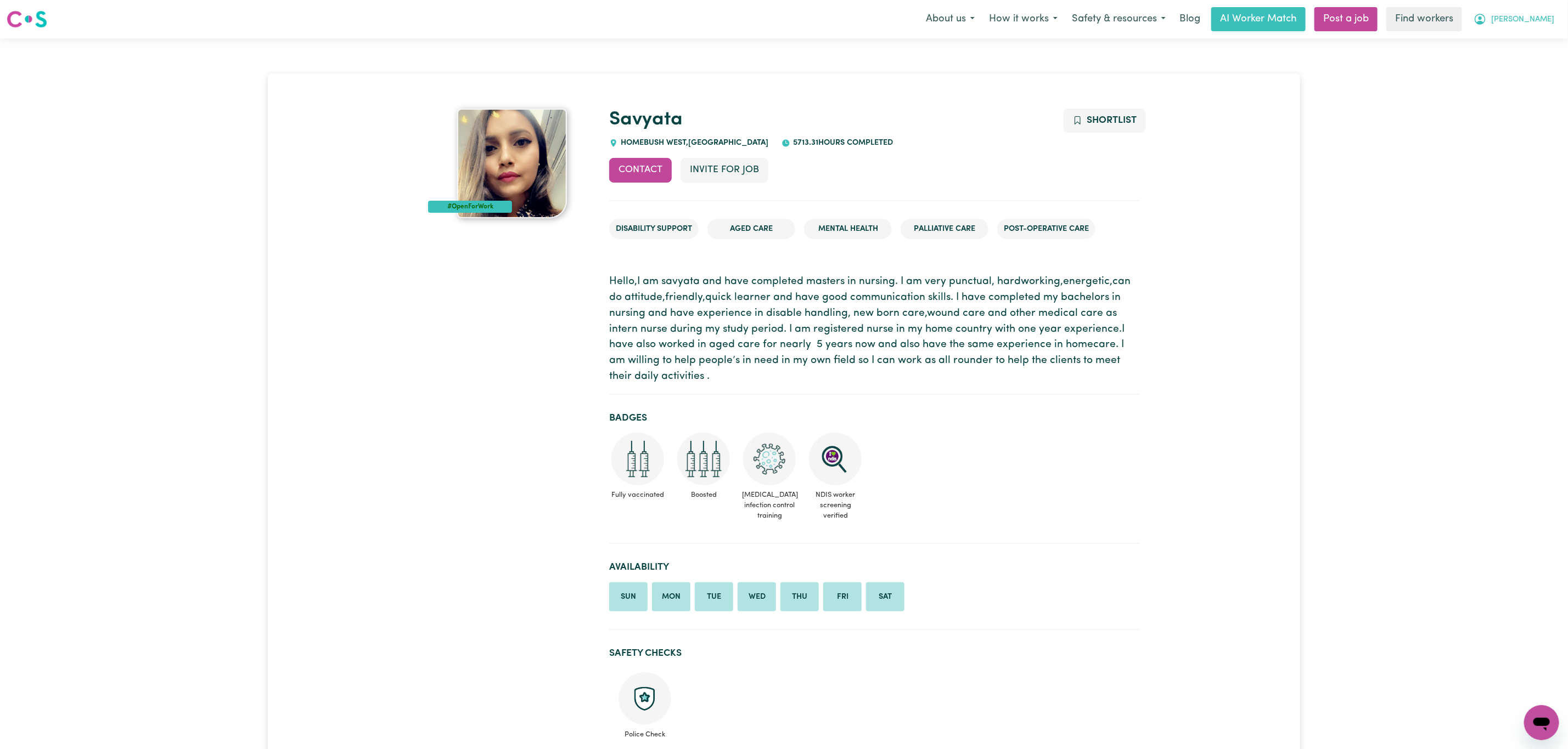
drag, startPoint x: 1563, startPoint y: 12, endPoint x: 1550, endPoint y: 16, distance: 13.6
click at [1561, 12] on div "Menu About us How it works Safety & resources Blog AI Worker Match Post a job F…" at bounding box center [784, 19] width 1568 height 25
click at [1548, 17] on span "[PERSON_NAME]" at bounding box center [1522, 20] width 63 height 12
click at [1522, 38] on link "My Dashboard" at bounding box center [1517, 43] width 87 height 21
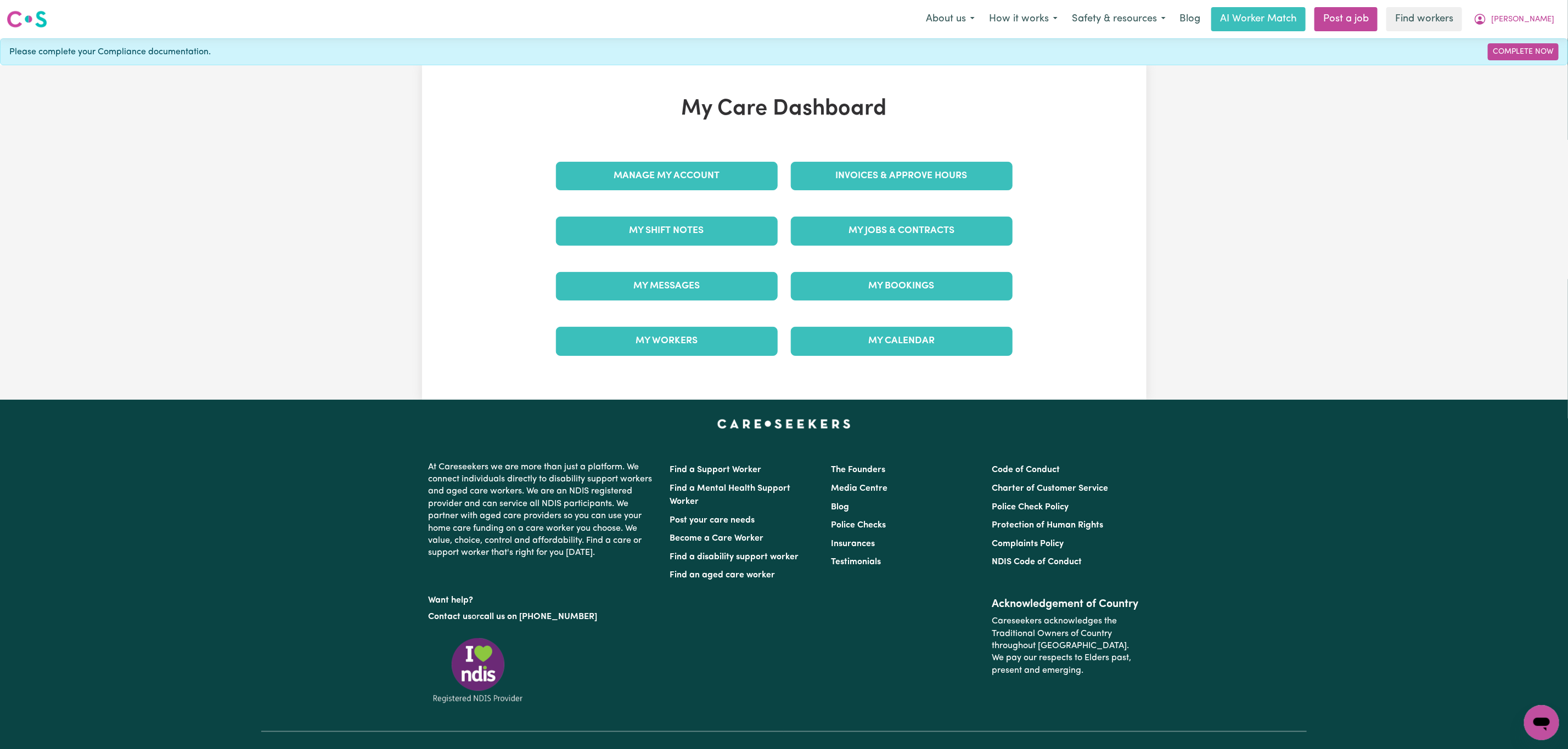
drag, startPoint x: 890, startPoint y: 203, endPoint x: 886, endPoint y: 211, distance: 8.9
click at [890, 203] on div "Invoices & Approve Hours" at bounding box center [901, 176] width 235 height 55
click at [876, 227] on link "My Jobs & Contracts" at bounding box center [901, 231] width 222 height 28
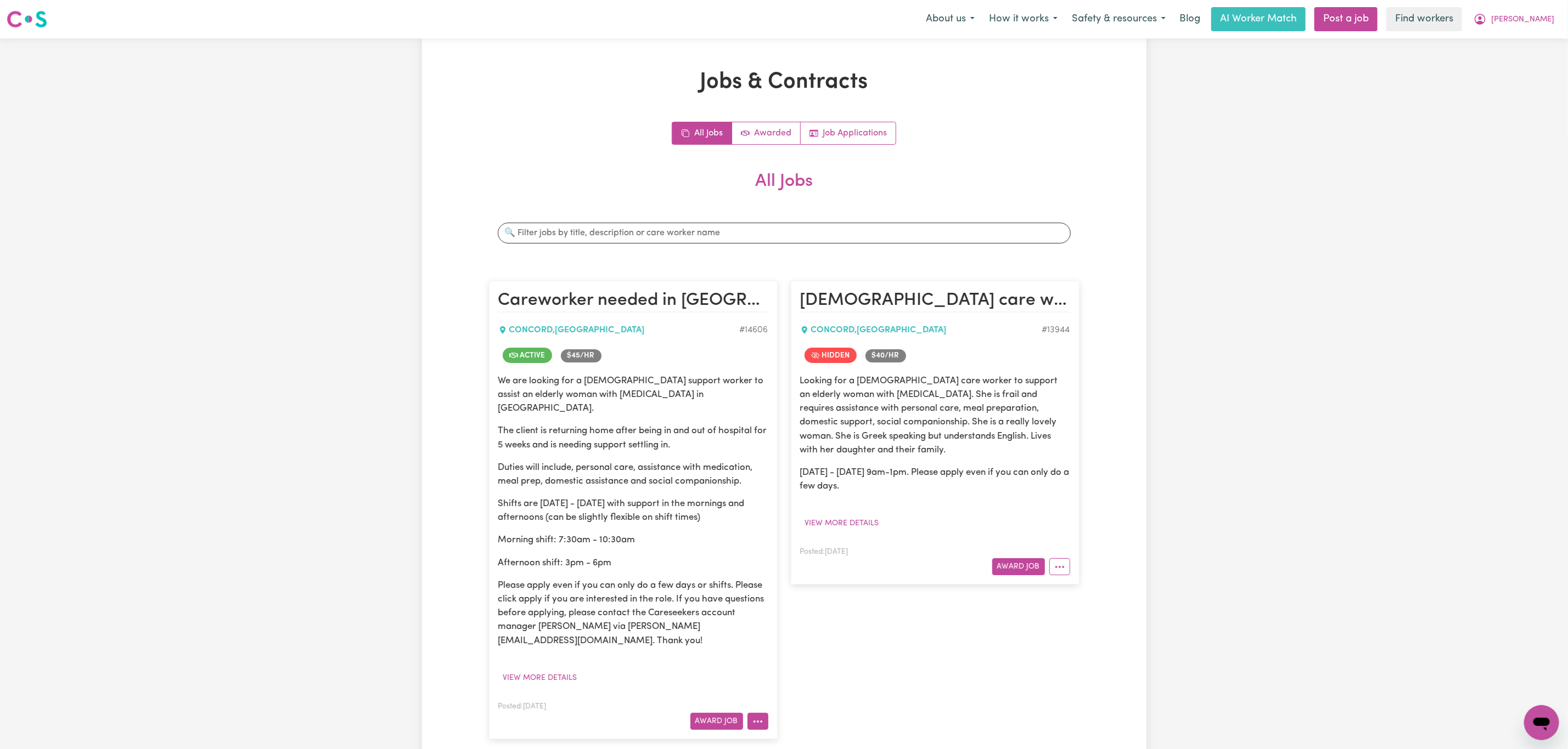
click at [755, 716] on icon "More options" at bounding box center [758, 722] width 11 height 11
click at [785, 574] on link "View/Edit Contract" at bounding box center [800, 585] width 106 height 22
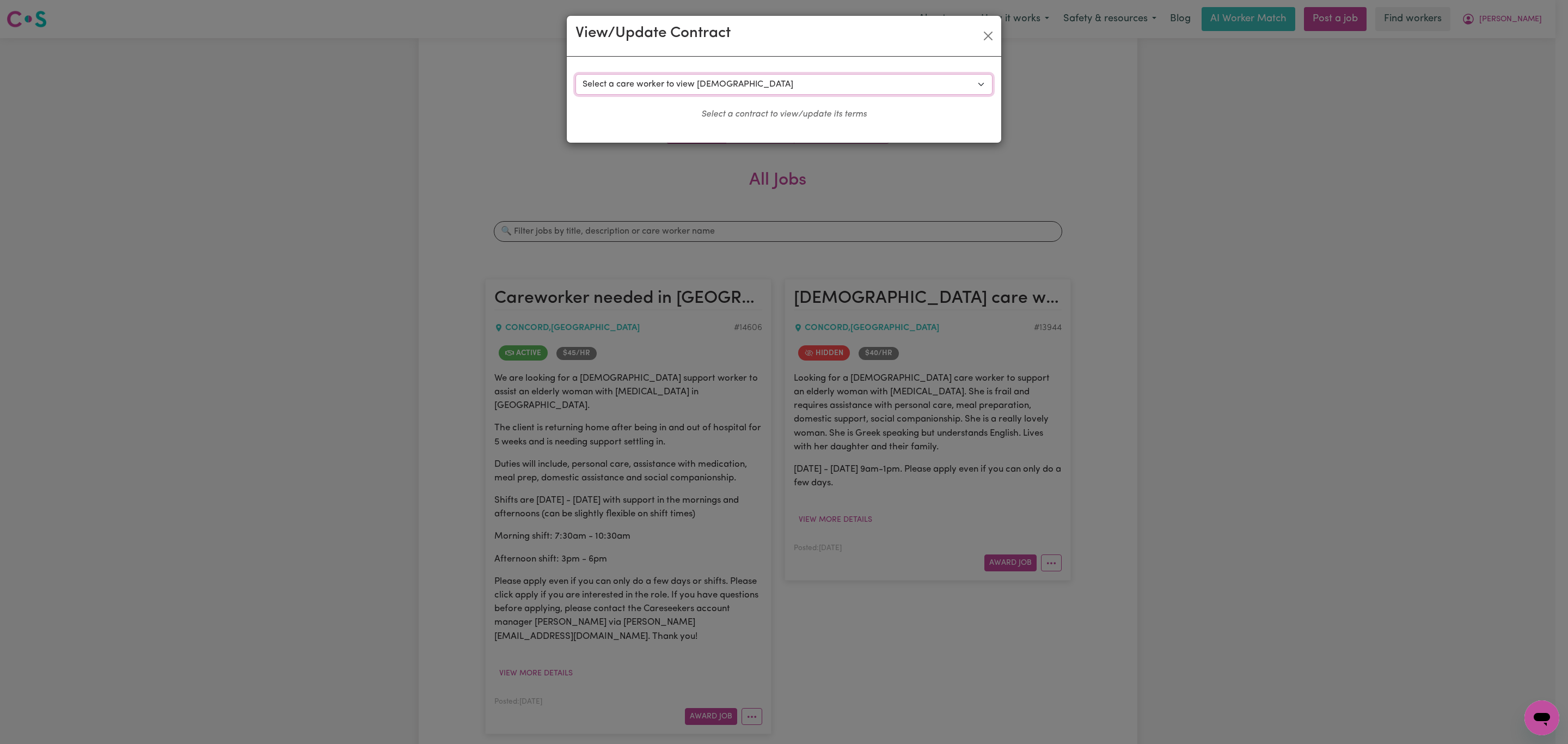
click at [686, 81] on select "Select a care worker to view [DEMOGRAPHIC_DATA] #10429 - [PERSON_NAME] (contrac…" at bounding box center [784, 84] width 417 height 21
select select "10041"
click at [575, 74] on select "Select a care worker to view [DEMOGRAPHIC_DATA] #10429 - [PERSON_NAME] (contrac…" at bounding box center [784, 84] width 417 height 21
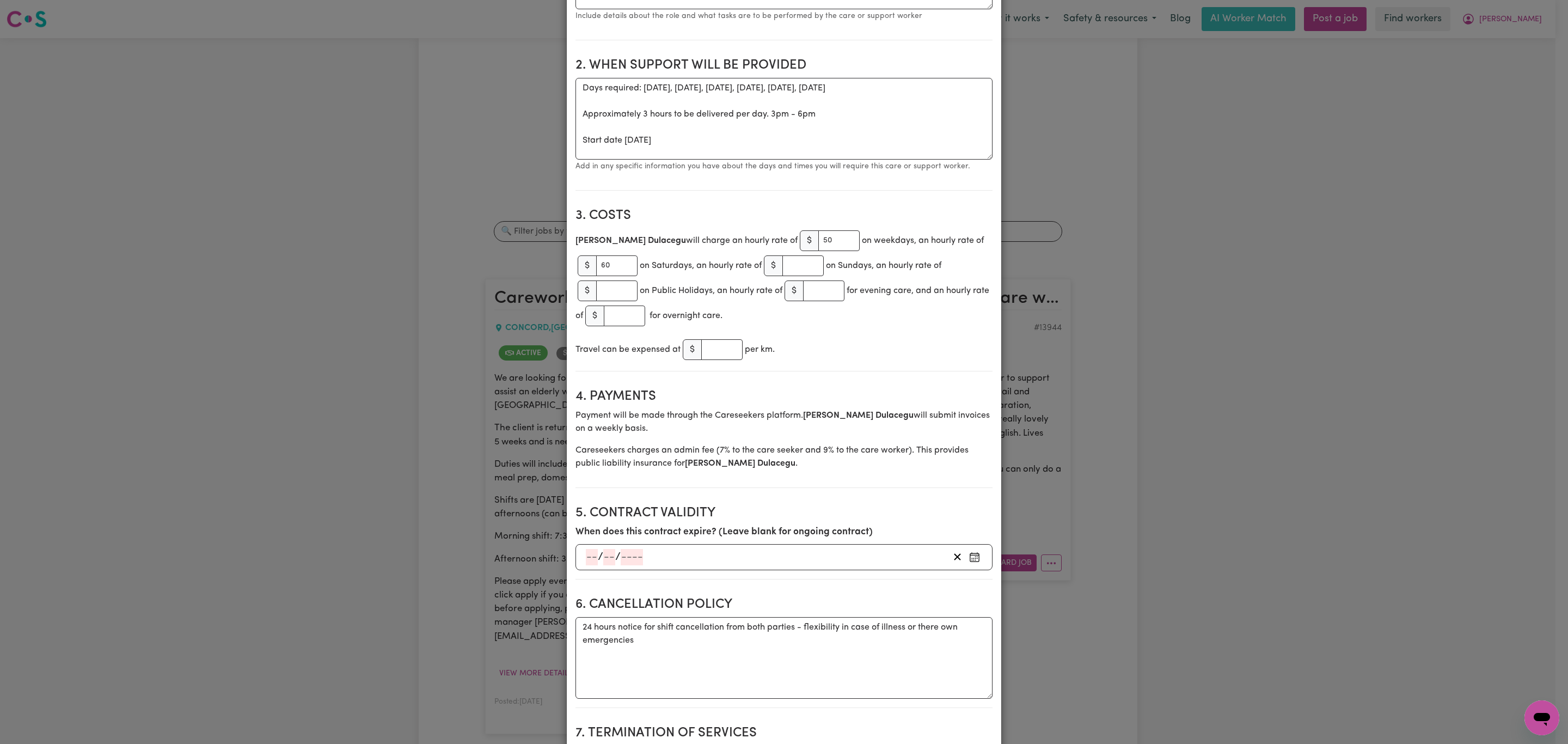
scroll to position [327, 0]
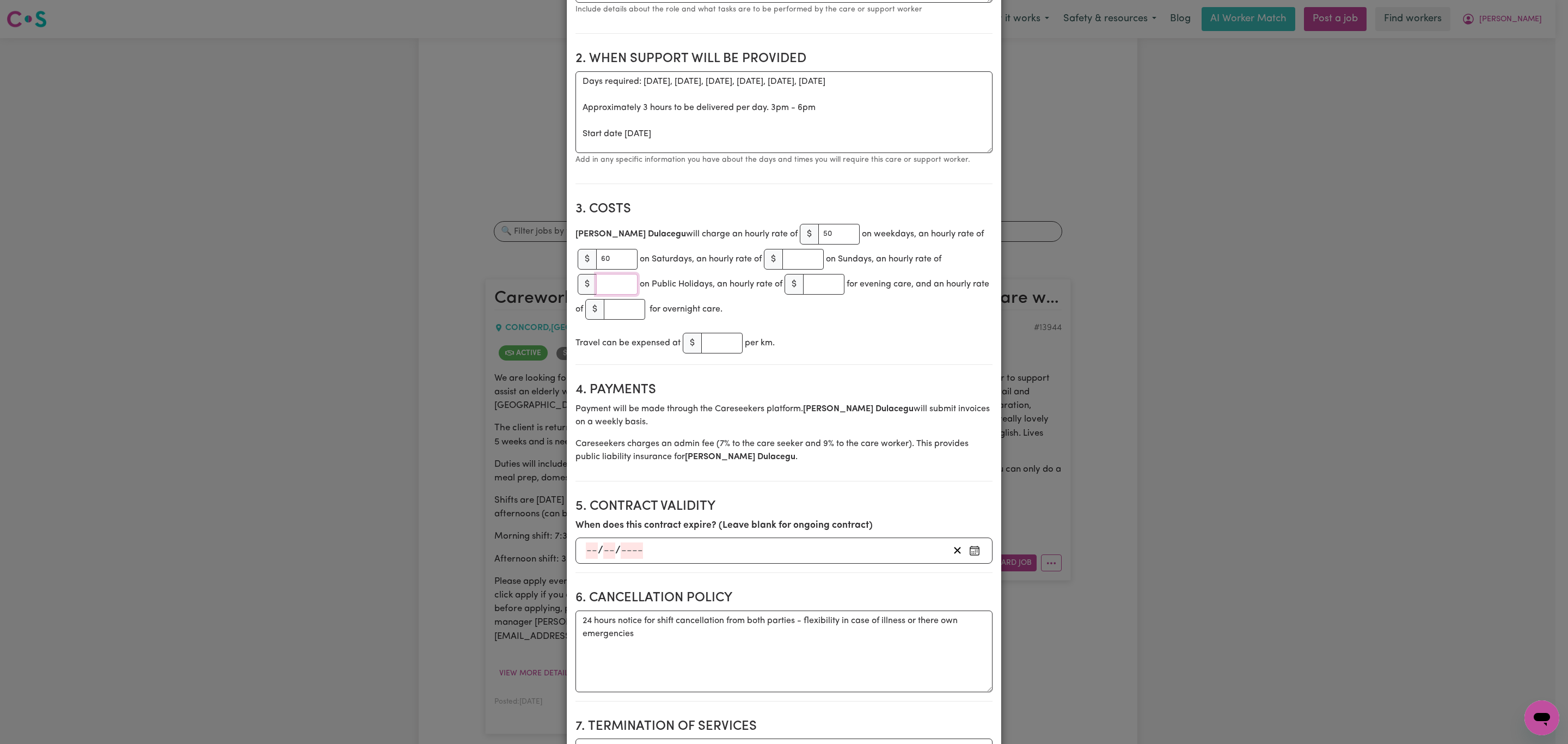
click at [604, 291] on input "number" at bounding box center [616, 284] width 41 height 21
type input "90"
click at [954, 335] on div "Travel can be expensed at $ per km." at bounding box center [784, 343] width 417 height 25
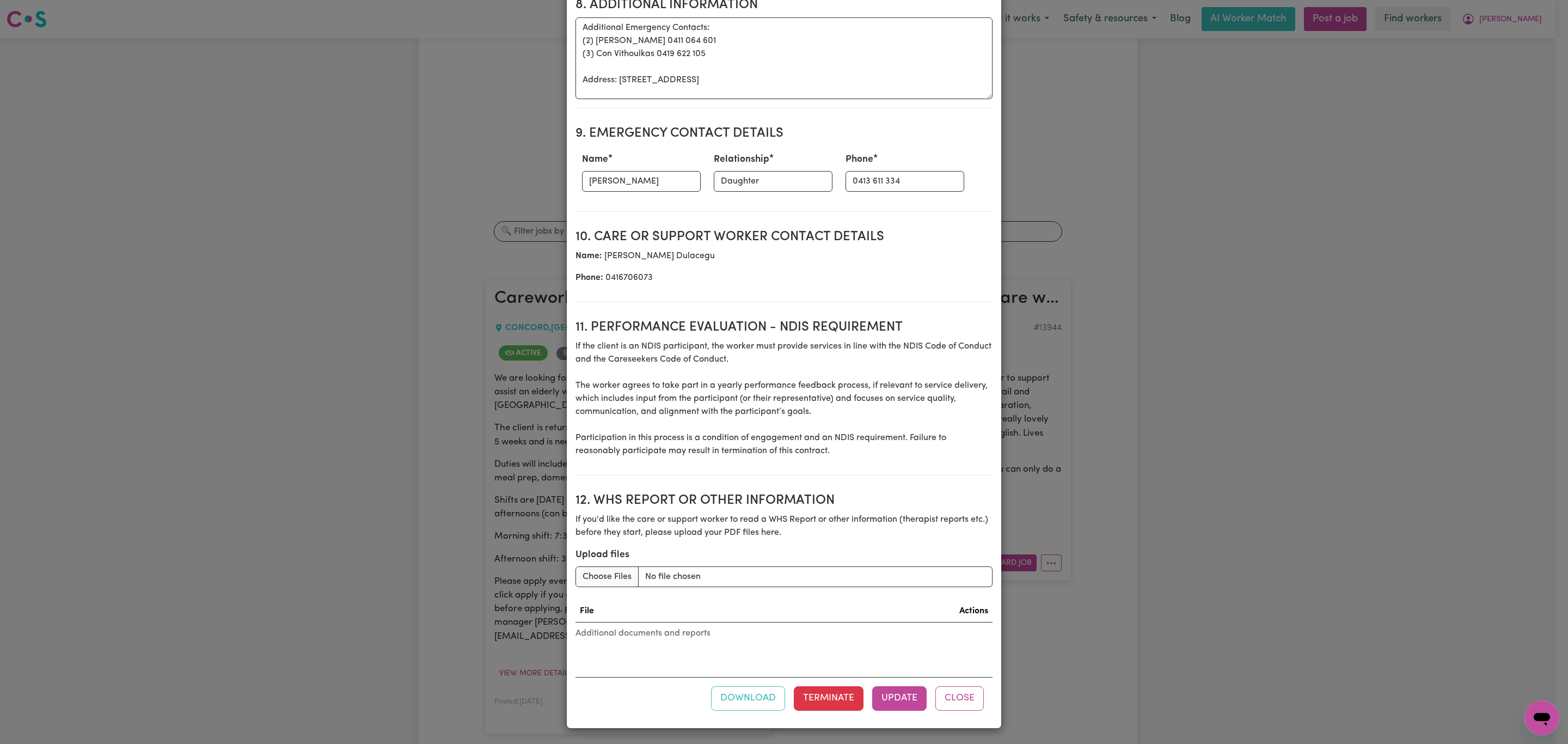
scroll to position [1190, 0]
click at [899, 706] on button "Update" at bounding box center [899, 699] width 55 height 24
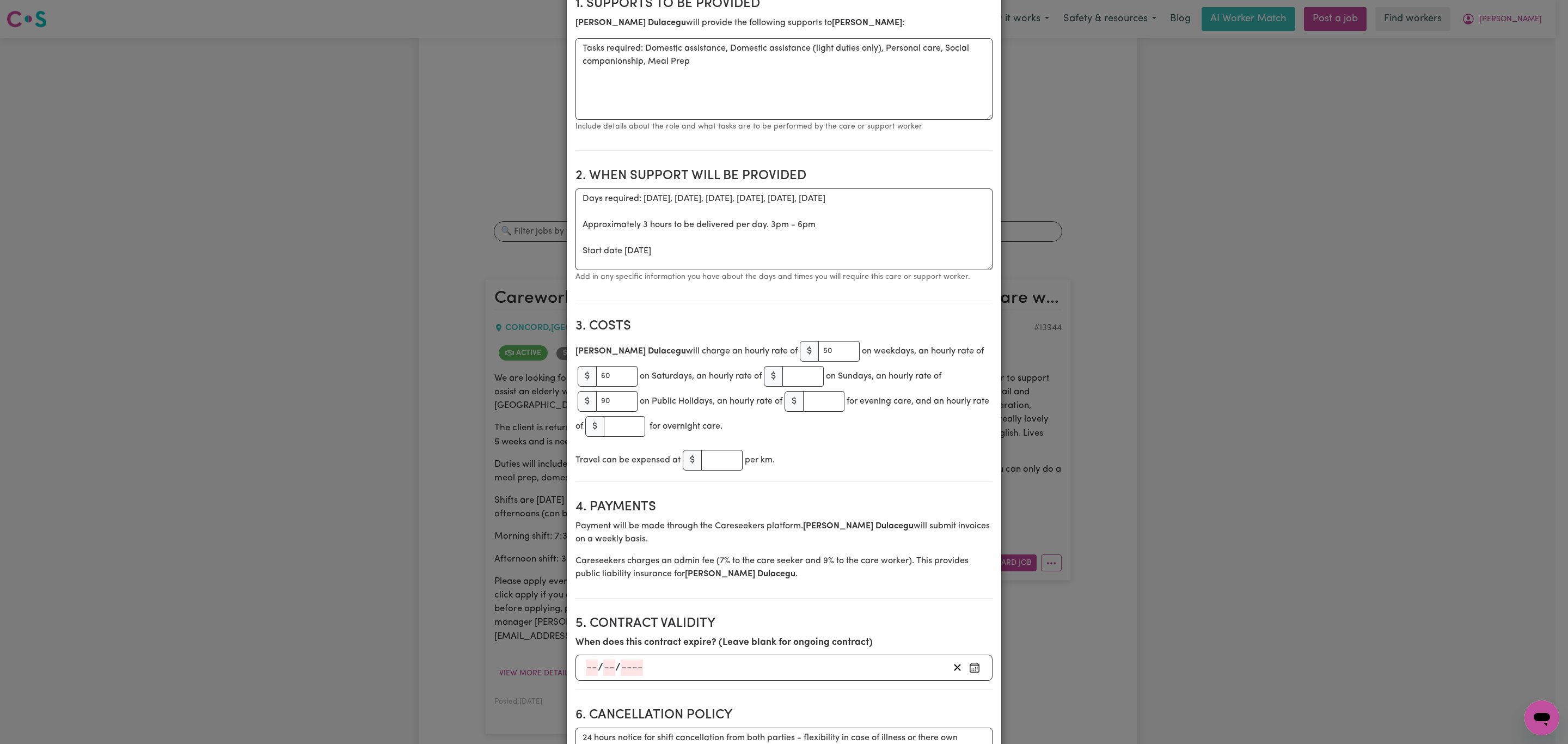
scroll to position [0, 0]
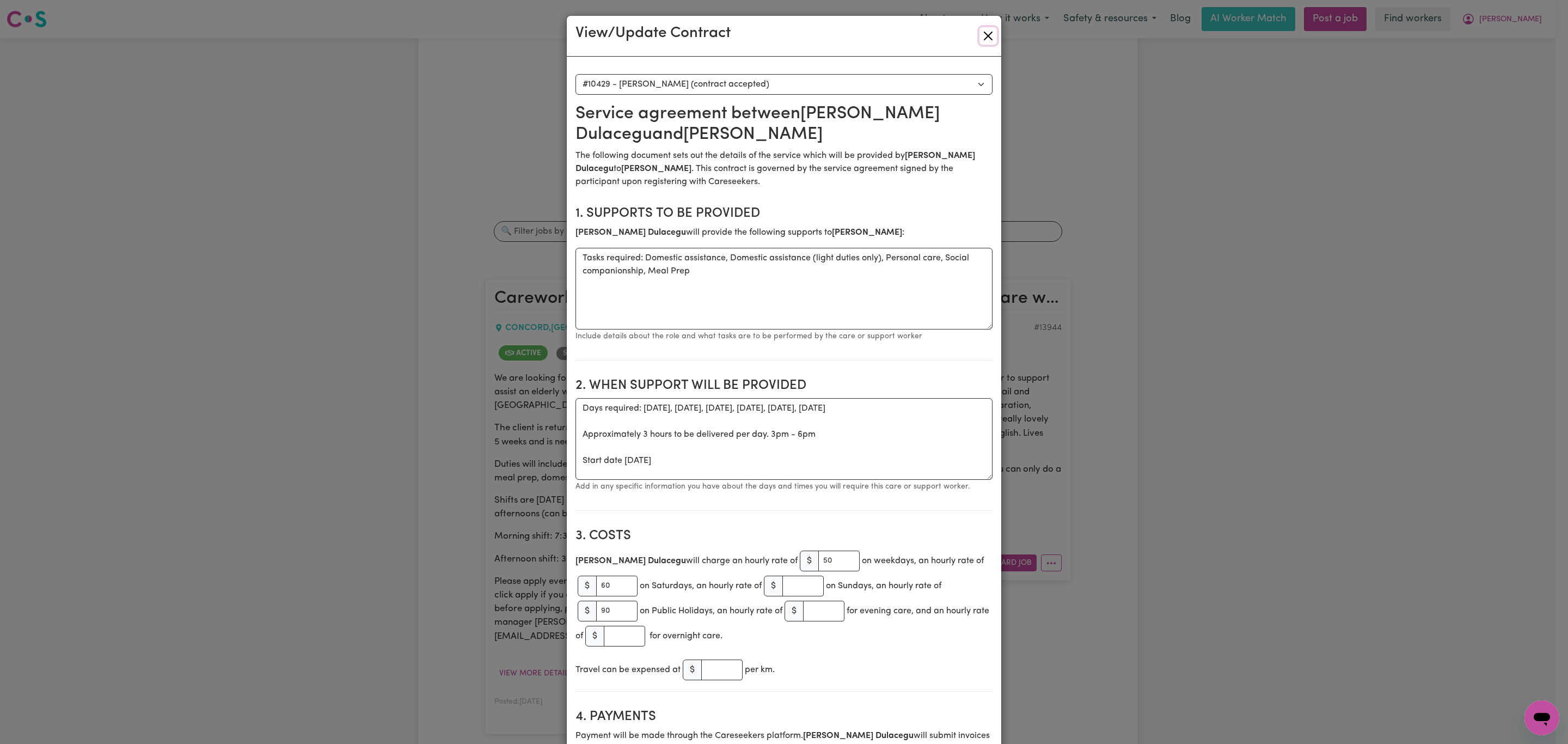
click at [980, 39] on button "Close" at bounding box center [989, 36] width 17 height 18
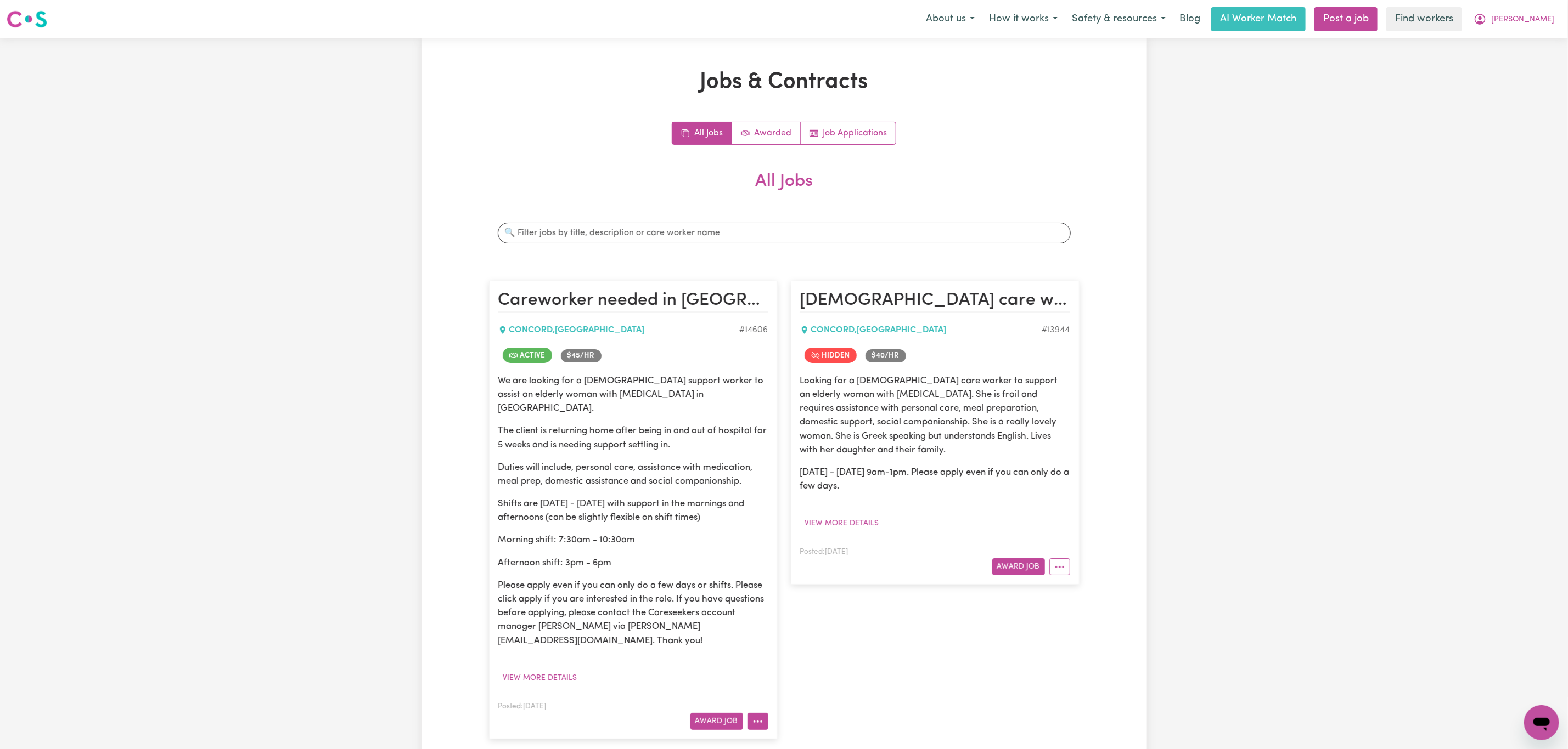
click at [754, 721] on circle "More options" at bounding box center [753, 721] width 2 height 2
click at [797, 574] on link "View/Edit Contract" at bounding box center [800, 585] width 106 height 22
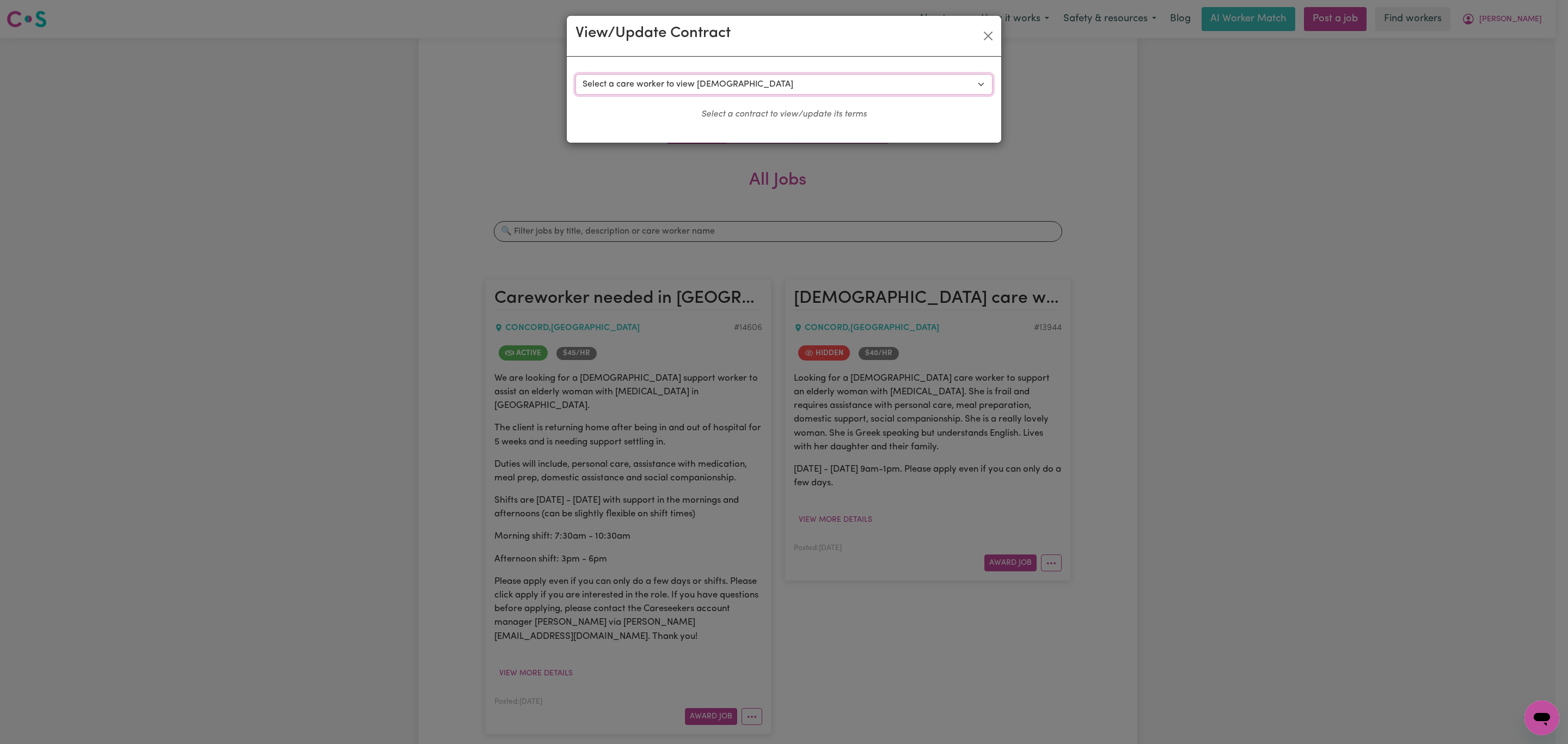
drag, startPoint x: 793, startPoint y: 79, endPoint x: 793, endPoint y: 87, distance: 8.0
click at [793, 79] on select "Select a care worker to view [DEMOGRAPHIC_DATA] #10429 - [PERSON_NAME] (contrac…" at bounding box center [784, 84] width 417 height 21
select select "10041"
click at [575, 74] on select "Select a care worker to view [DEMOGRAPHIC_DATA] #10429 - [PERSON_NAME] (contrac…" at bounding box center [784, 84] width 417 height 21
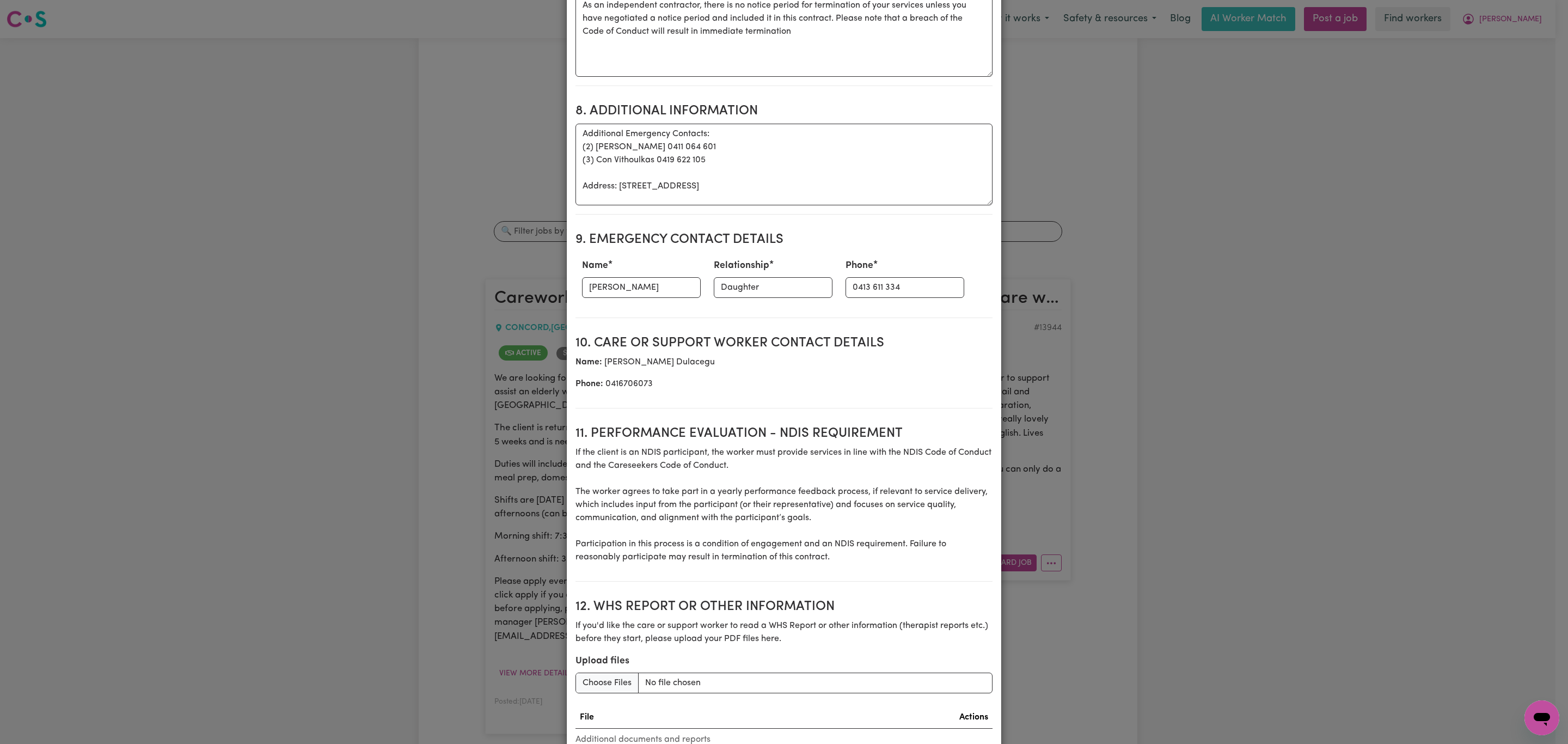
scroll to position [1190, 0]
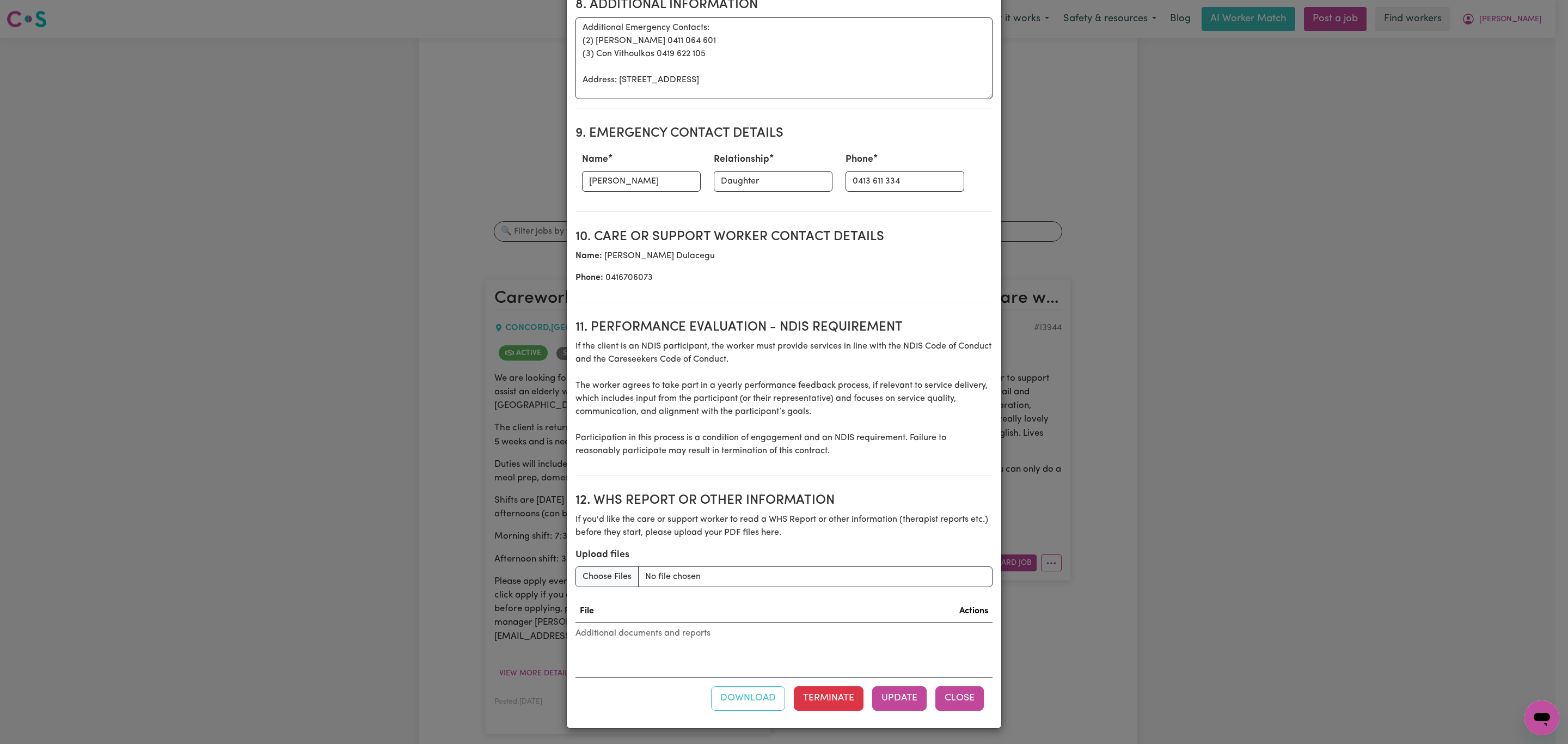
click at [954, 695] on button "Close" at bounding box center [960, 699] width 48 height 24
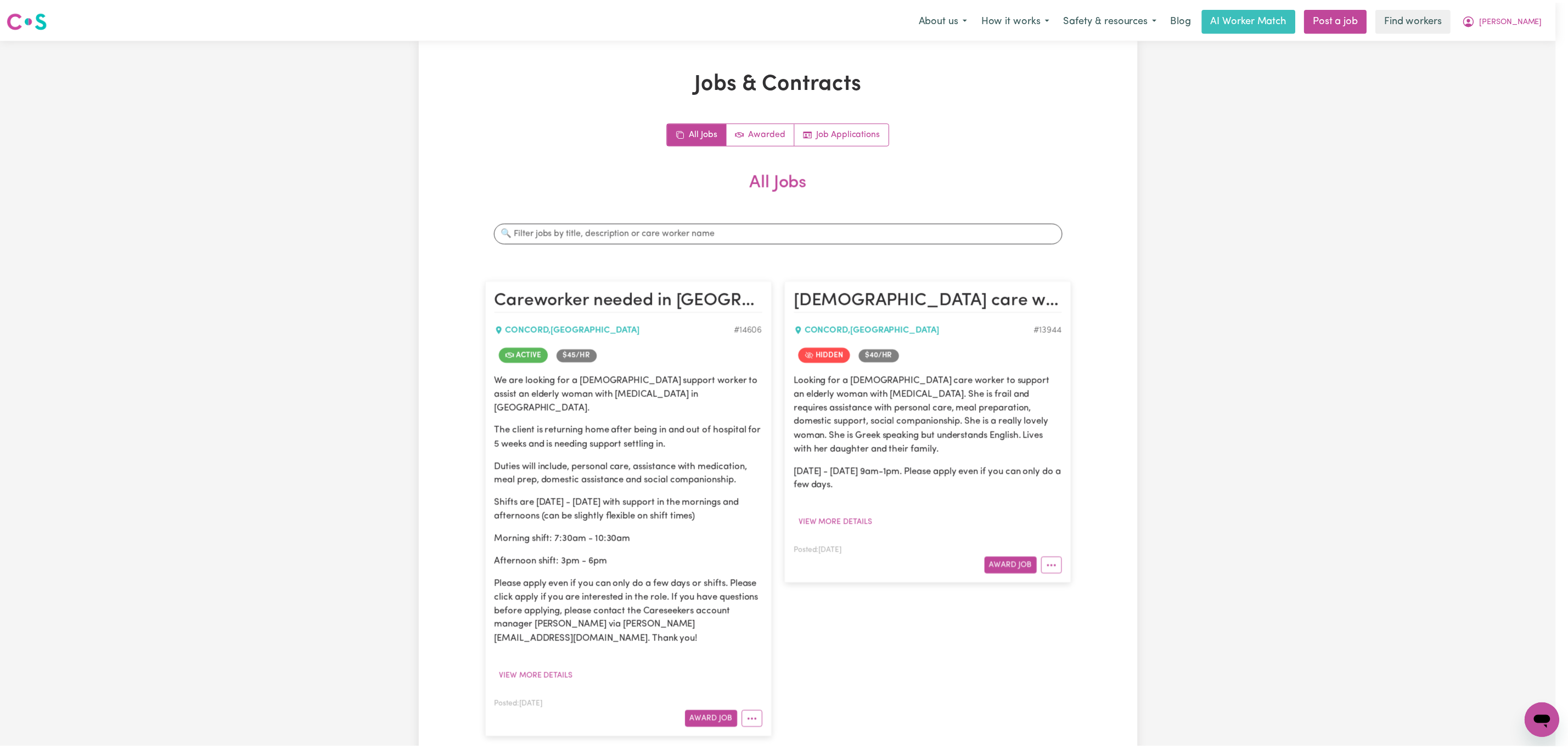
scroll to position [0, 0]
